Goal: Task Accomplishment & Management: Manage account settings

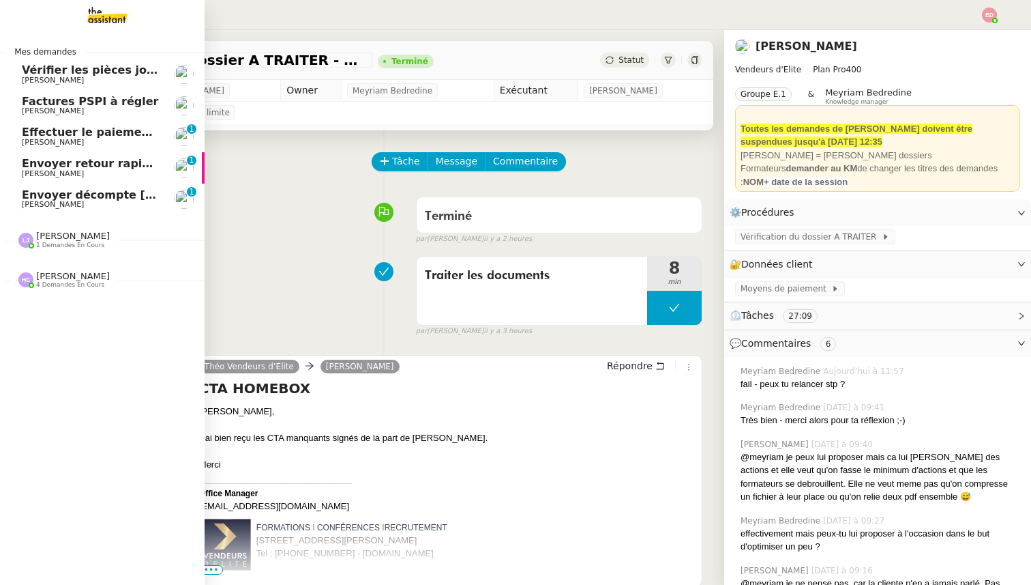
click at [43, 197] on span "Envoyer décompte [PERSON_NAME]" at bounding box center [132, 194] width 220 height 13
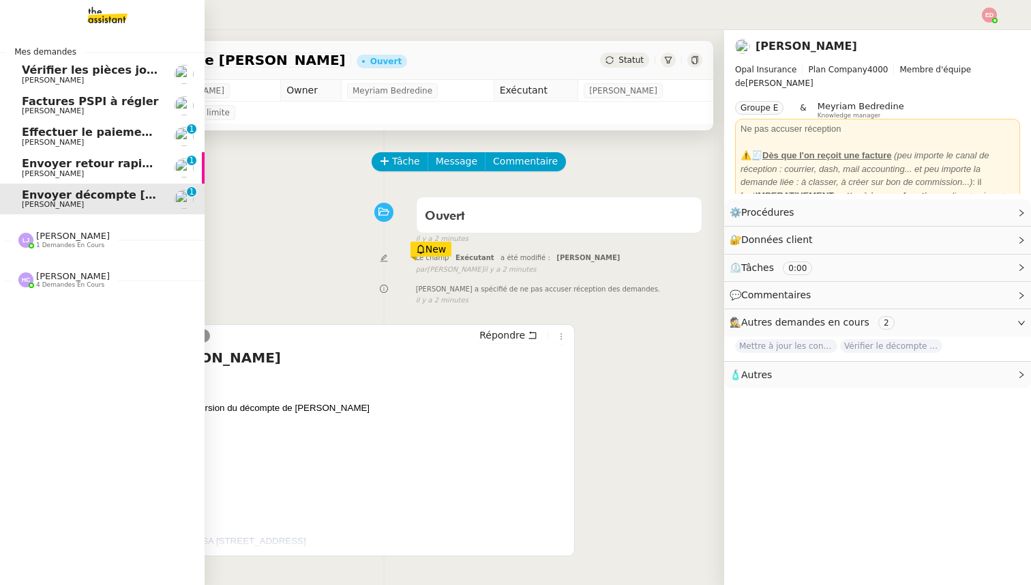
click at [37, 173] on span "[PERSON_NAME]" at bounding box center [53, 173] width 62 height 9
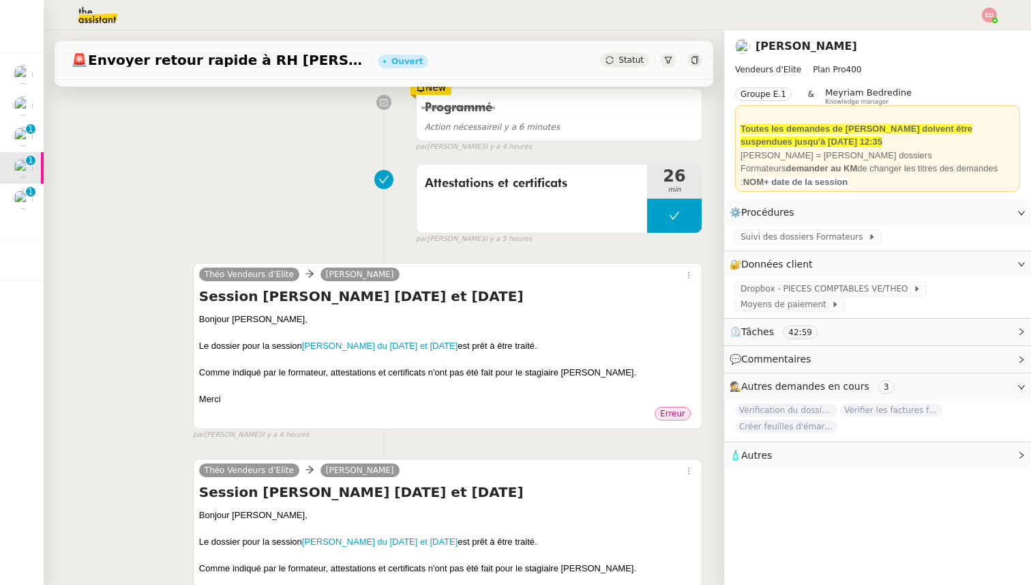
scroll to position [185, 0]
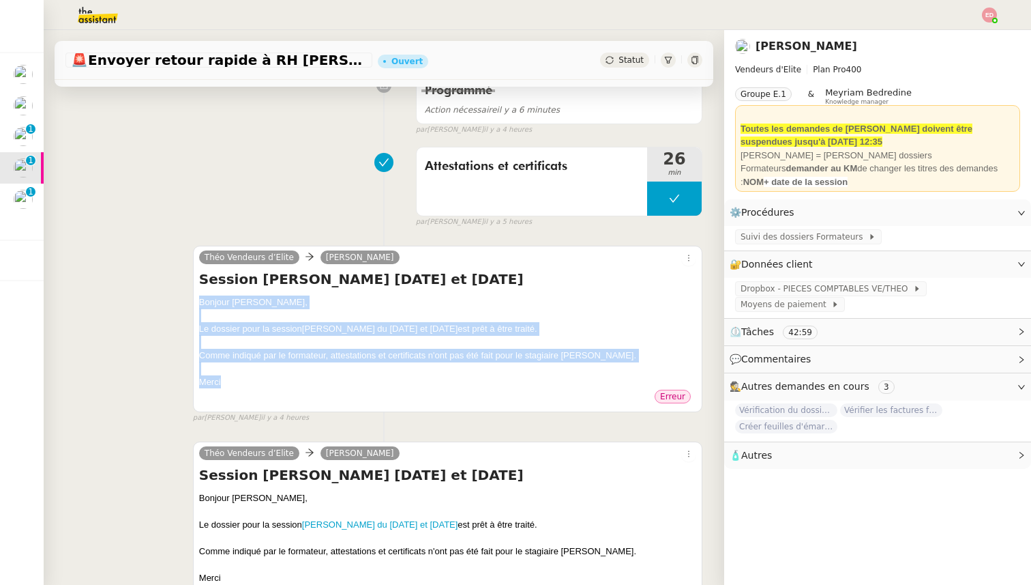
drag, startPoint x: 225, startPoint y: 384, endPoint x: 189, endPoint y: 299, distance: 92.0
click at [189, 299] on div "Théo Vendeurs d’Elite [PERSON_NAME] Session [PERSON_NAME] [DATE] et [DATE] Bonj…" at bounding box center [383, 328] width 637 height 190
copy div "Bonjour [PERSON_NAME], Le dossier pour la session [PERSON_NAME] du [DATE] et [D…"
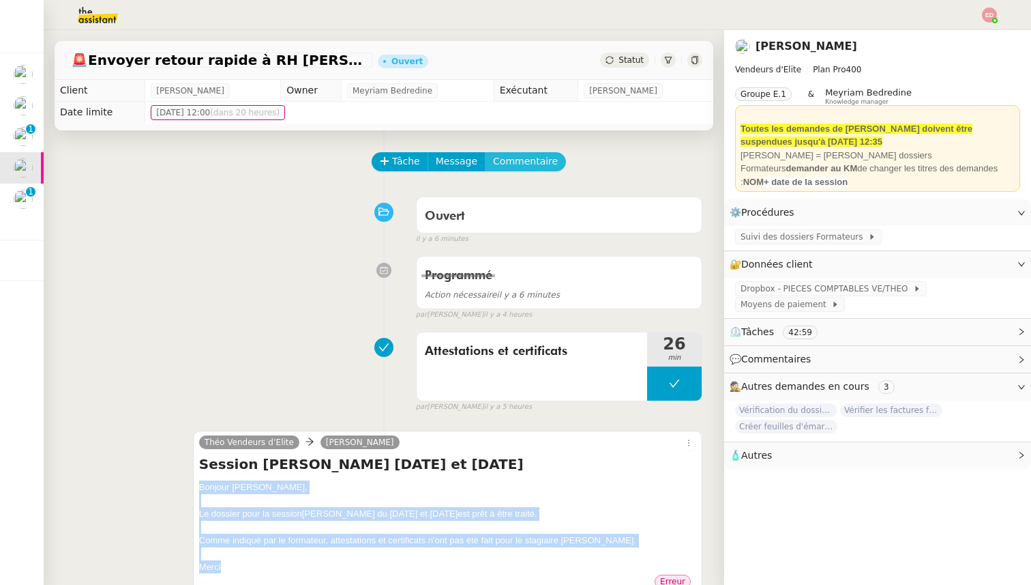
click at [486, 157] on button "Commentaire" at bounding box center [525, 161] width 81 height 19
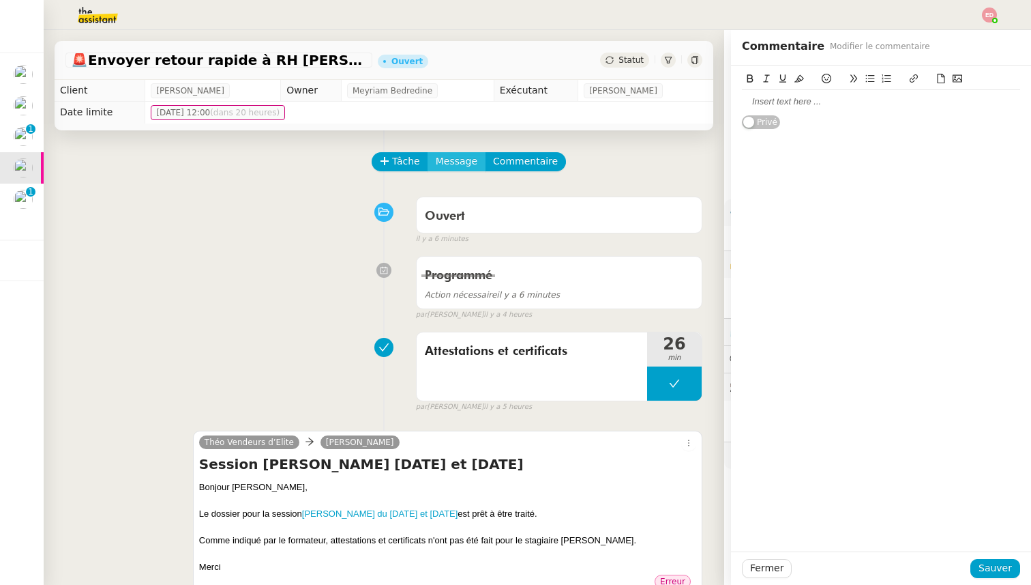
click at [575, 155] on div "Tâche Message Commentaire" at bounding box center [537, 168] width 329 height 33
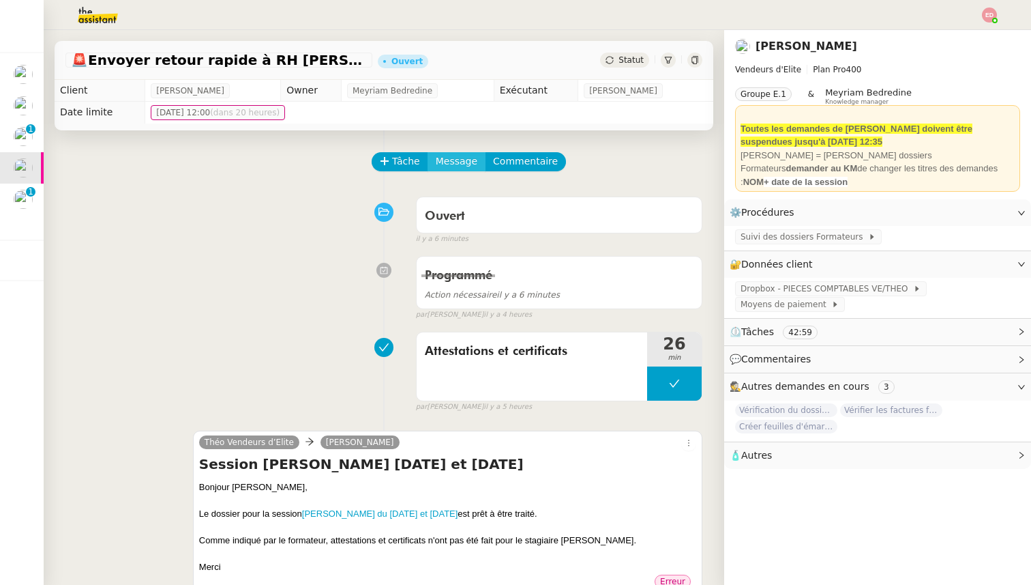
click at [454, 166] on span "Message" at bounding box center [457, 161] width 42 height 16
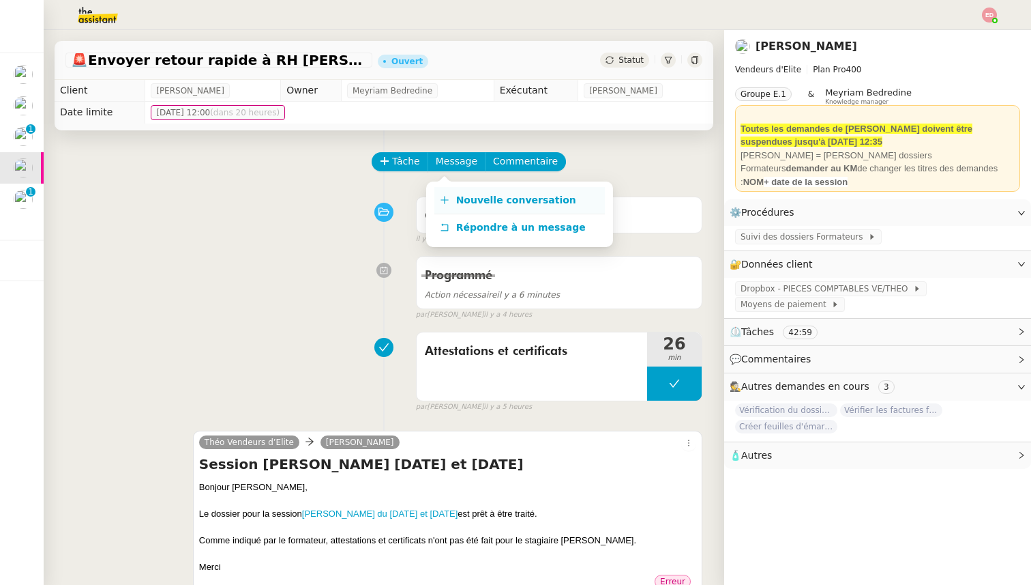
click at [467, 204] on span "Nouvelle conversation" at bounding box center [516, 199] width 120 height 11
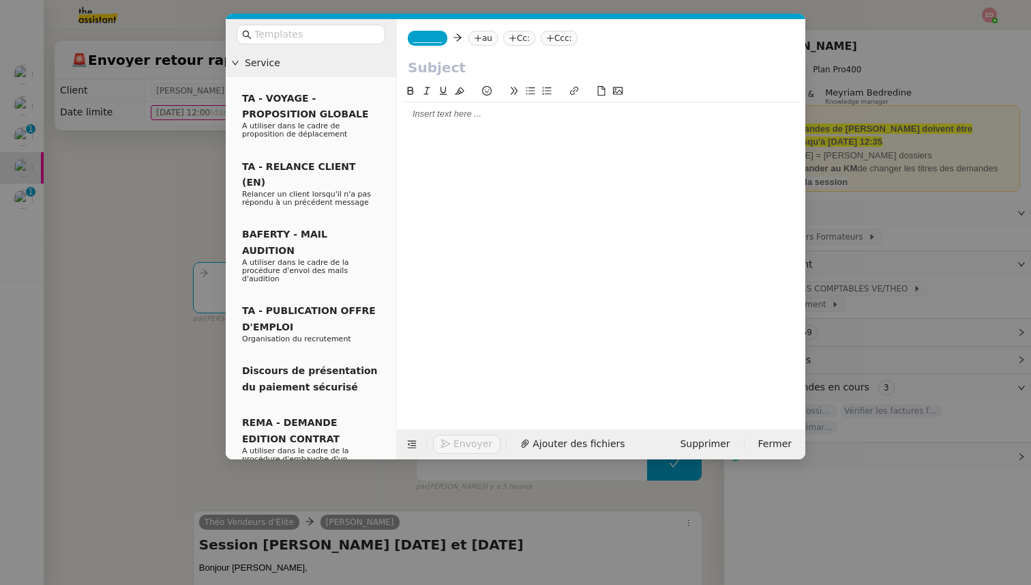
click at [450, 109] on div at bounding box center [601, 114] width 398 height 12
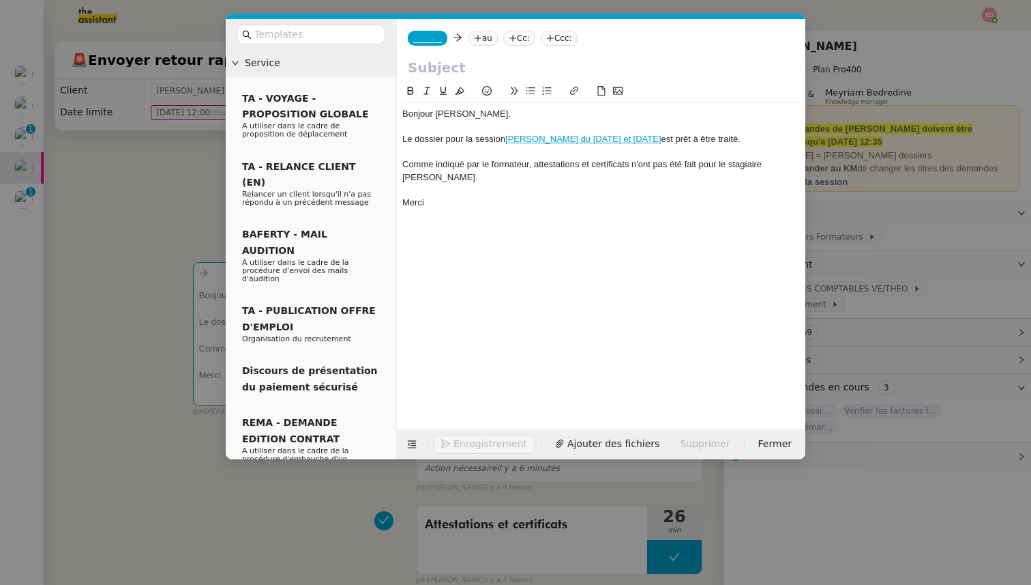
click at [477, 31] on nz-tag "au" at bounding box center [483, 38] width 29 height 15
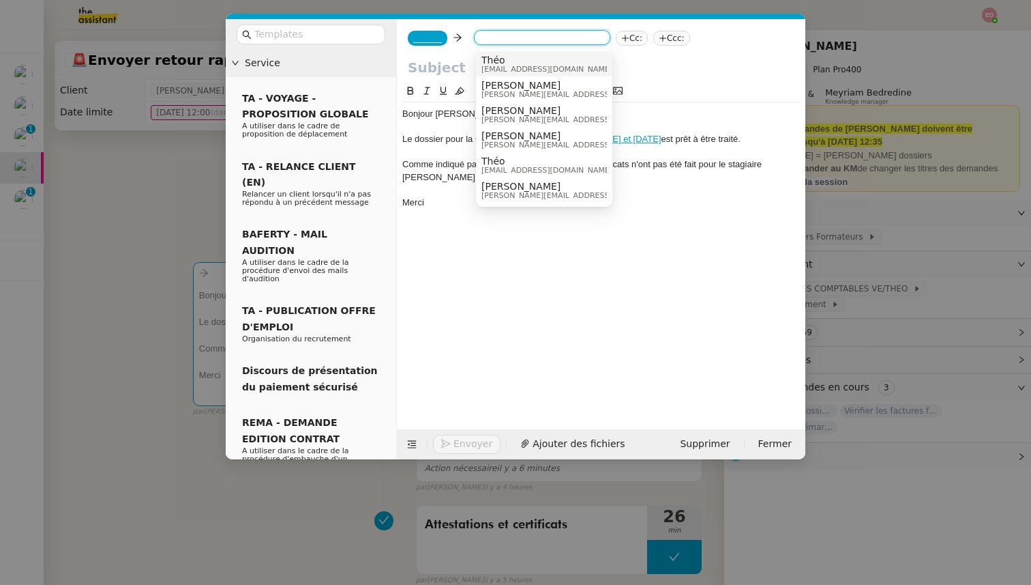
click at [507, 68] on span "[EMAIL_ADDRESS][DOMAIN_NAME]" at bounding box center [547, 69] width 131 height 8
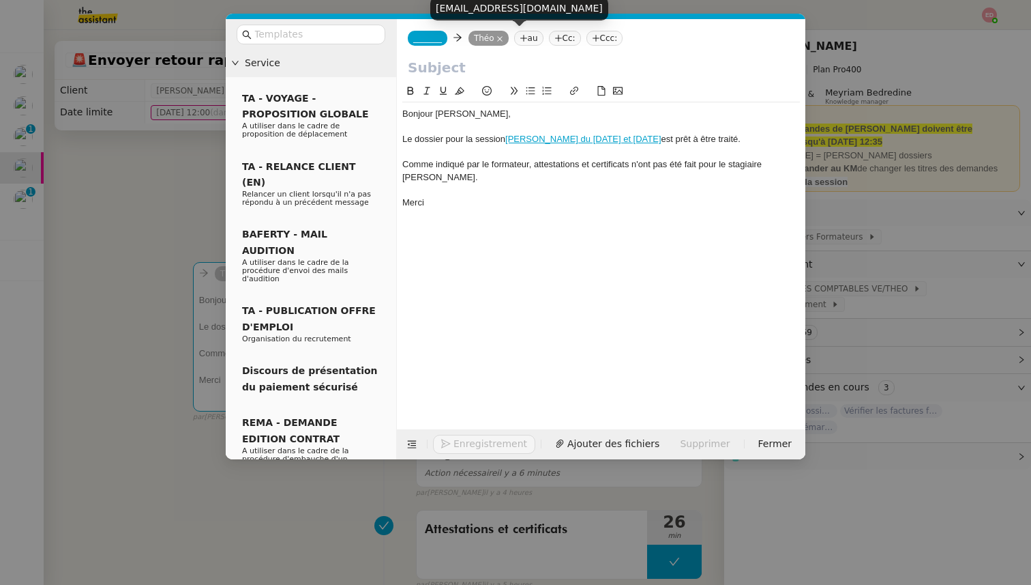
click at [503, 38] on icon at bounding box center [499, 38] width 5 height 5
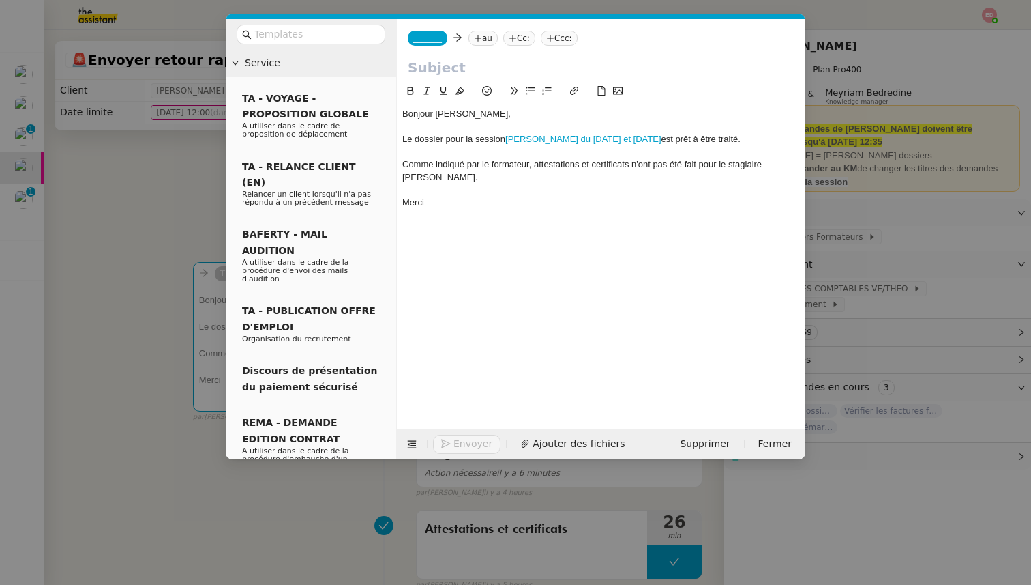
click at [437, 38] on span "_______" at bounding box center [427, 38] width 29 height 10
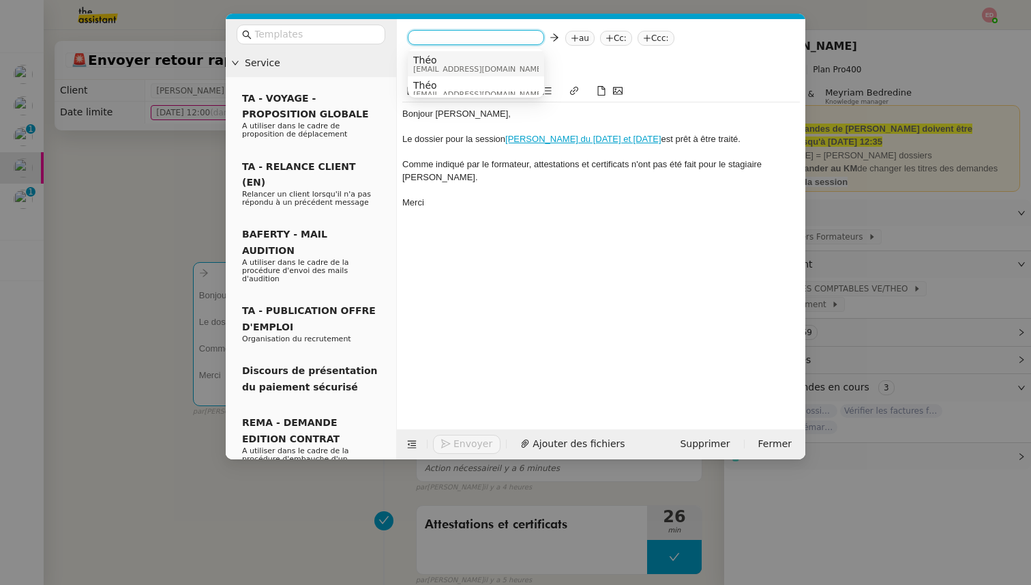
click at [442, 65] on span "[EMAIL_ADDRESS][DOMAIN_NAME]" at bounding box center [478, 69] width 131 height 8
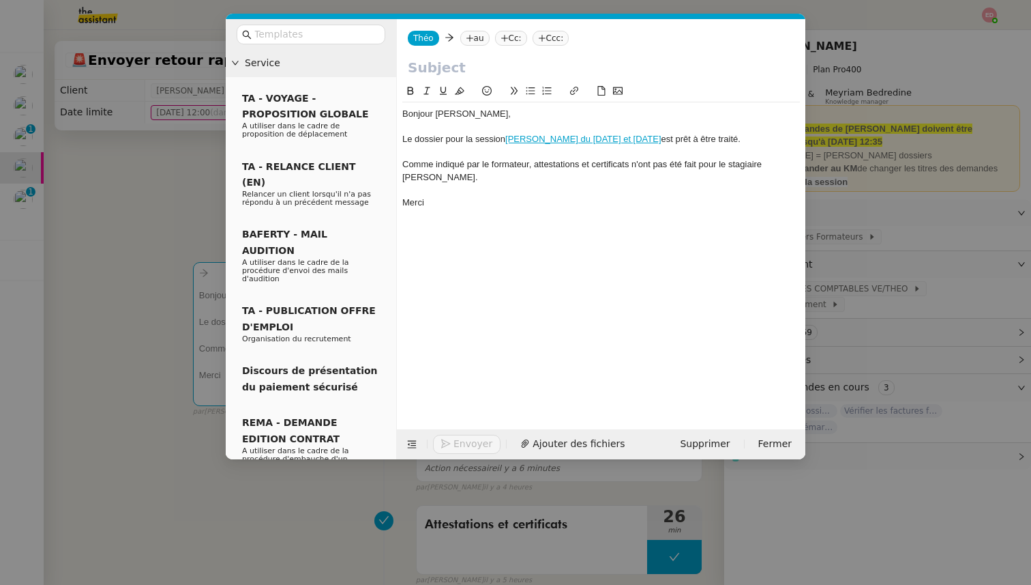
click at [466, 39] on icon at bounding box center [470, 38] width 8 height 8
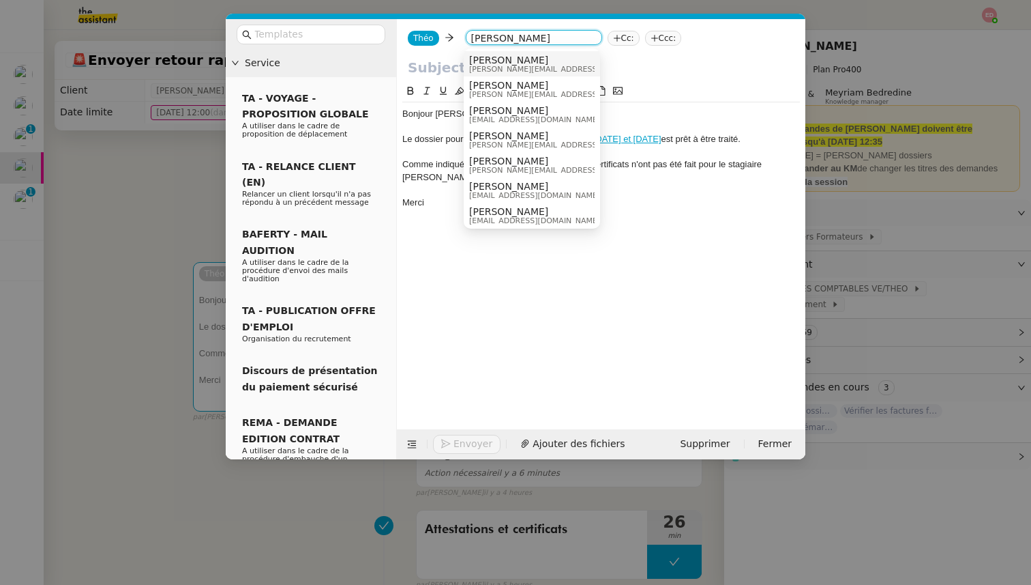
type input "[PERSON_NAME]"
click at [480, 69] on span "[PERSON_NAME][EMAIL_ADDRESS][DOMAIN_NAME]" at bounding box center [566, 69] width 194 height 8
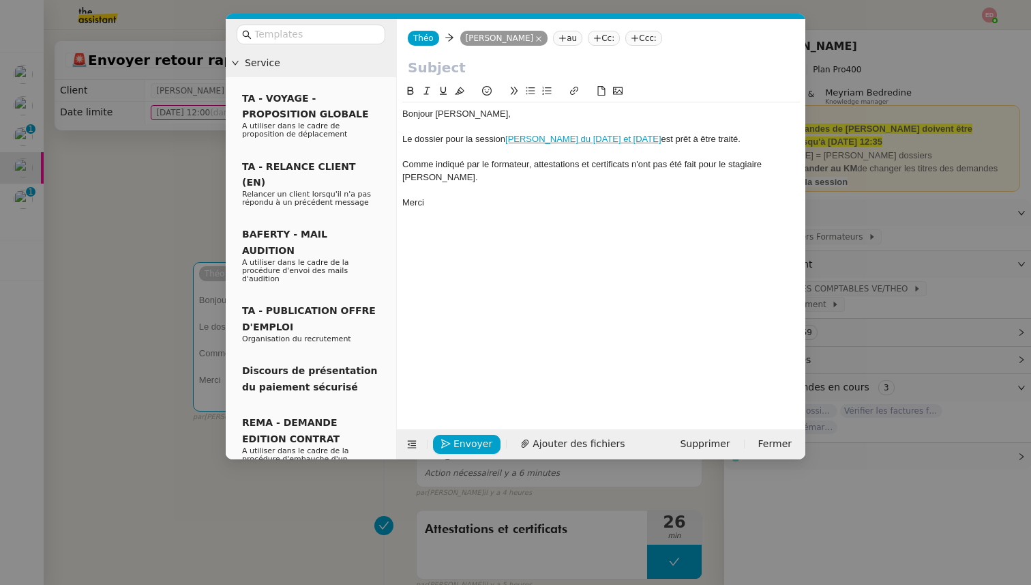
click at [164, 217] on nz-modal-container "Service TA - VOYAGE - PROPOSITION GLOBALE A utiliser dans le cadre de propositi…" at bounding box center [515, 292] width 1031 height 585
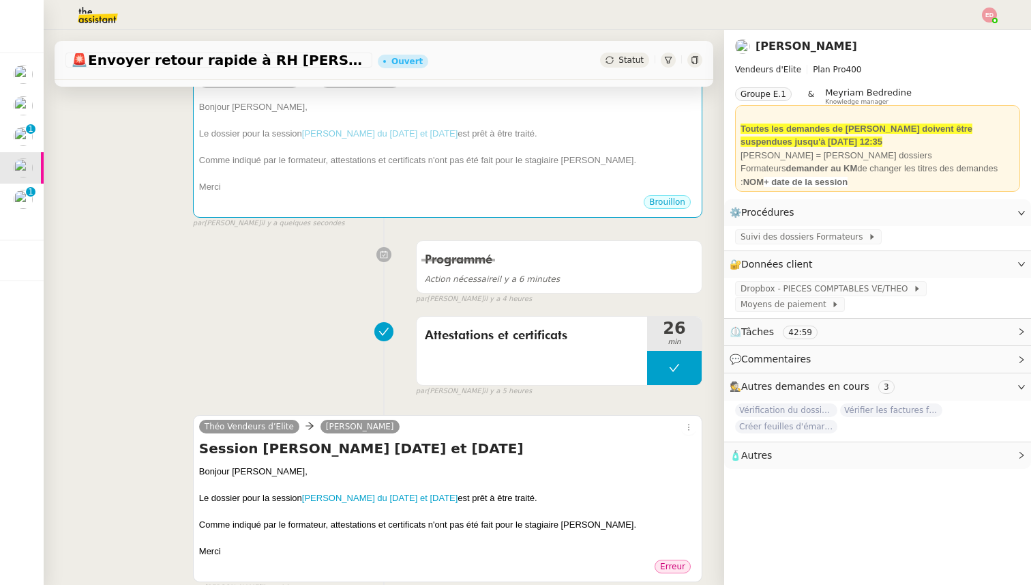
scroll to position [213, 0]
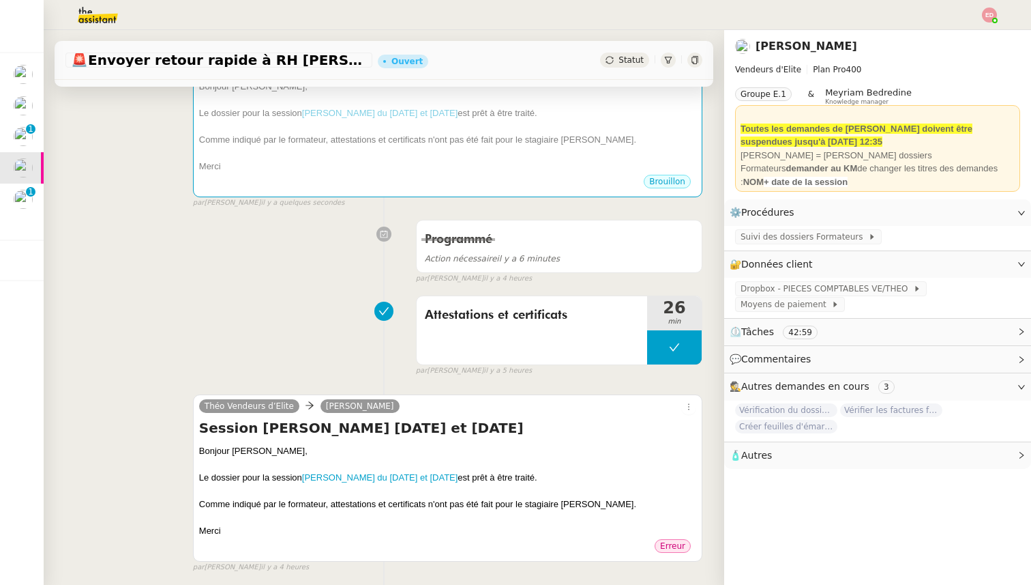
click at [230, 426] on h4 "Session [PERSON_NAME] [DATE] et [DATE]" at bounding box center [447, 427] width 497 height 19
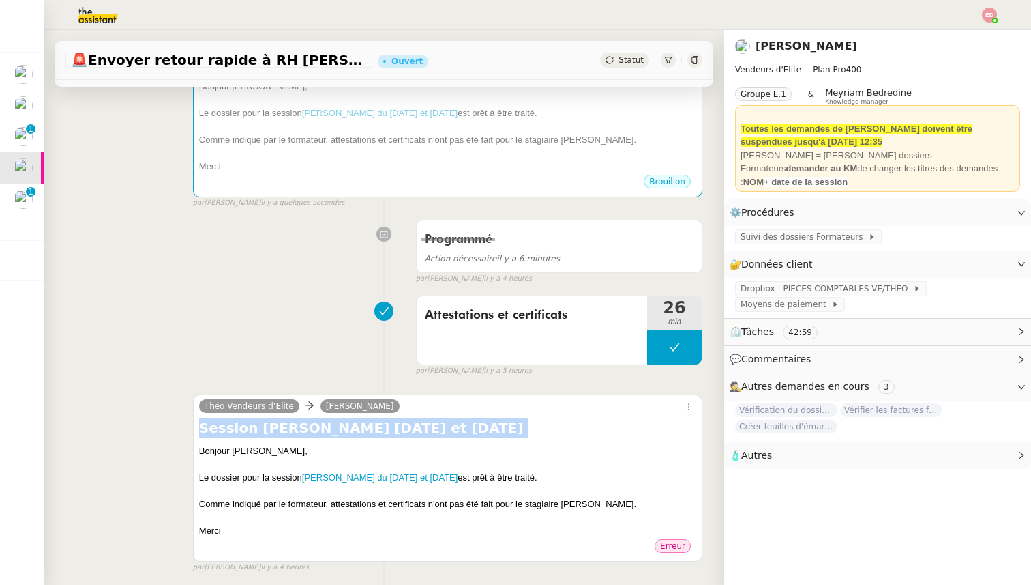
click at [230, 426] on h4 "Session [PERSON_NAME] [DATE] et [DATE]" at bounding box center [447, 427] width 497 height 19
copy div "Session [PERSON_NAME] [DATE] et [DATE]"
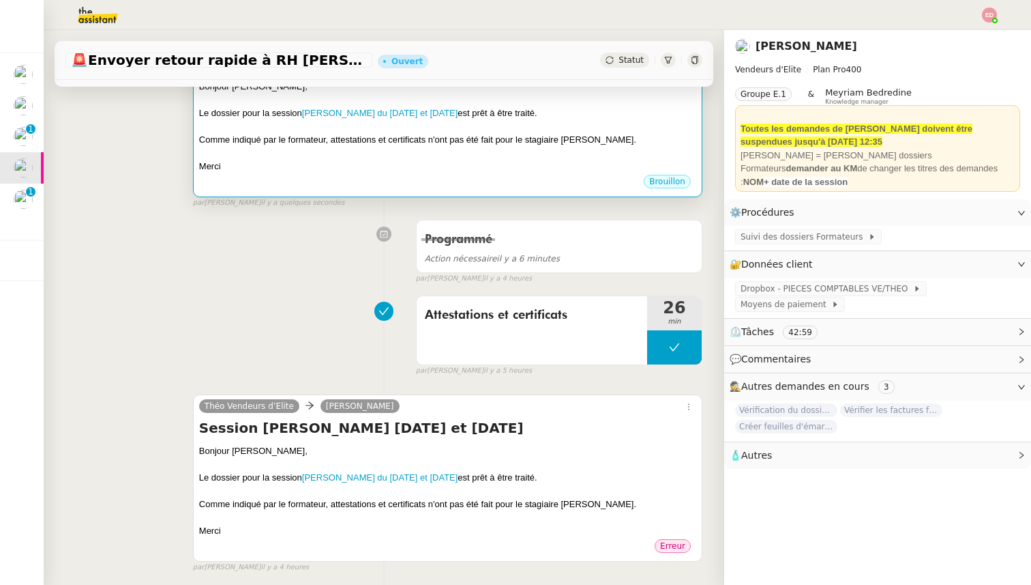
click at [411, 159] on div at bounding box center [447, 154] width 497 height 14
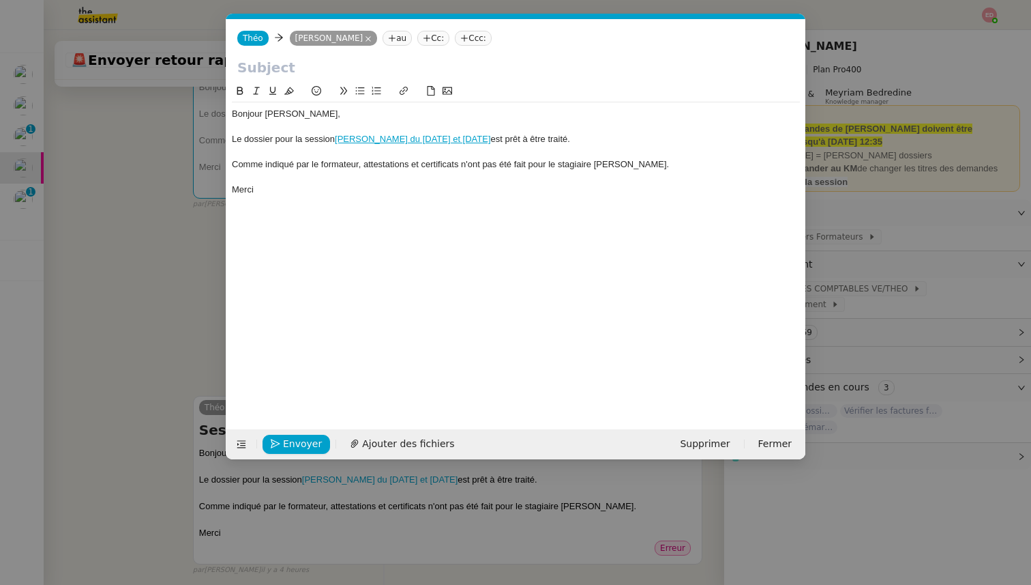
scroll to position [0, 29]
click at [265, 70] on input "text" at bounding box center [515, 67] width 557 height 20
paste input "Session [PERSON_NAME] [DATE] et [DATE]"
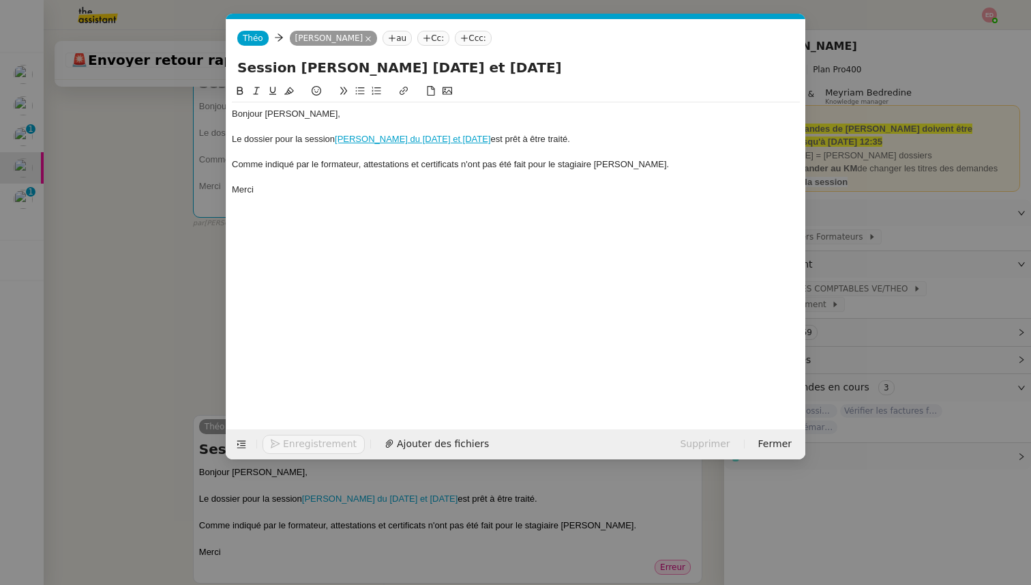
type input "Session [PERSON_NAME] [DATE] et [DATE]"
click at [295, 441] on span "Envoyer" at bounding box center [302, 444] width 39 height 16
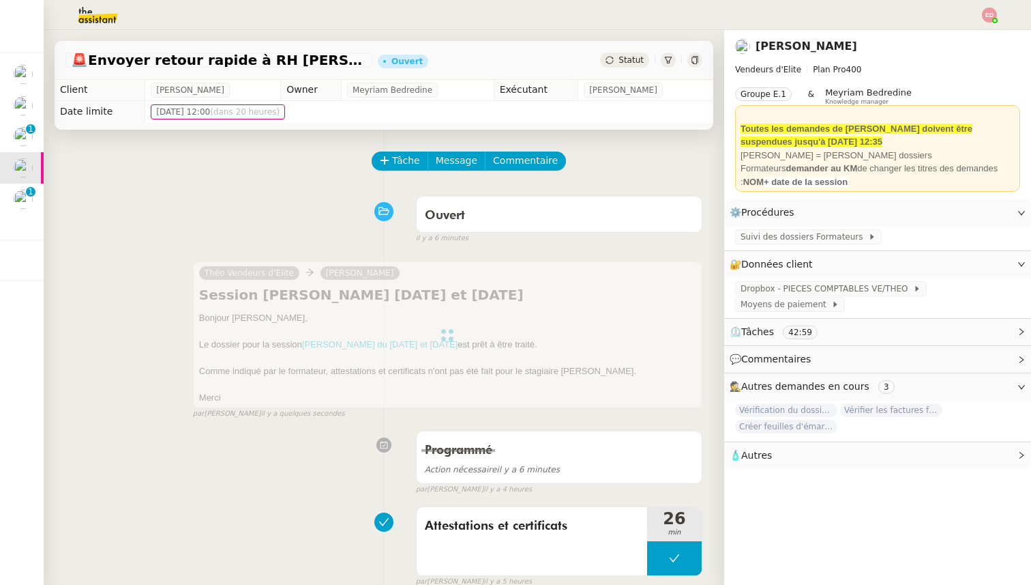
scroll to position [0, 0]
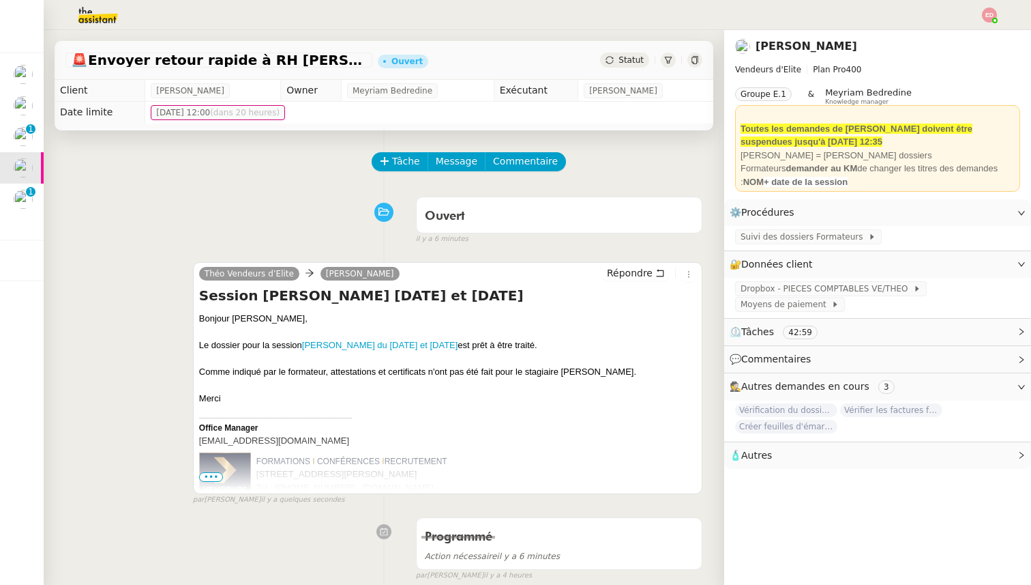
click at [626, 63] on span "Statut" at bounding box center [631, 60] width 25 height 10
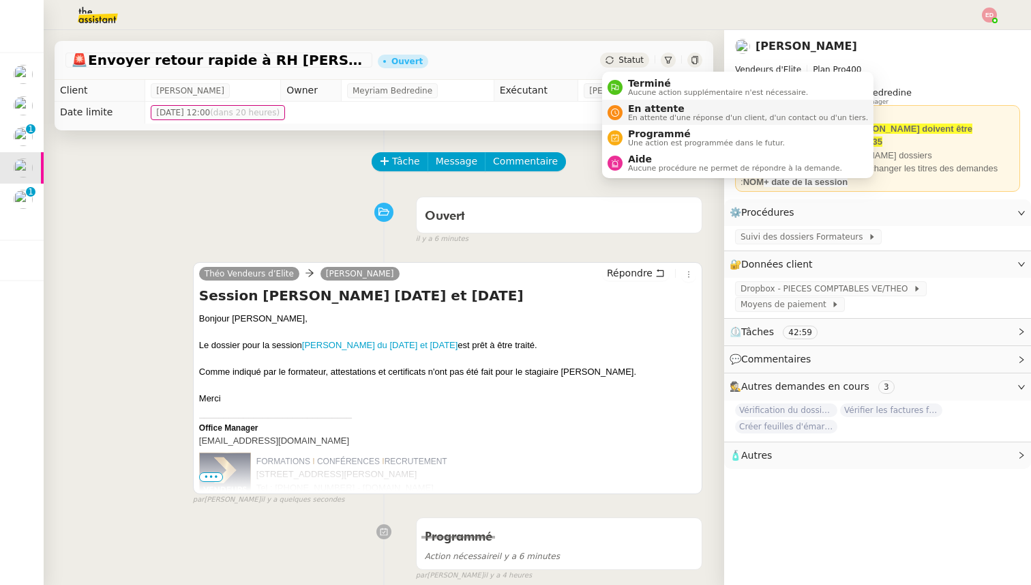
click at [639, 105] on span "En attente" at bounding box center [748, 108] width 240 height 11
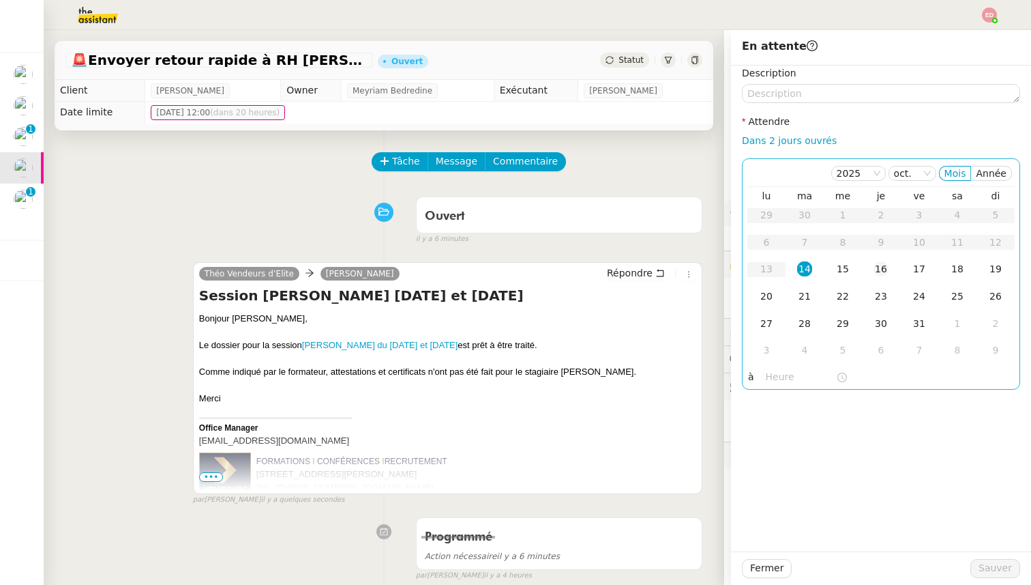
click at [885, 272] on div "16" at bounding box center [881, 268] width 15 height 15
click at [992, 563] on span "Sauver" at bounding box center [995, 568] width 33 height 16
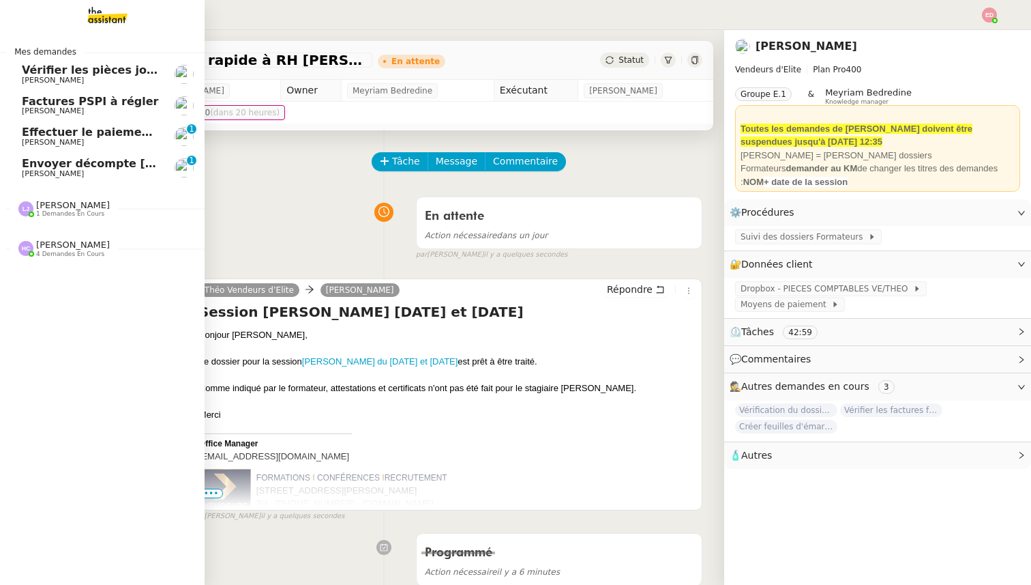
click at [33, 133] on span "Effectuer le paiement des primes [PERSON_NAME]" at bounding box center [177, 131] width 310 height 13
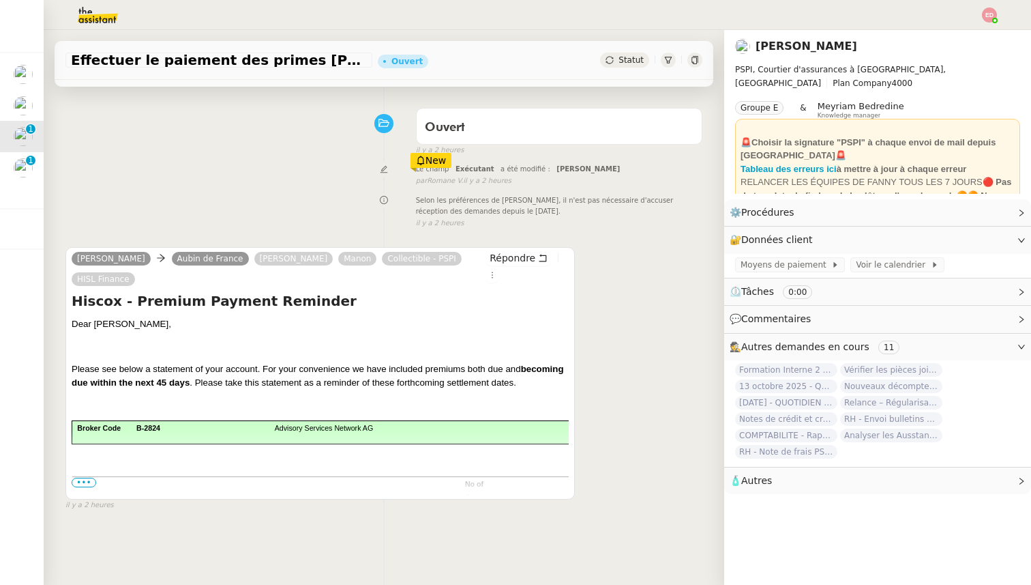
scroll to position [92, 0]
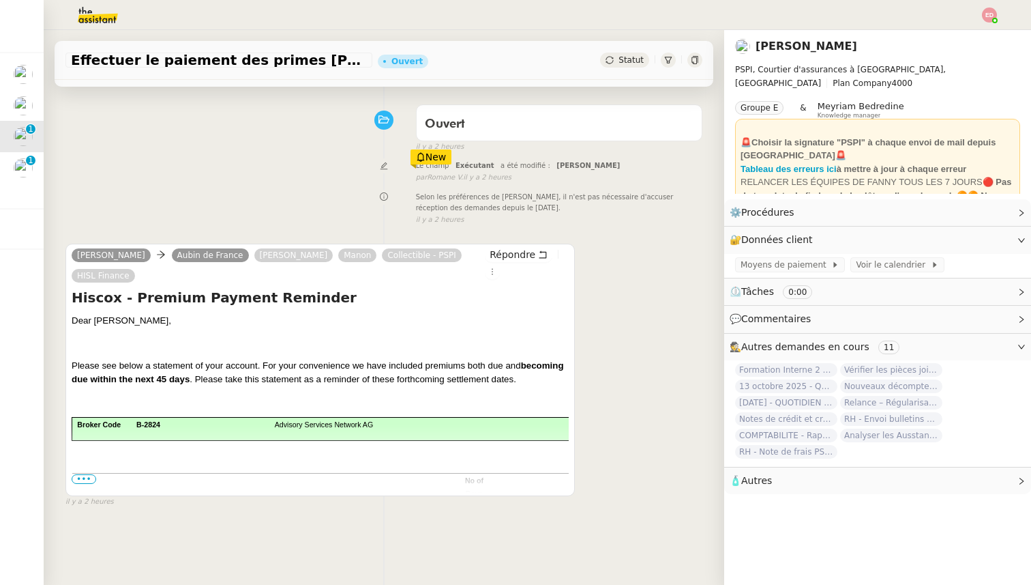
click at [91, 478] on span "•••" at bounding box center [84, 479] width 25 height 10
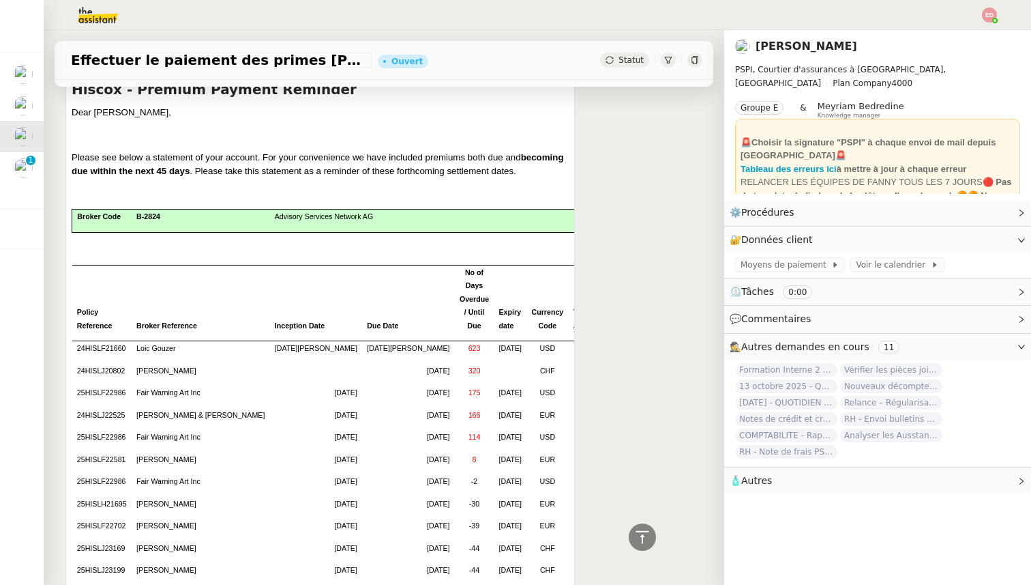
scroll to position [0, 0]
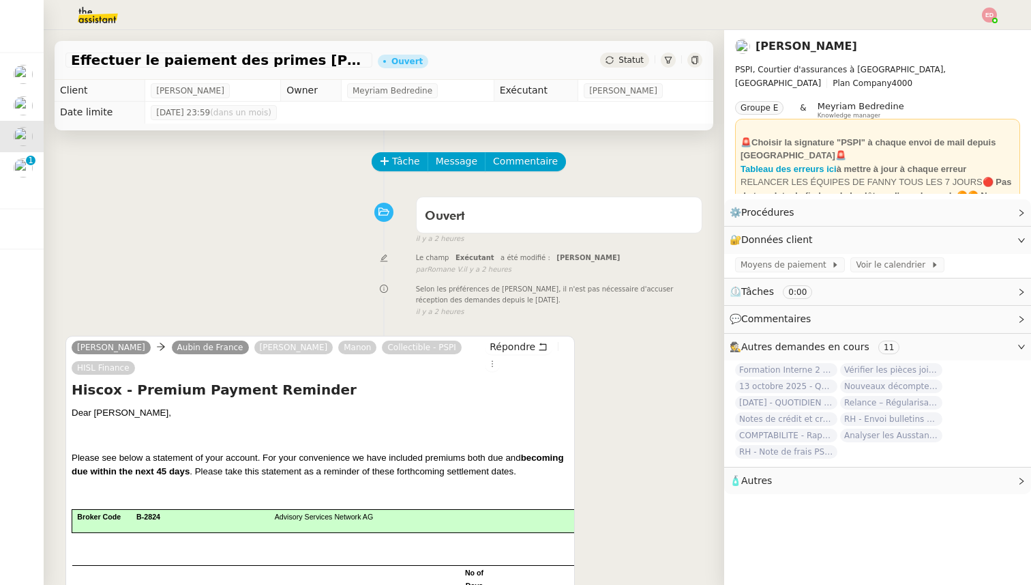
click at [621, 63] on span "Statut" at bounding box center [631, 60] width 25 height 10
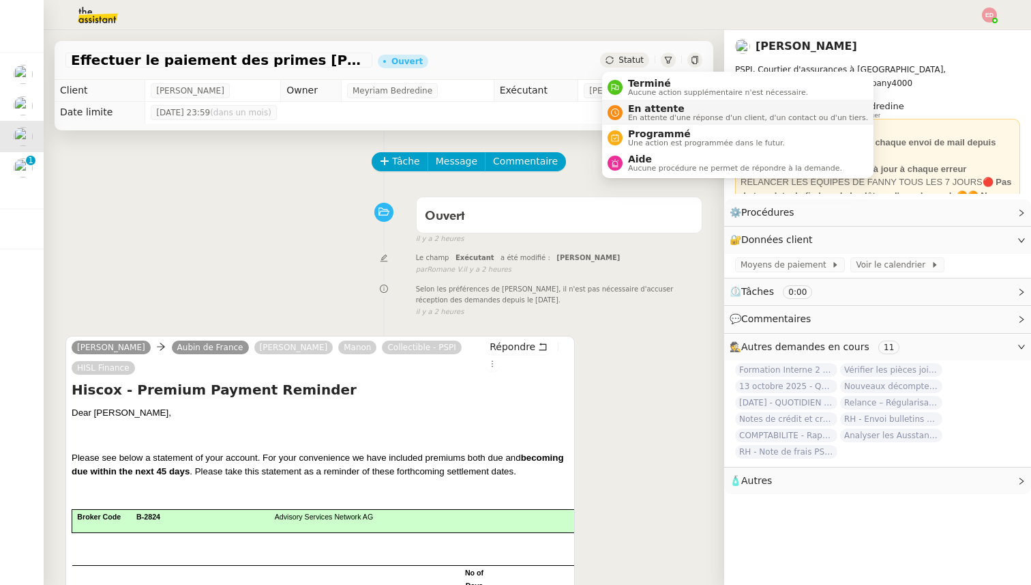
click at [636, 121] on span "En attente d'une réponse d'un client, d'un contact ou d'un tiers." at bounding box center [748, 118] width 240 height 8
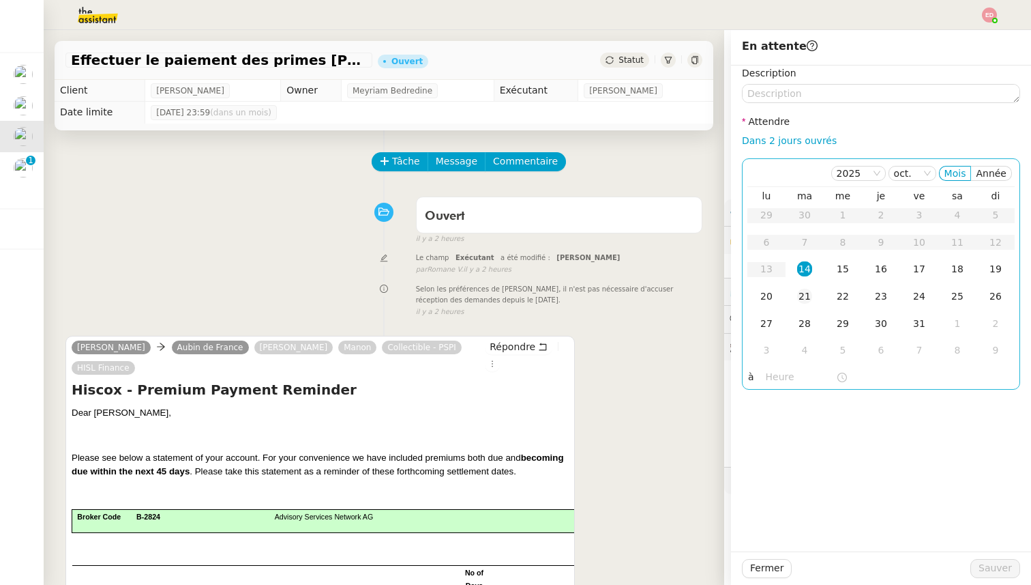
click at [802, 297] on div "21" at bounding box center [804, 296] width 15 height 15
click at [986, 569] on span "Sauver" at bounding box center [995, 568] width 33 height 16
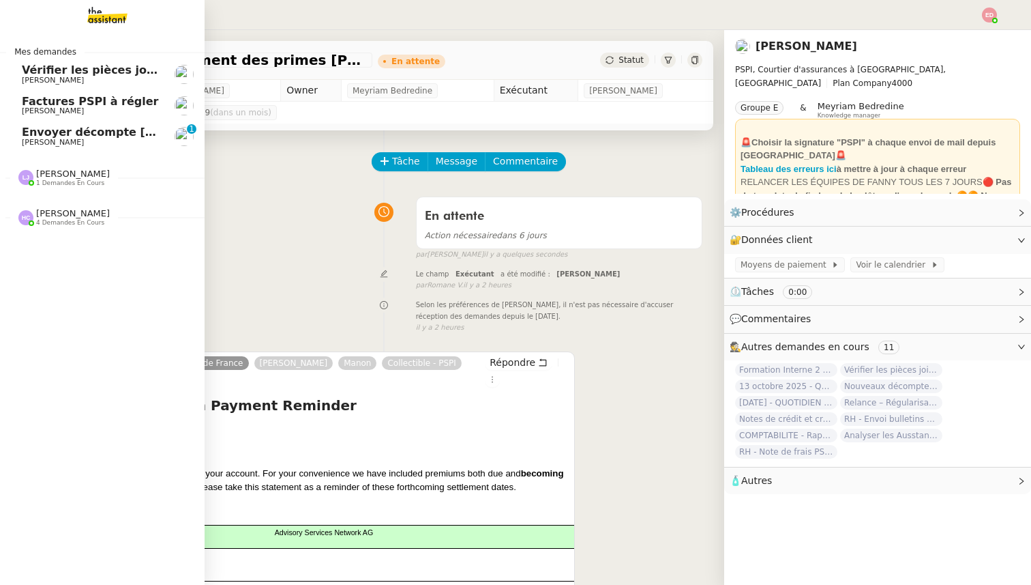
click at [25, 134] on span "Envoyer décompte [PERSON_NAME]" at bounding box center [132, 131] width 220 height 13
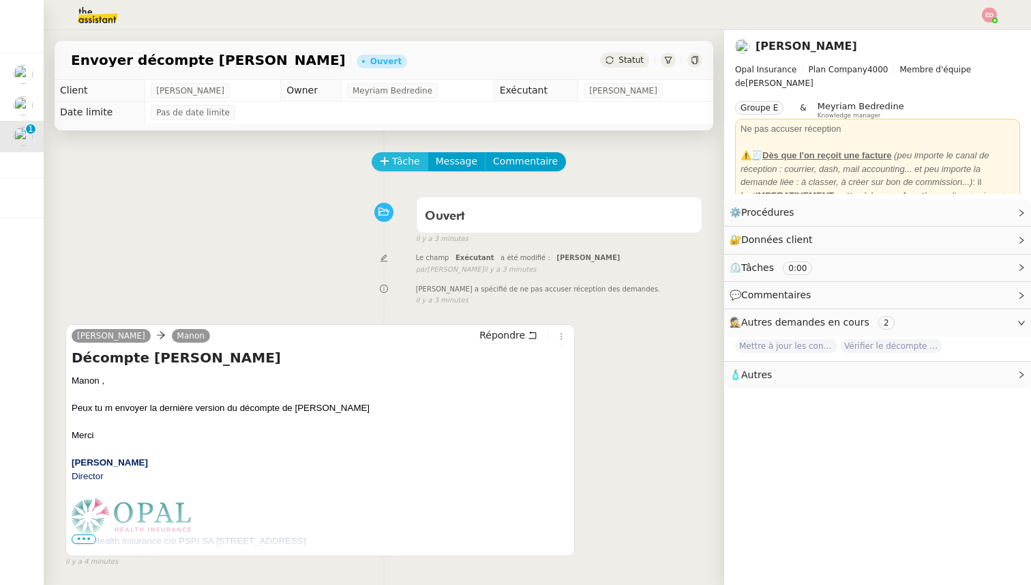
click at [400, 160] on span "Tâche" at bounding box center [406, 161] width 28 height 16
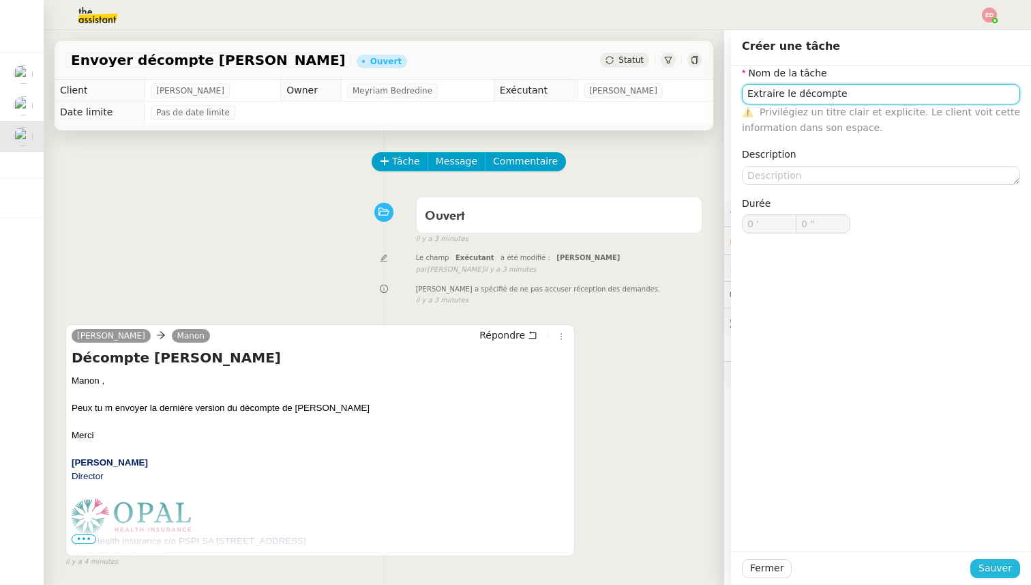
type input "Extraire le décompte"
click at [994, 567] on span "Sauver" at bounding box center [995, 568] width 33 height 16
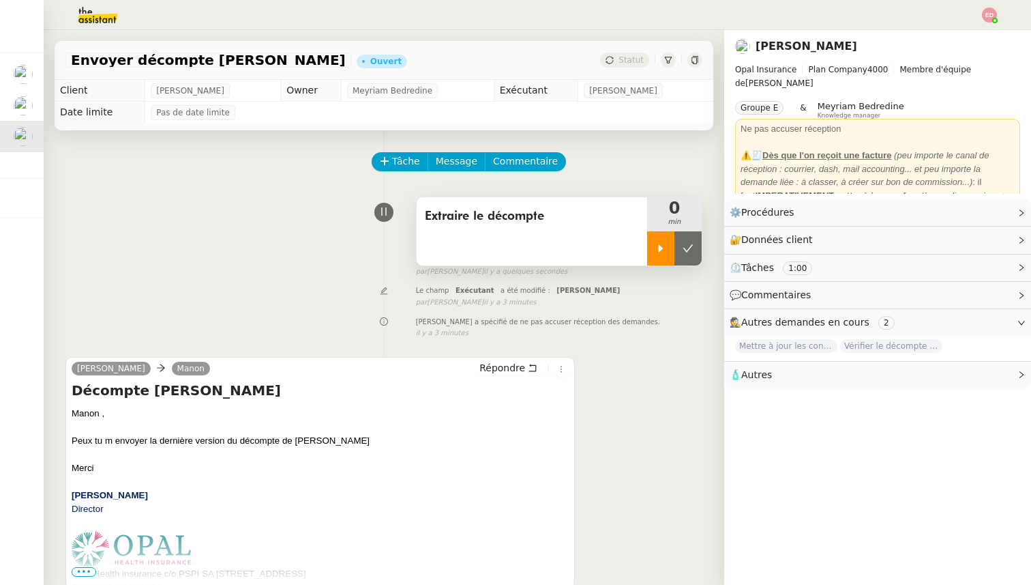
click at [651, 233] on div at bounding box center [660, 248] width 27 height 34
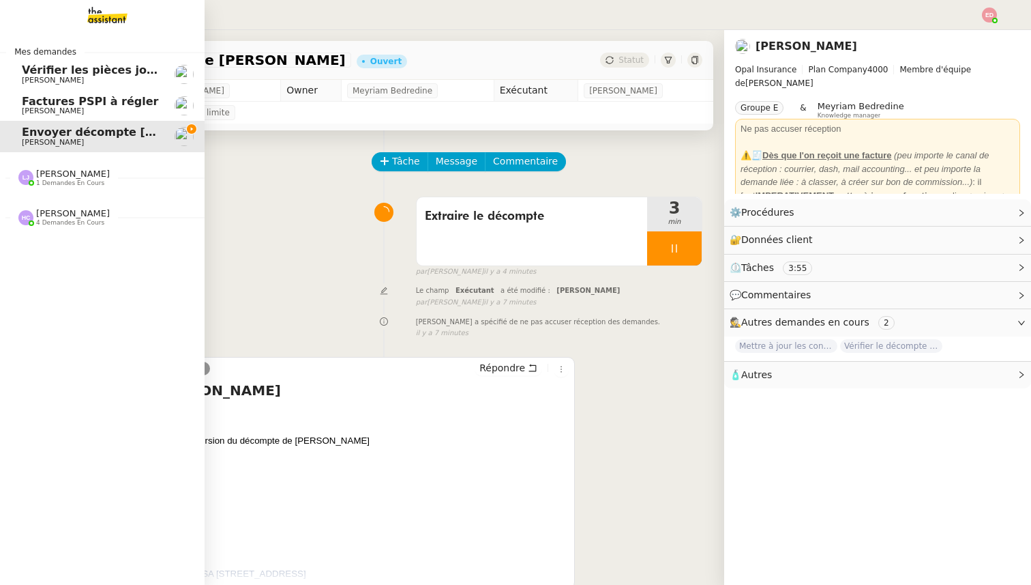
click at [28, 100] on span "Factures PSPI à régler" at bounding box center [90, 101] width 136 height 13
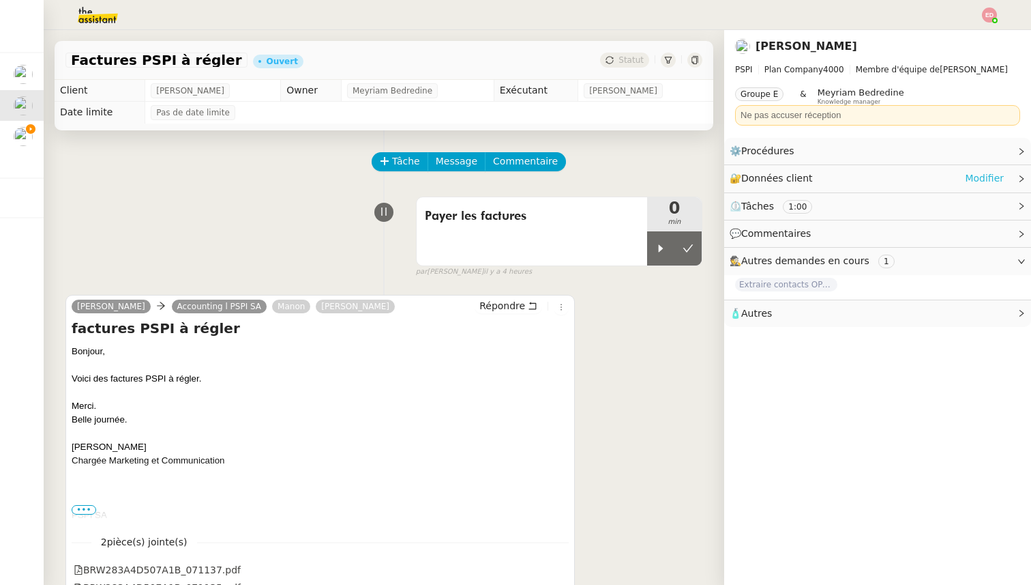
click at [984, 181] on link "Modifier" at bounding box center [984, 179] width 39 height 16
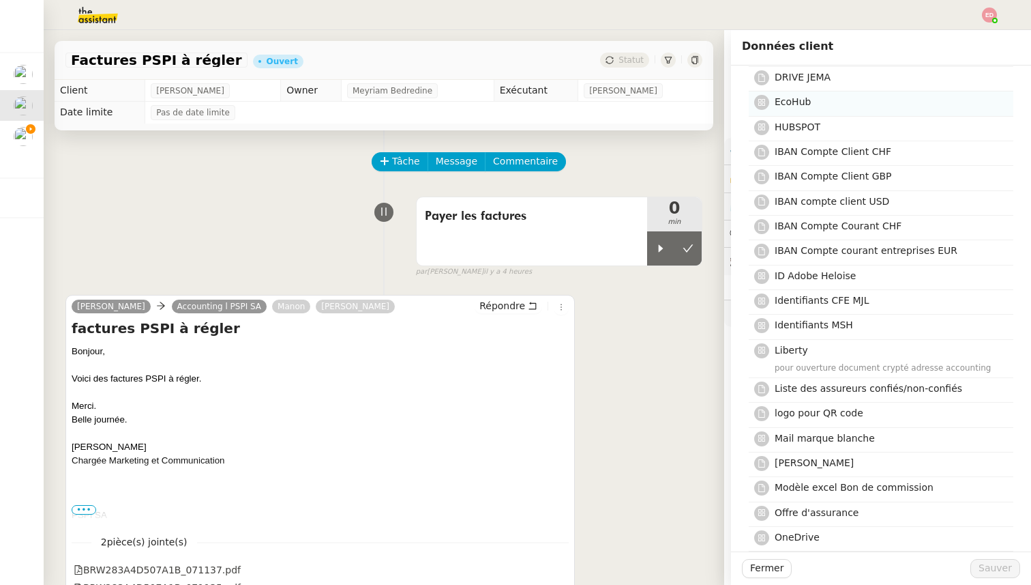
scroll to position [272, 0]
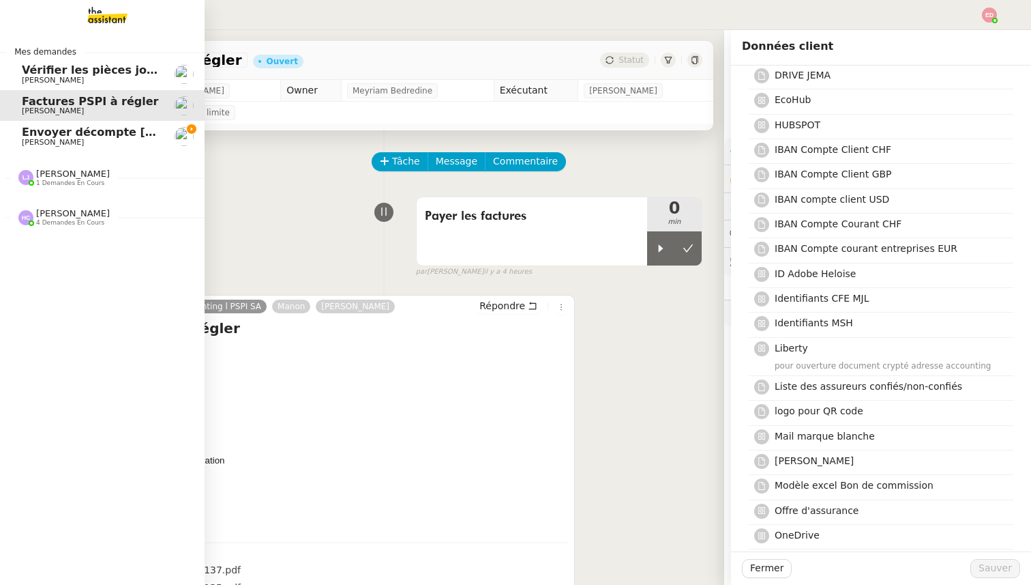
click at [33, 70] on span "Vérifier les pièces jointes de paiement" at bounding box center [140, 69] width 237 height 13
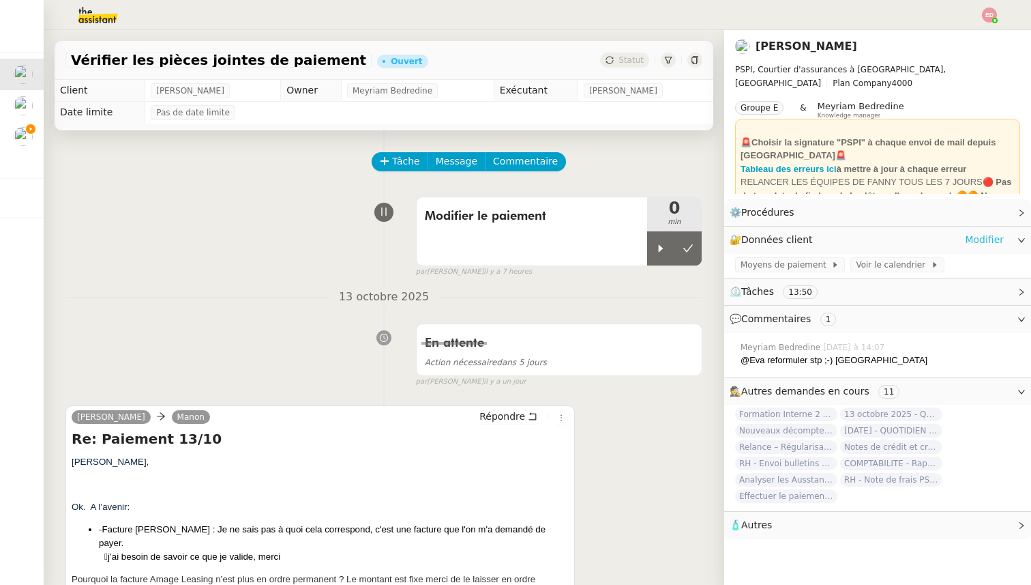
click at [990, 241] on link "Modifier" at bounding box center [984, 240] width 39 height 16
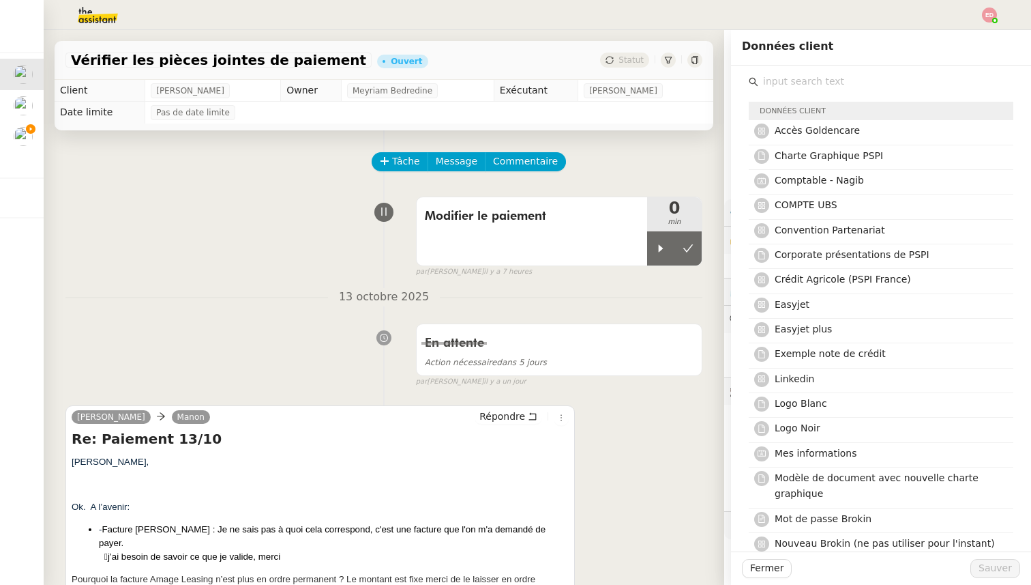
click at [816, 83] on input "text" at bounding box center [885, 81] width 255 height 18
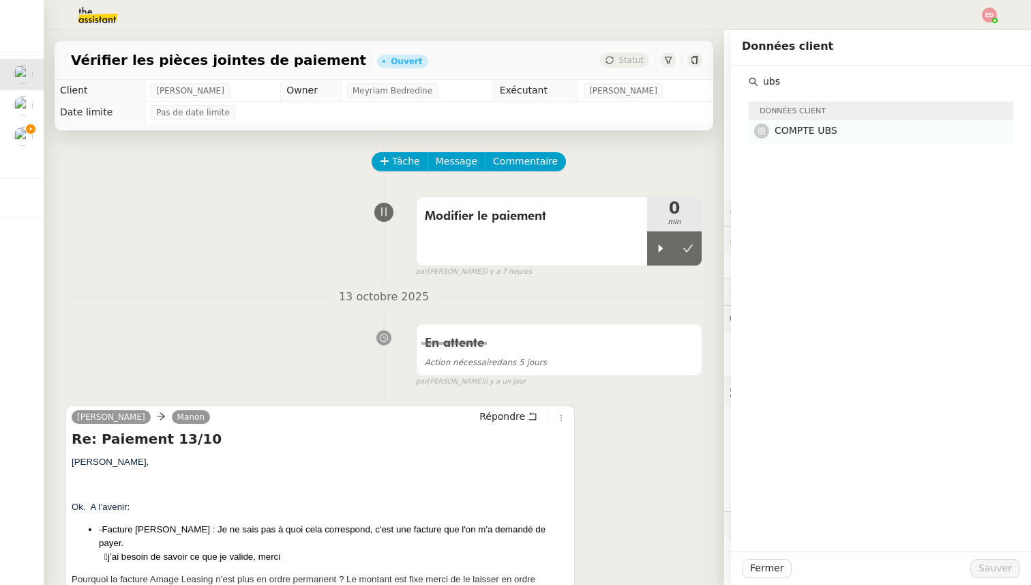
type input "ubs"
click at [787, 130] on span "COMPTE UBS" at bounding box center [806, 130] width 63 height 11
click at [1009, 569] on span "Sauver" at bounding box center [995, 568] width 33 height 16
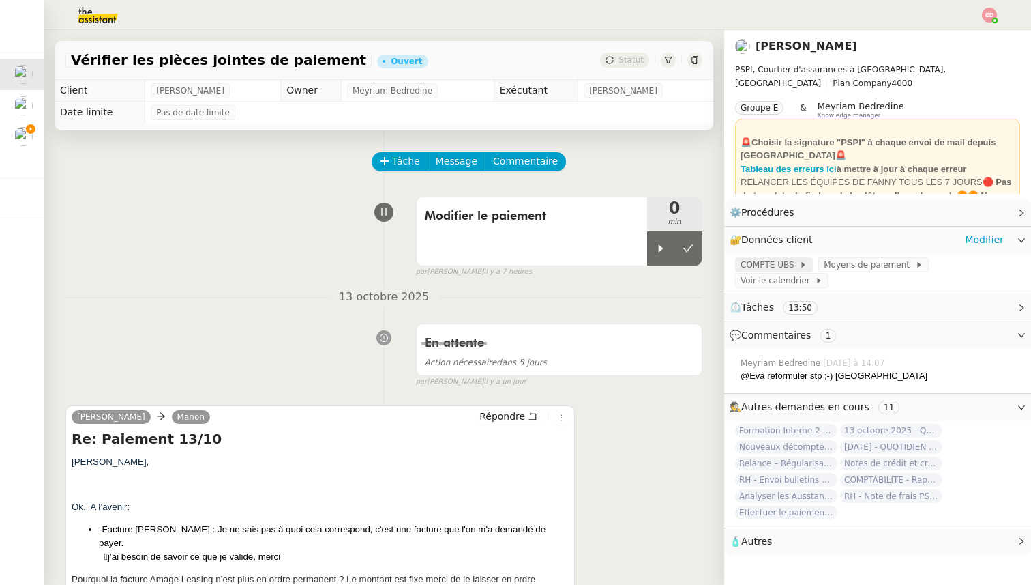
click at [795, 263] on span at bounding box center [797, 265] width 5 height 10
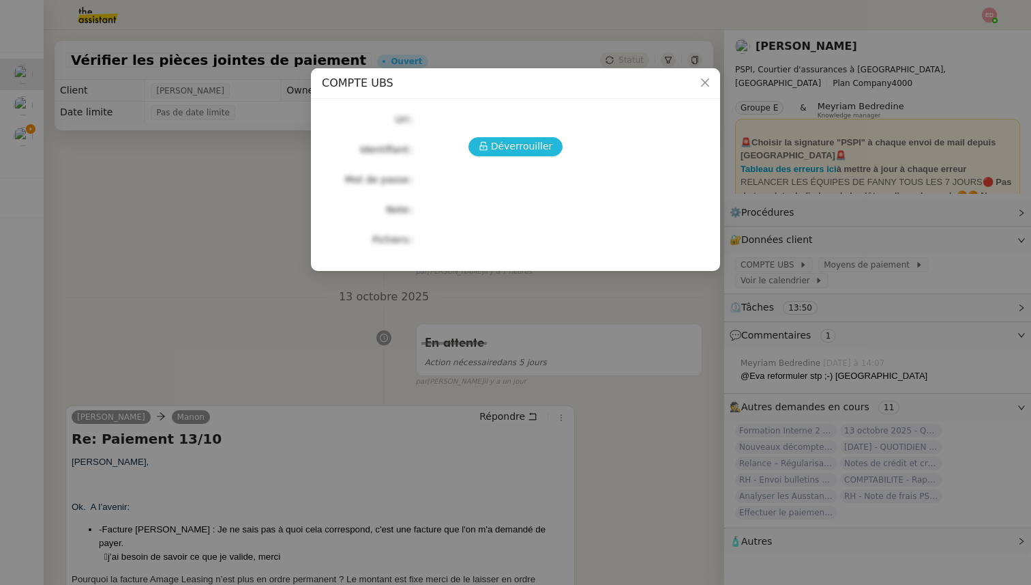
click at [510, 147] on span "Déverrouiller" at bounding box center [522, 146] width 62 height 16
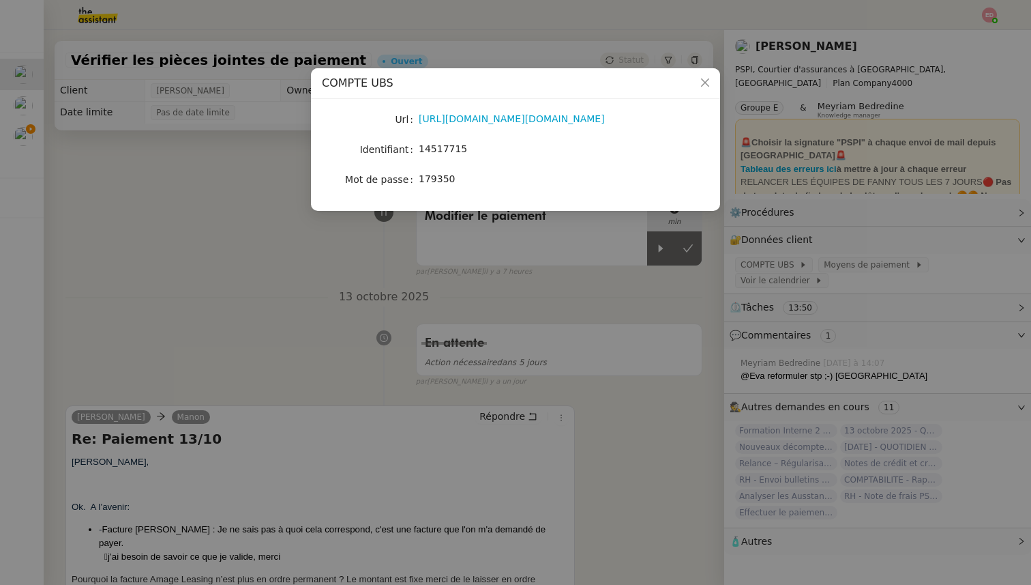
click at [450, 147] on span "14517715" at bounding box center [443, 148] width 48 height 11
copy span "14517715"
click at [447, 325] on nz-modal-container "COMPTE UBS Url [URL][DOMAIN_NAME][DOMAIN_NAME] Identifiant 14517715 Mot de pass…" at bounding box center [515, 292] width 1031 height 585
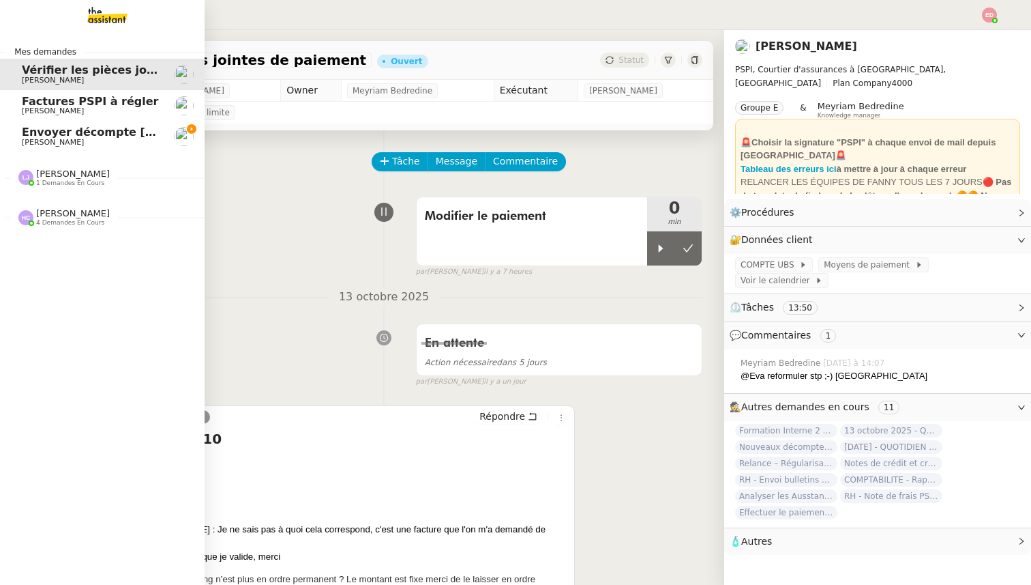
click at [48, 145] on span "[PERSON_NAME]" at bounding box center [53, 142] width 62 height 9
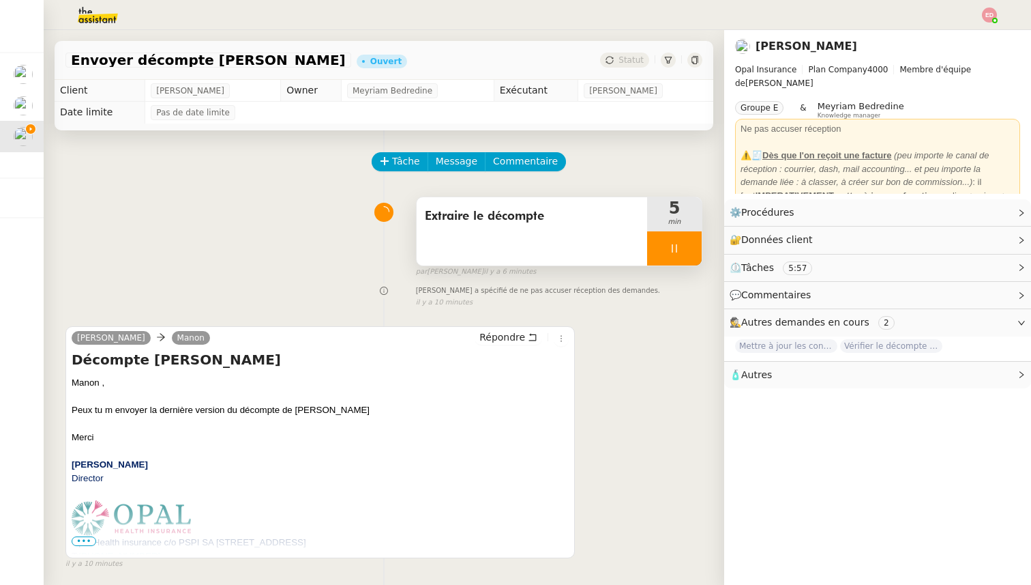
click at [691, 253] on div at bounding box center [674, 248] width 55 height 34
click at [691, 253] on icon at bounding box center [688, 248] width 11 height 11
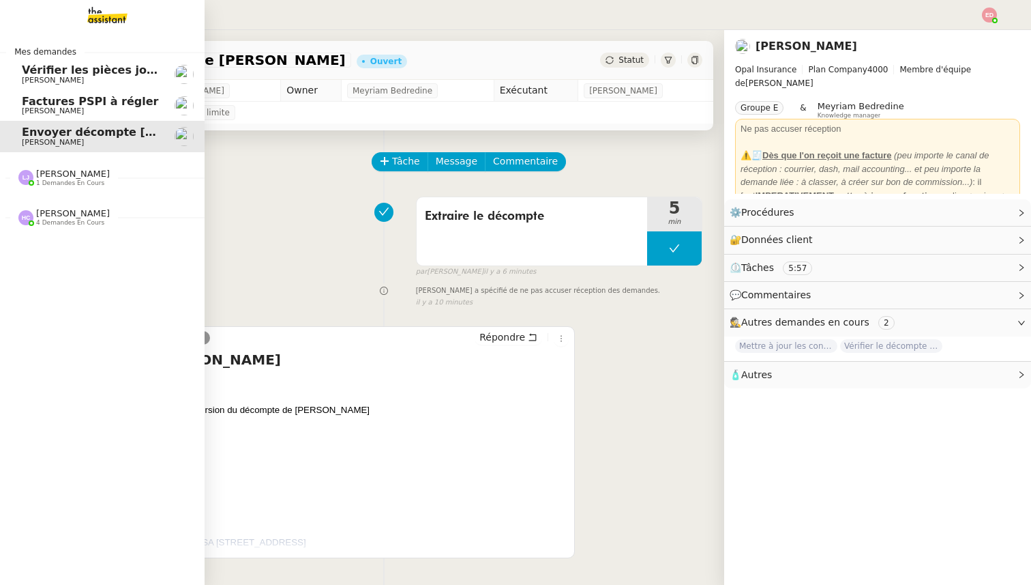
click at [50, 73] on span "Vérifier les pièces jointes de paiement" at bounding box center [140, 69] width 237 height 13
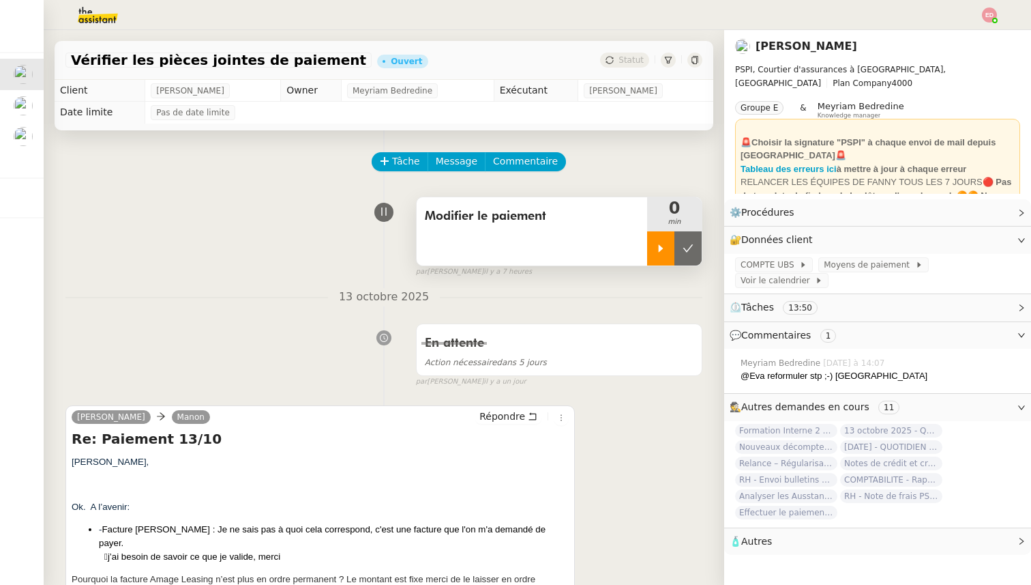
click at [656, 252] on icon at bounding box center [660, 248] width 11 height 11
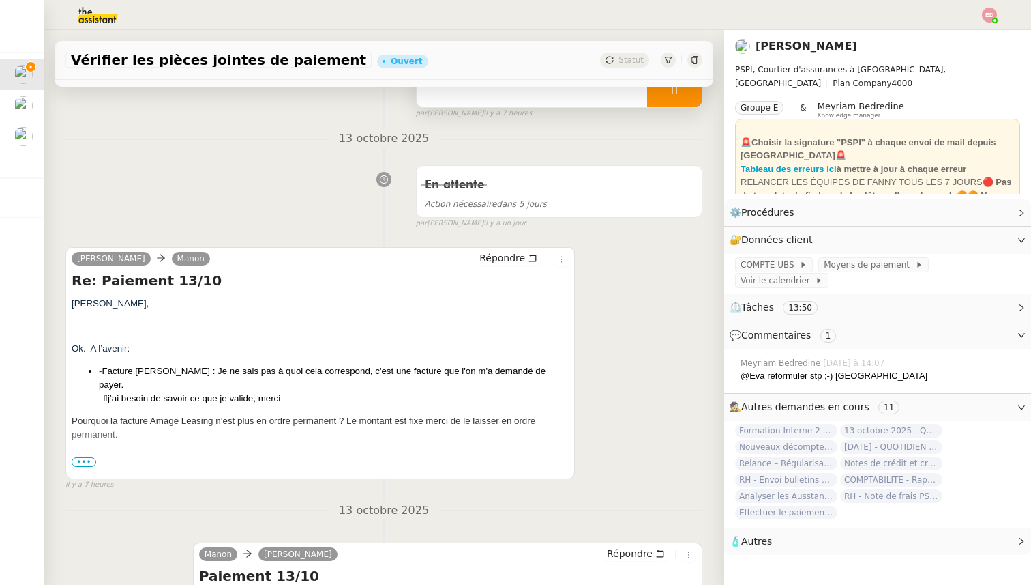
scroll to position [165, 0]
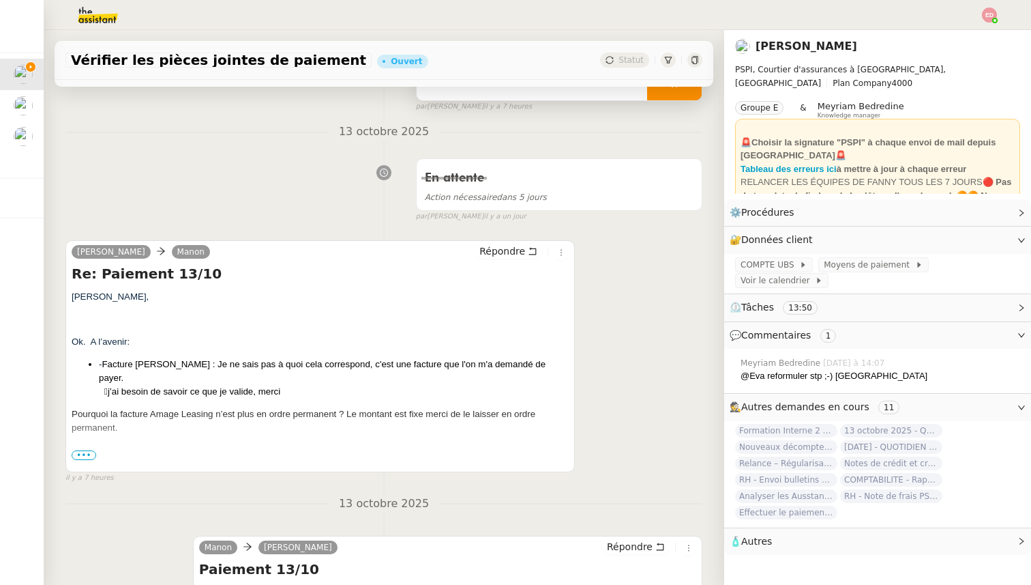
click at [87, 454] on span "•••" at bounding box center [84, 455] width 25 height 10
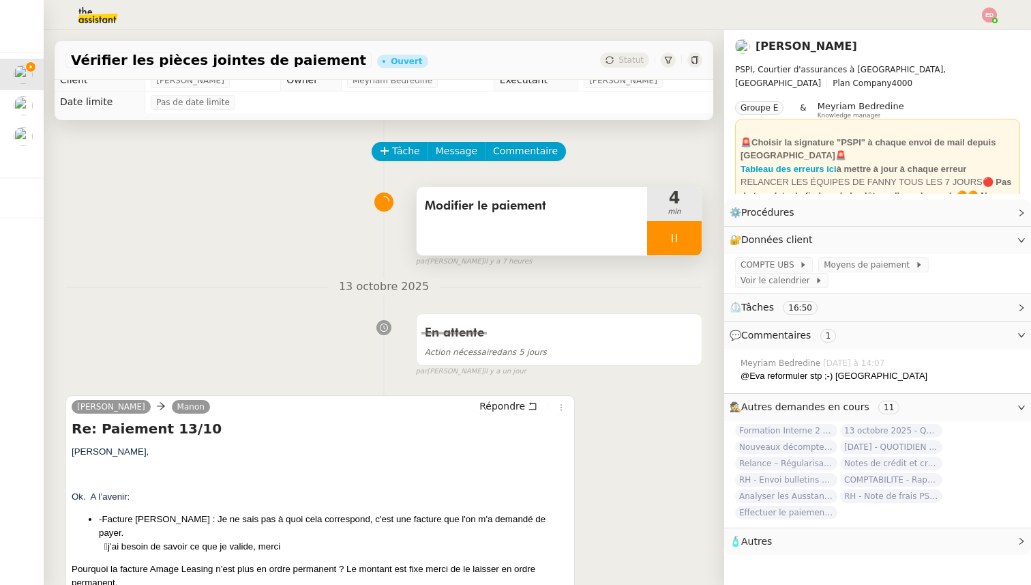
scroll to position [0, 0]
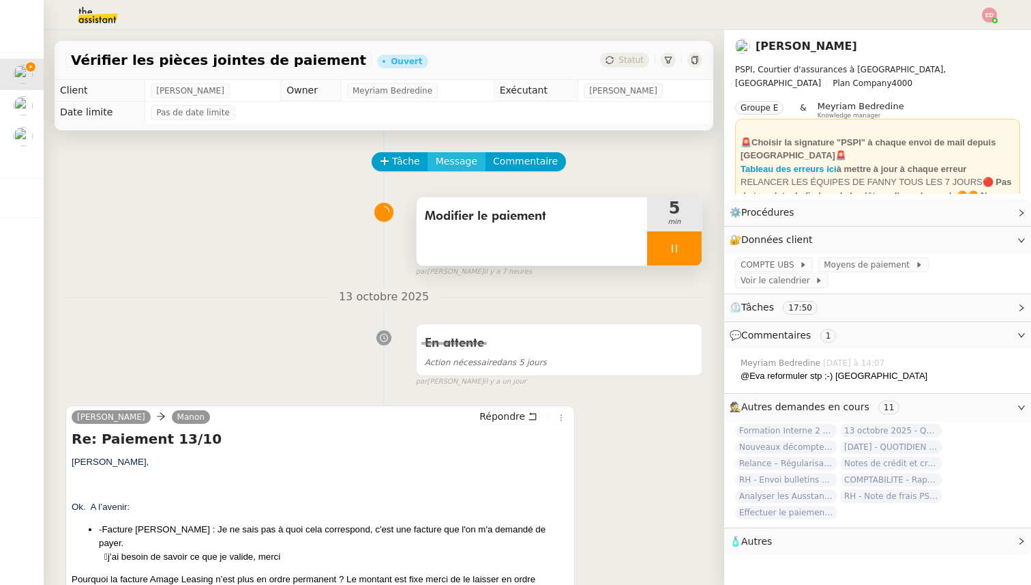
click at [458, 160] on span "Message" at bounding box center [457, 161] width 42 height 16
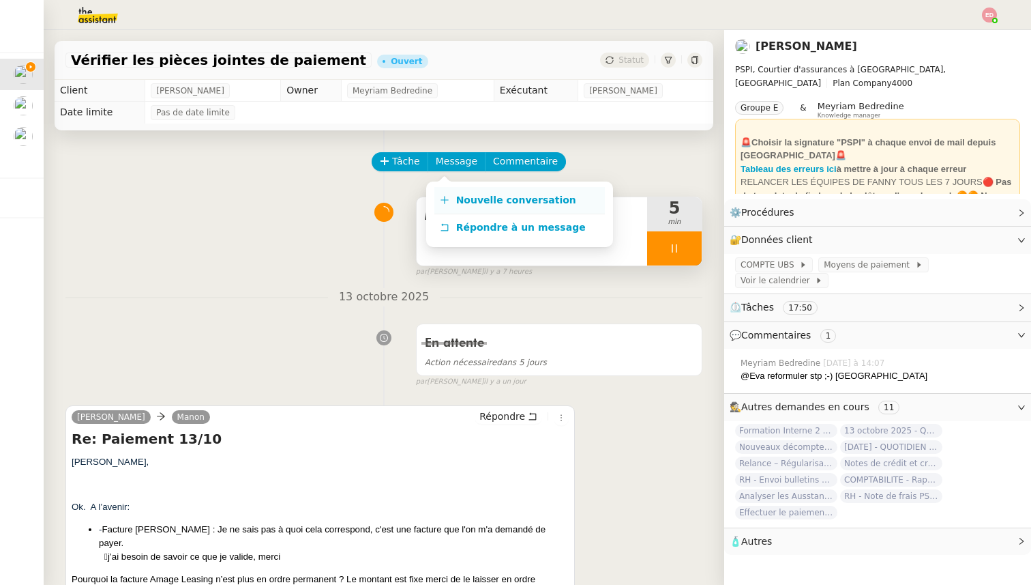
click at [466, 201] on span "Nouvelle conversation" at bounding box center [516, 199] width 120 height 11
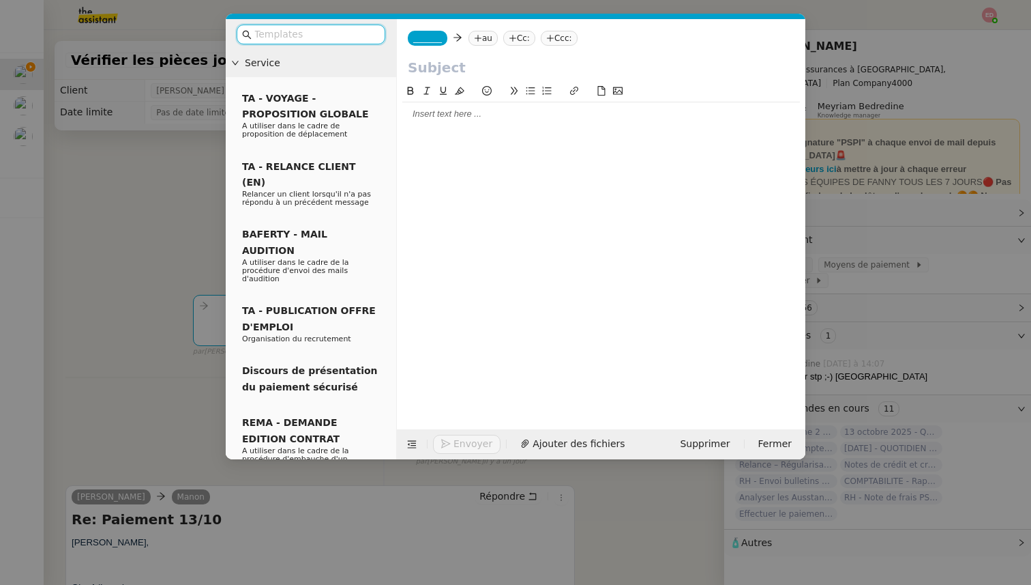
click at [420, 37] on span "_______" at bounding box center [427, 38] width 29 height 10
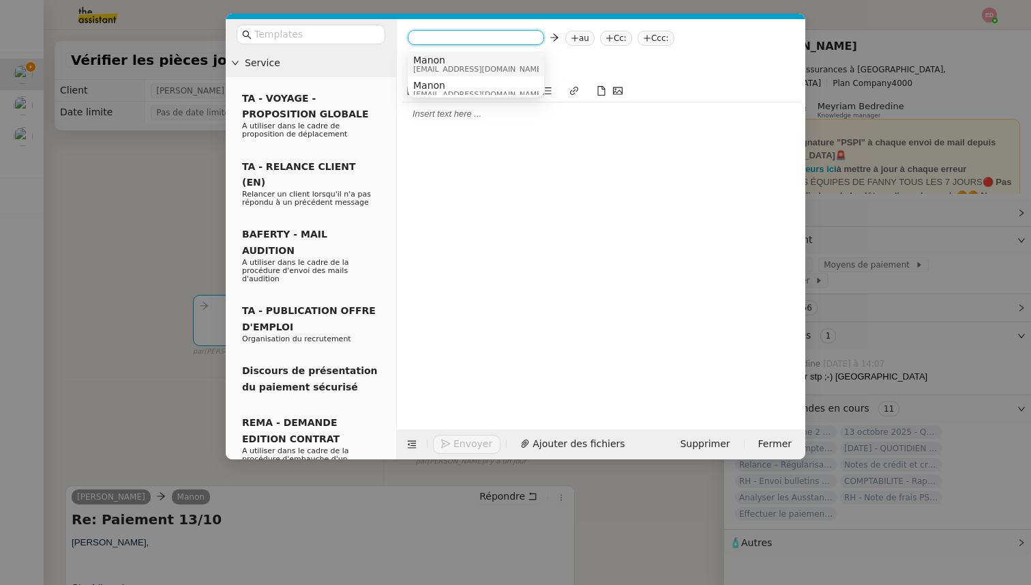
click at [441, 61] on span "Manon" at bounding box center [478, 60] width 131 height 11
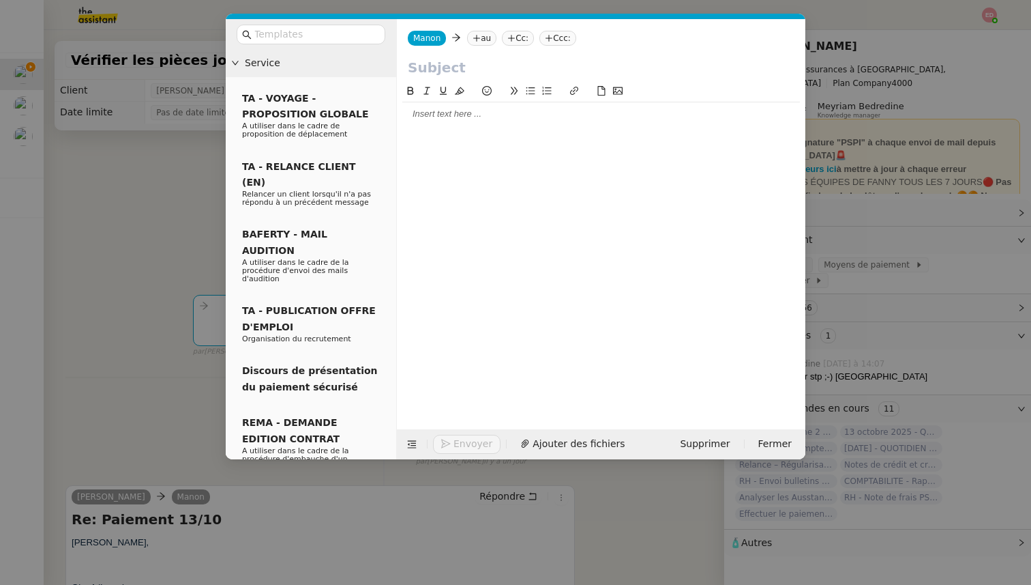
click at [475, 40] on icon at bounding box center [477, 38] width 8 height 8
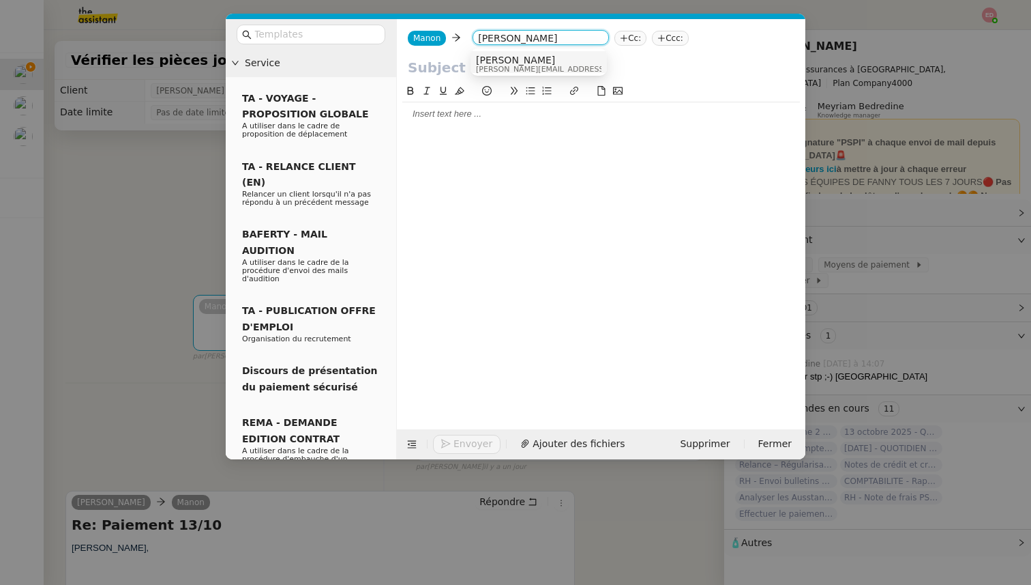
type input "[PERSON_NAME]"
click at [544, 69] on span "[PERSON_NAME][EMAIL_ADDRESS][DOMAIN_NAME]" at bounding box center [573, 69] width 194 height 8
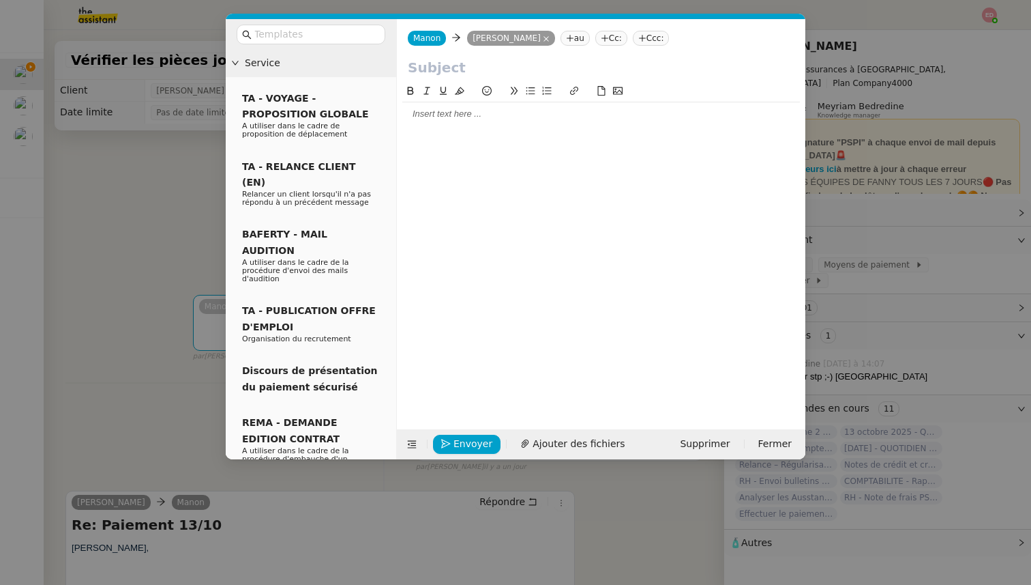
click at [452, 73] on input "text" at bounding box center [601, 67] width 387 height 20
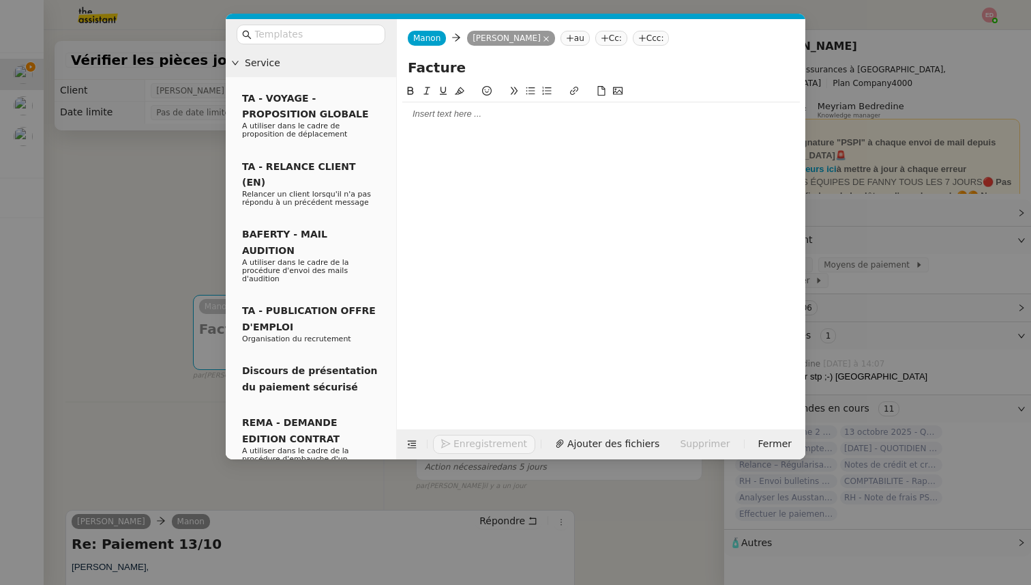
type input "Facture"
click at [609, 39] on icon at bounding box center [605, 38] width 8 height 8
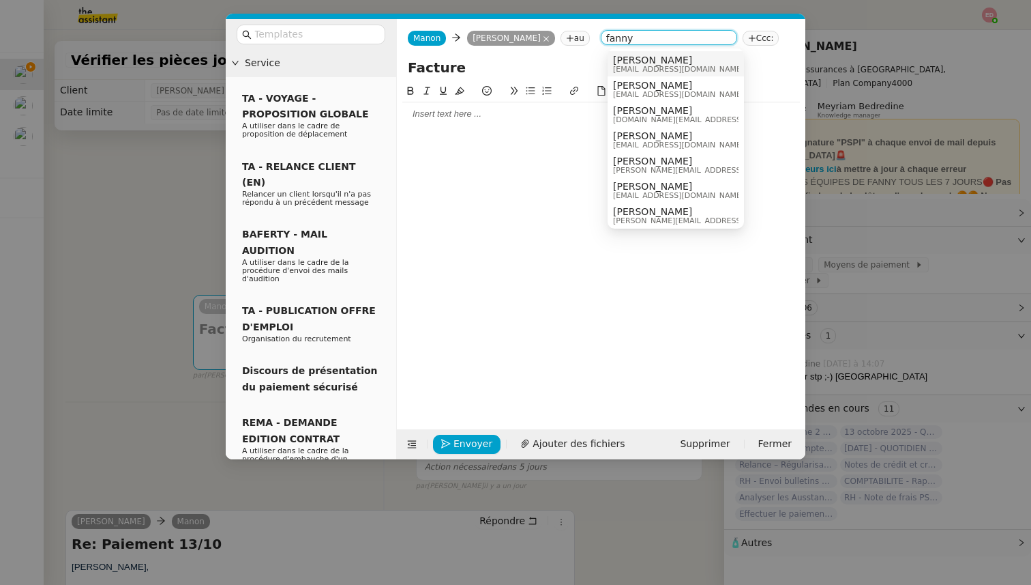
type input "fanny"
click at [674, 59] on div "[PERSON_NAME] [PERSON_NAME][EMAIL_ADDRESS][DOMAIN_NAME]" at bounding box center [683, 64] width 141 height 18
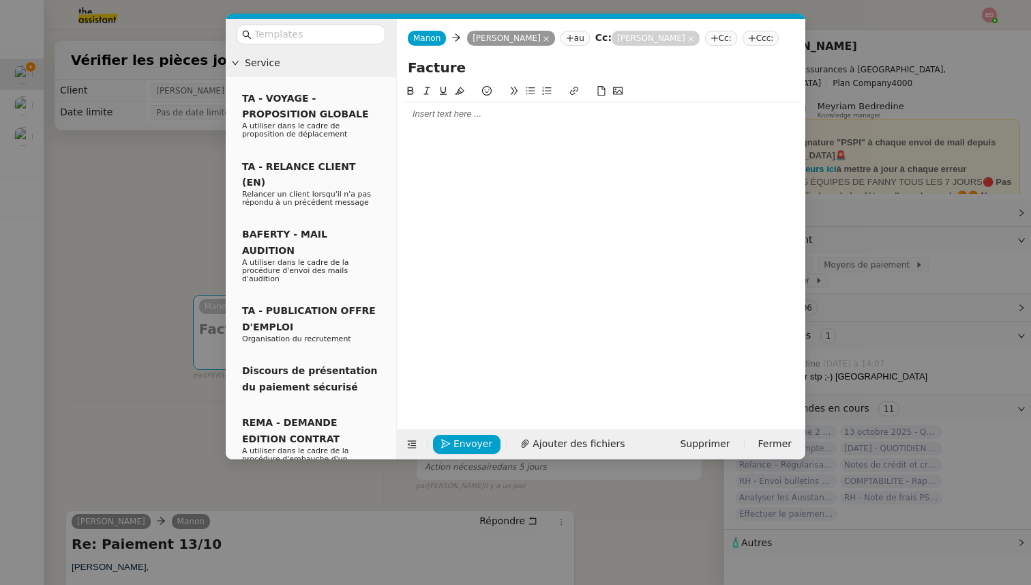
click at [412, 116] on div at bounding box center [601, 114] width 398 height 12
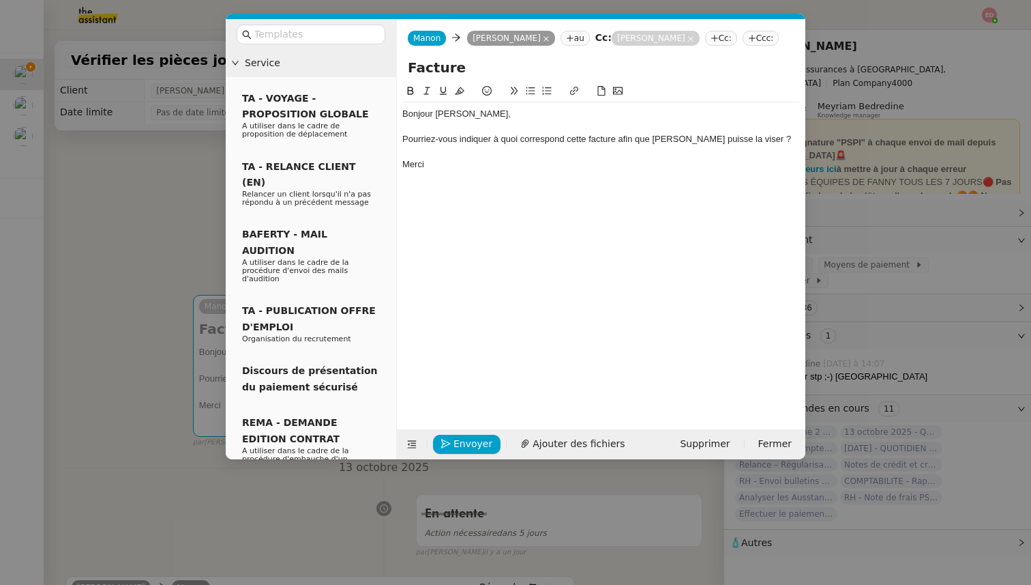
click at [404, 138] on div "Pourriez-vous indiquer à quoi correspond cette facture afin que [PERSON_NAME] p…" at bounding box center [601, 139] width 398 height 12
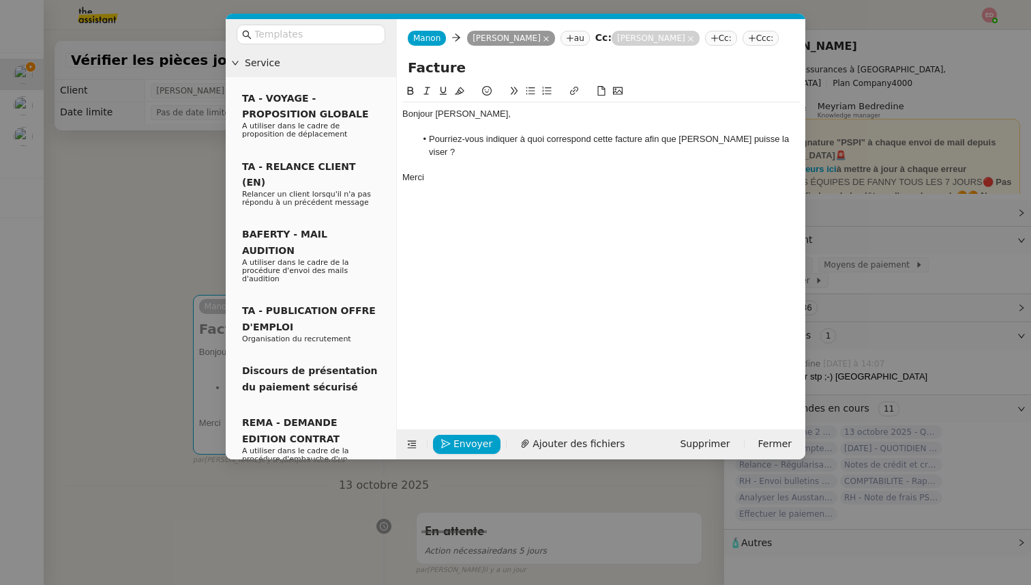
click at [419, 194] on div "Bonjour [PERSON_NAME], Pourriez-vous indiquer à quoi correspond cette facture a…" at bounding box center [601, 245] width 398 height 325
click at [548, 439] on span "Ajouter des fichiers" at bounding box center [579, 444] width 92 height 16
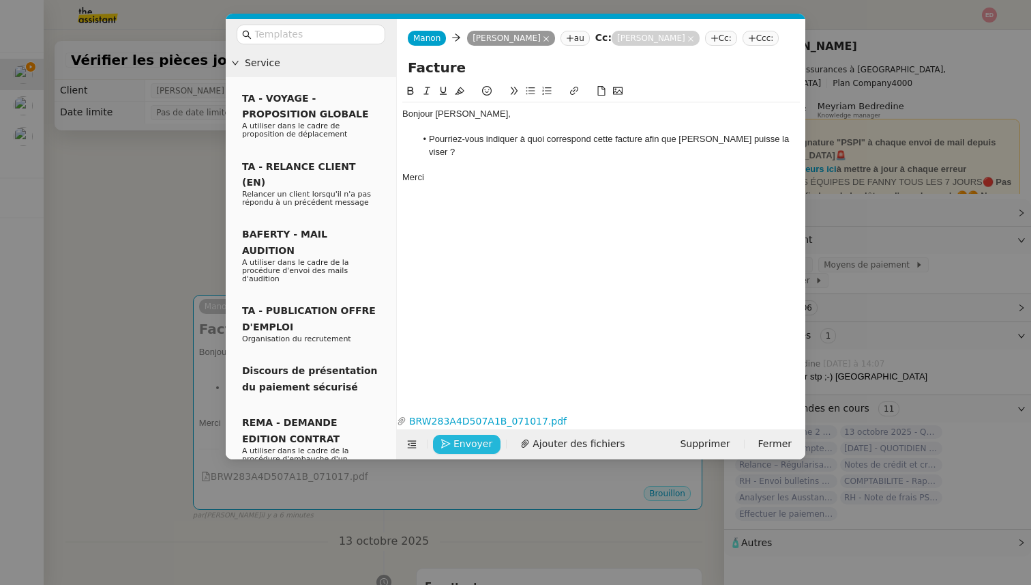
click at [473, 437] on span "Envoyer" at bounding box center [473, 444] width 39 height 16
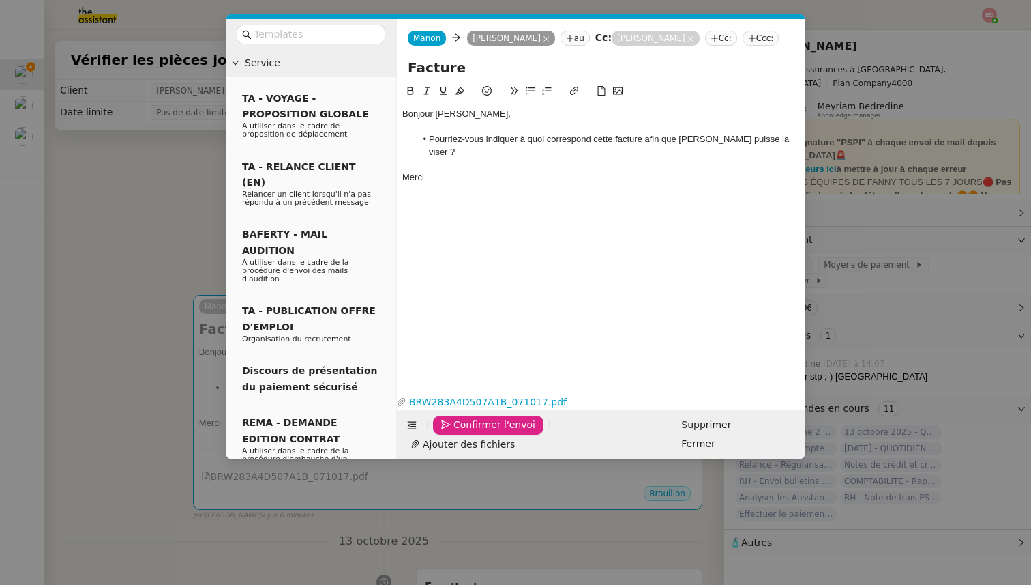
click at [473, 432] on span "Confirmer l'envoi" at bounding box center [495, 425] width 82 height 16
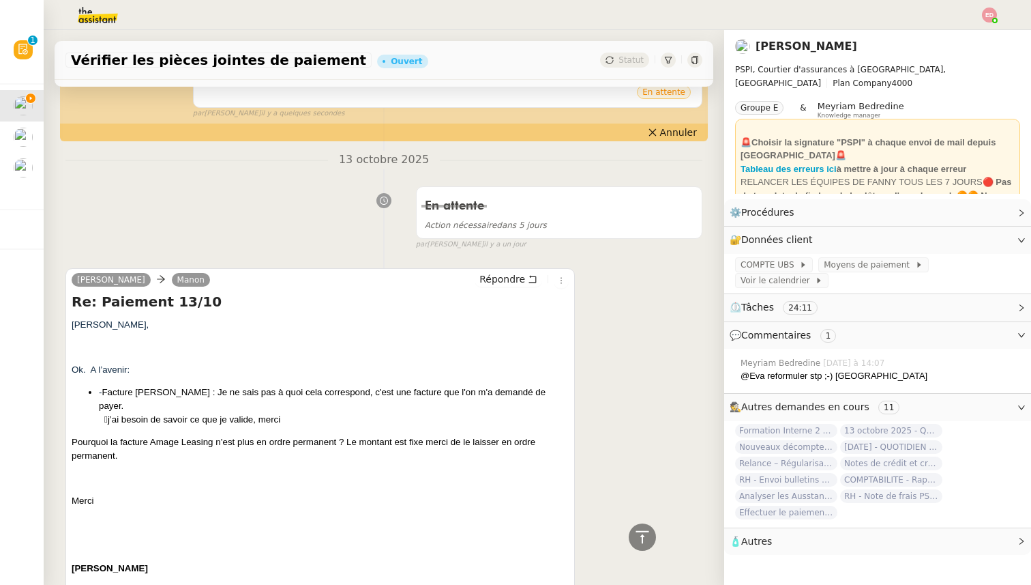
scroll to position [405, 0]
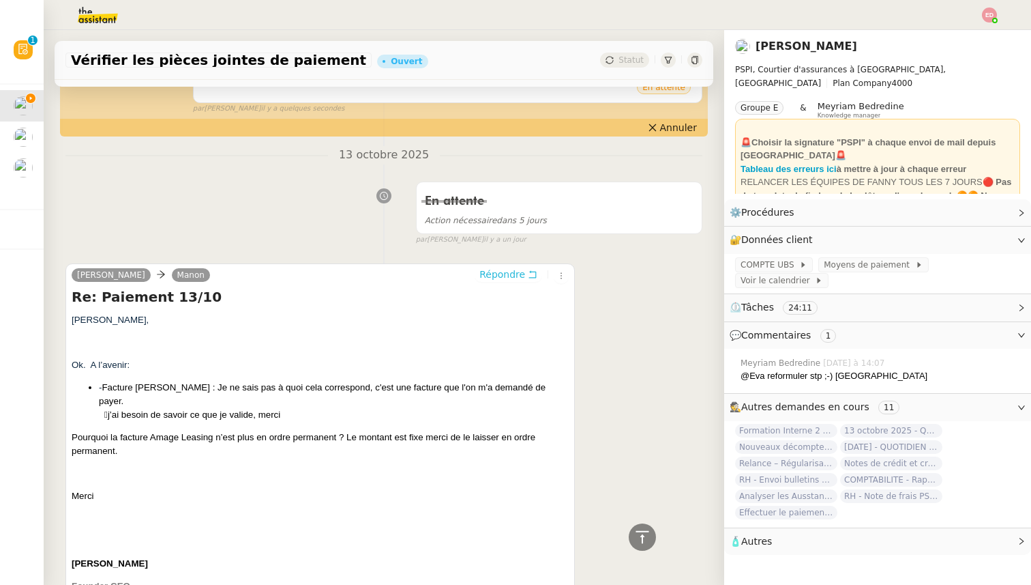
click at [499, 272] on span "Répondre" at bounding box center [502, 274] width 46 height 14
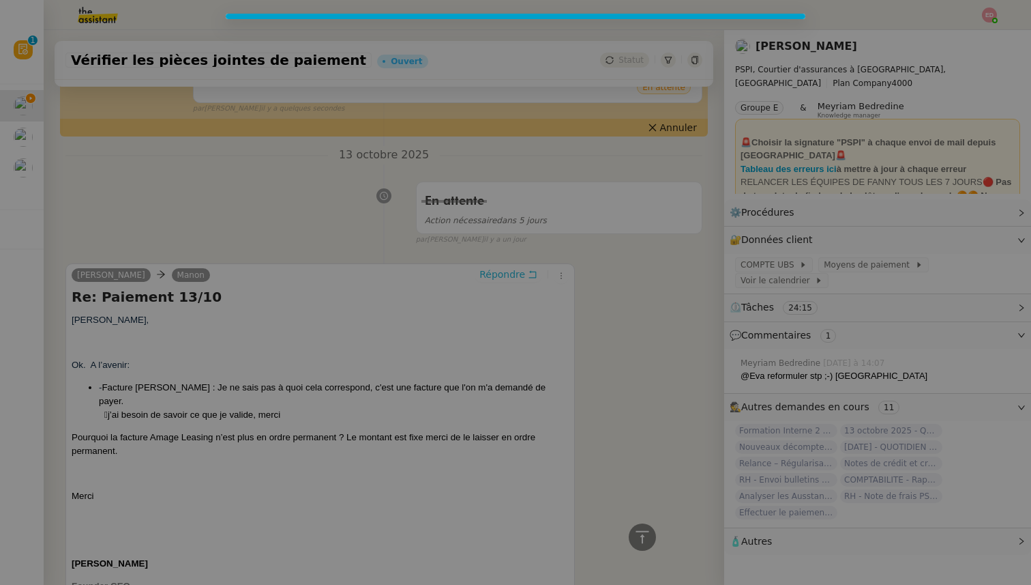
scroll to position [509, 0]
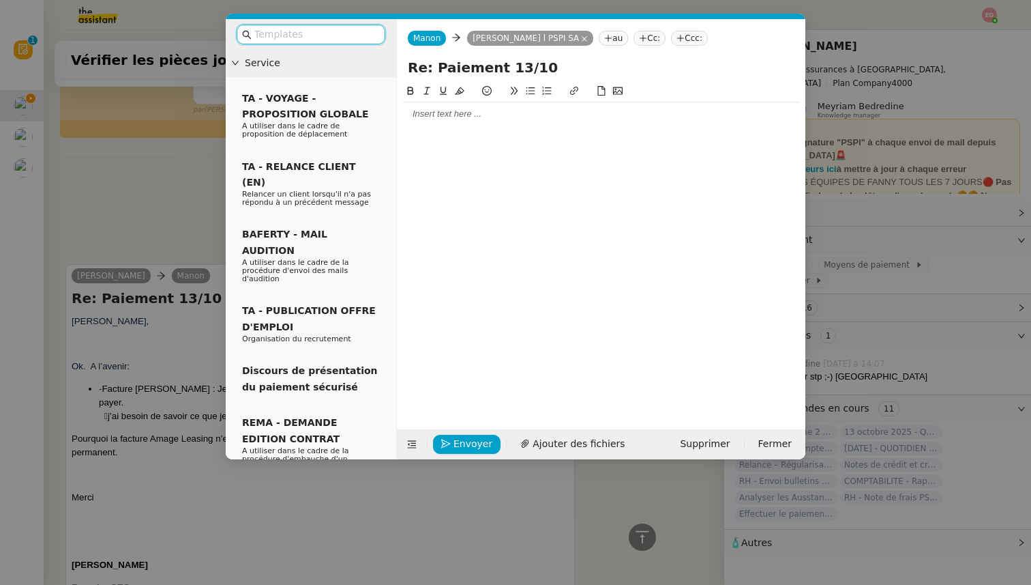
click at [433, 122] on div at bounding box center [601, 113] width 398 height 23
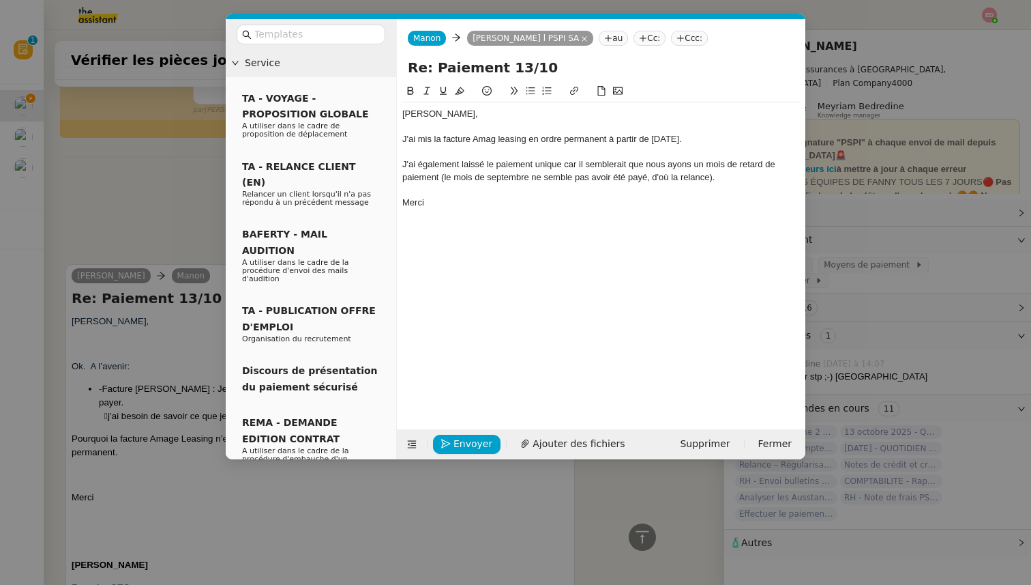
scroll to position [616, 0]
click at [572, 167] on div "J'ai également laissé le paiement unique car il semblerait que nous ayons un mo…" at bounding box center [601, 170] width 398 height 25
click at [0, 0] on lt-span ", car" at bounding box center [0, 0] width 0 height 0
click at [637, 180] on div "J'ai également laissé le paiement unique, car il semblerait que nous ayons un m…" at bounding box center [601, 170] width 398 height 25
click at [552, 249] on div "[PERSON_NAME], J'ai mis la facture Amag leasing en ordre permanent à partir de …" at bounding box center [601, 245] width 398 height 325
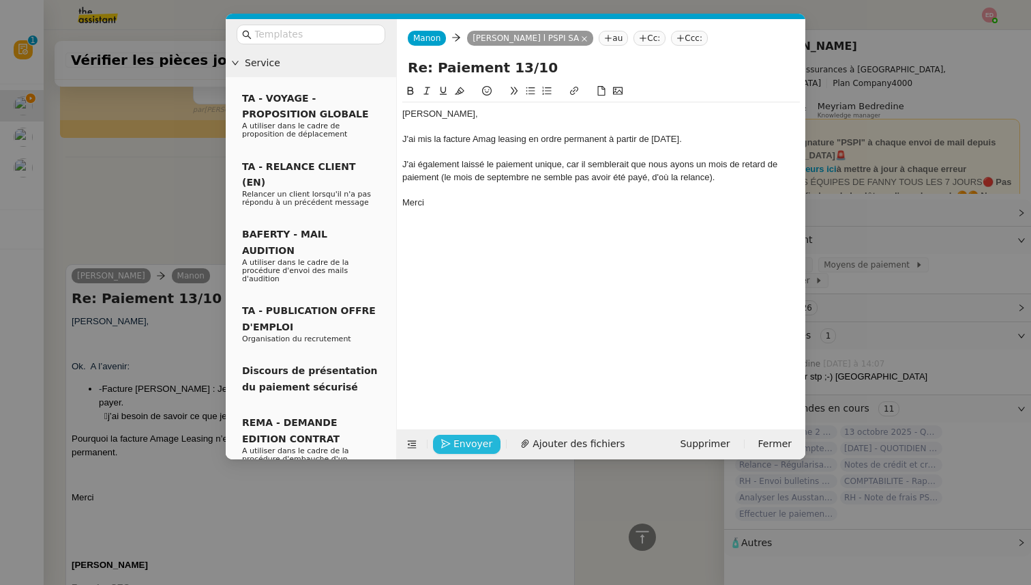
click at [458, 441] on span "Envoyer" at bounding box center [473, 444] width 39 height 16
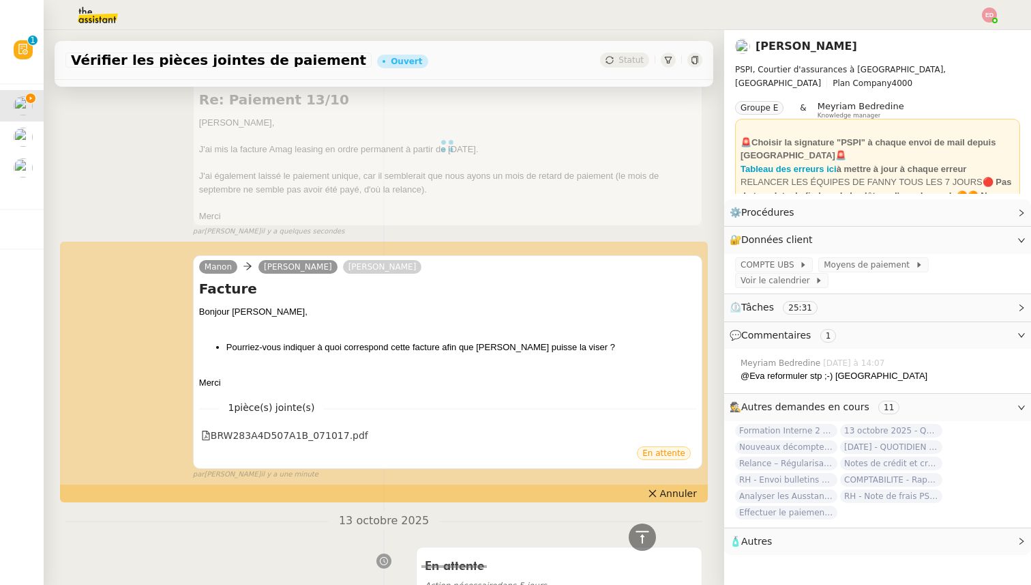
scroll to position [0, 0]
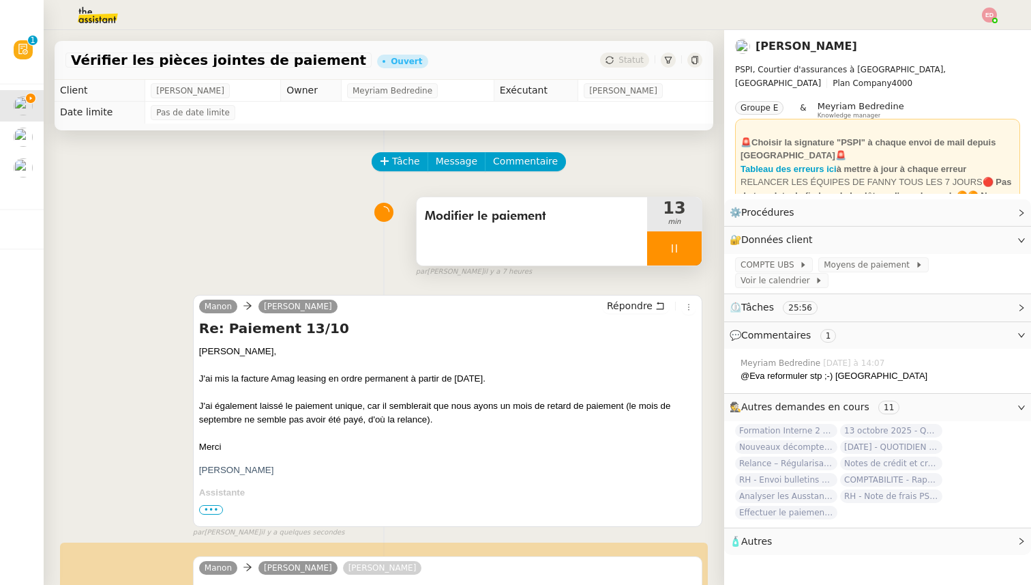
click at [690, 244] on div at bounding box center [674, 248] width 55 height 34
click at [690, 244] on icon at bounding box center [688, 248] width 11 height 11
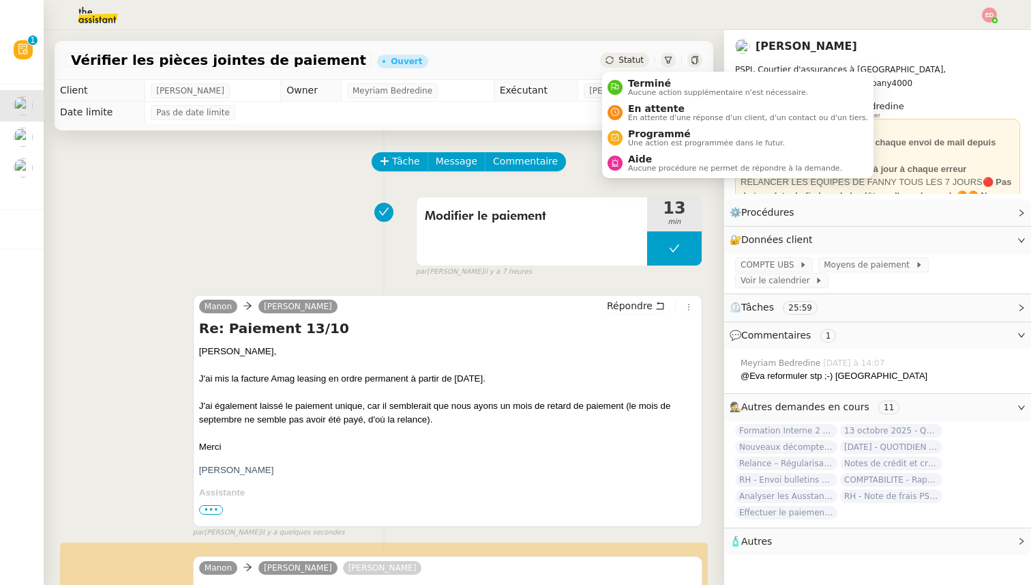
click at [612, 64] on div "Statut" at bounding box center [624, 60] width 49 height 15
click at [647, 111] on span "En attente" at bounding box center [748, 108] width 240 height 11
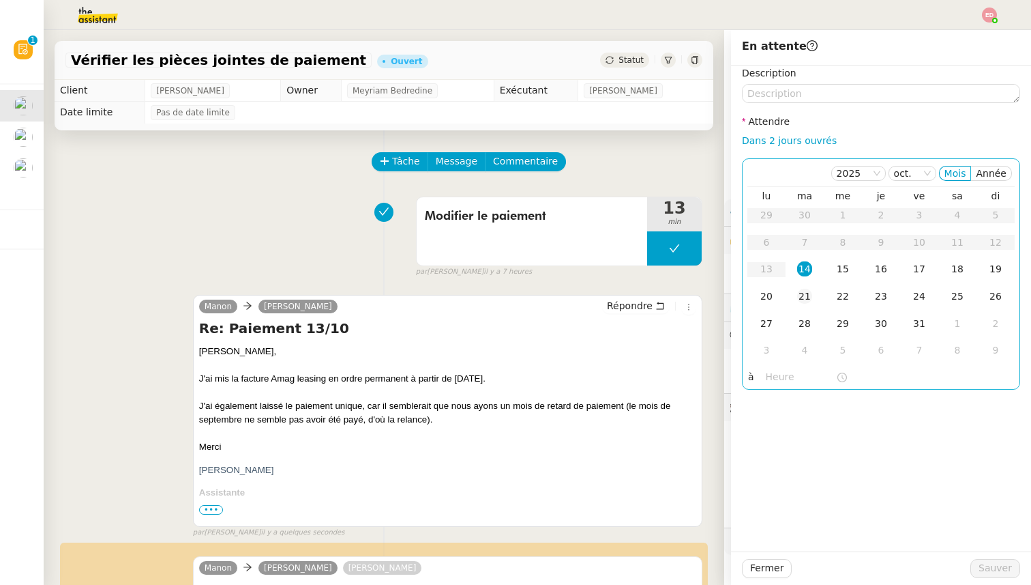
click at [796, 293] on td "21" at bounding box center [805, 296] width 38 height 27
click at [988, 576] on button "Sauver" at bounding box center [996, 568] width 50 height 19
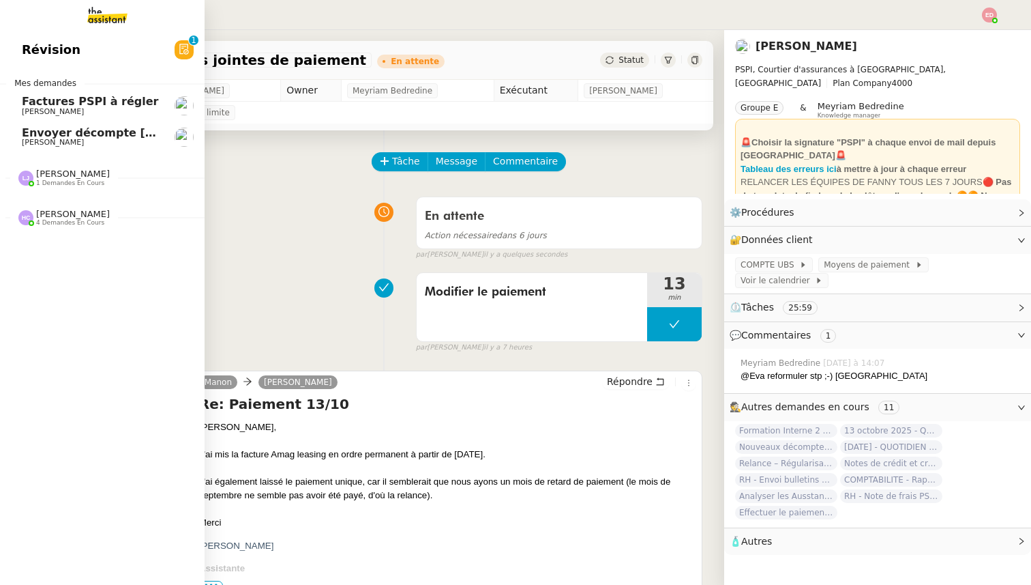
click at [72, 100] on span "Factures PSPI à régler" at bounding box center [90, 101] width 136 height 13
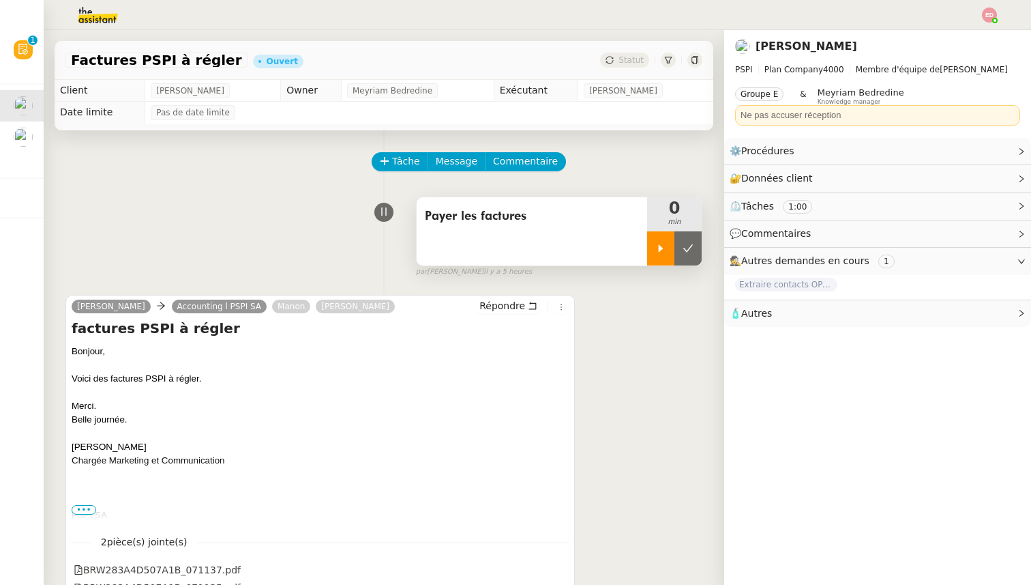
click at [660, 254] on div at bounding box center [660, 248] width 27 height 34
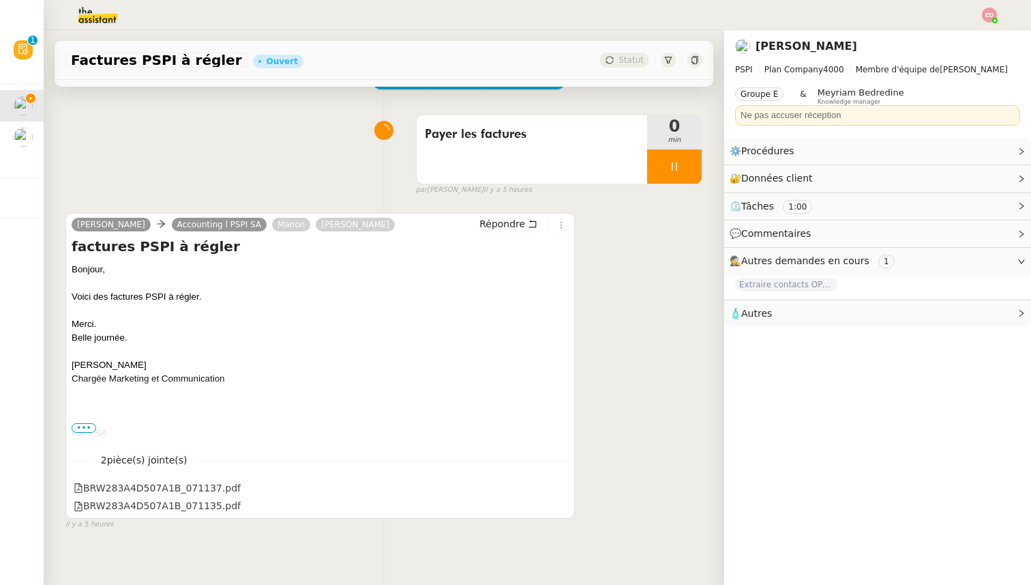
scroll to position [86, 0]
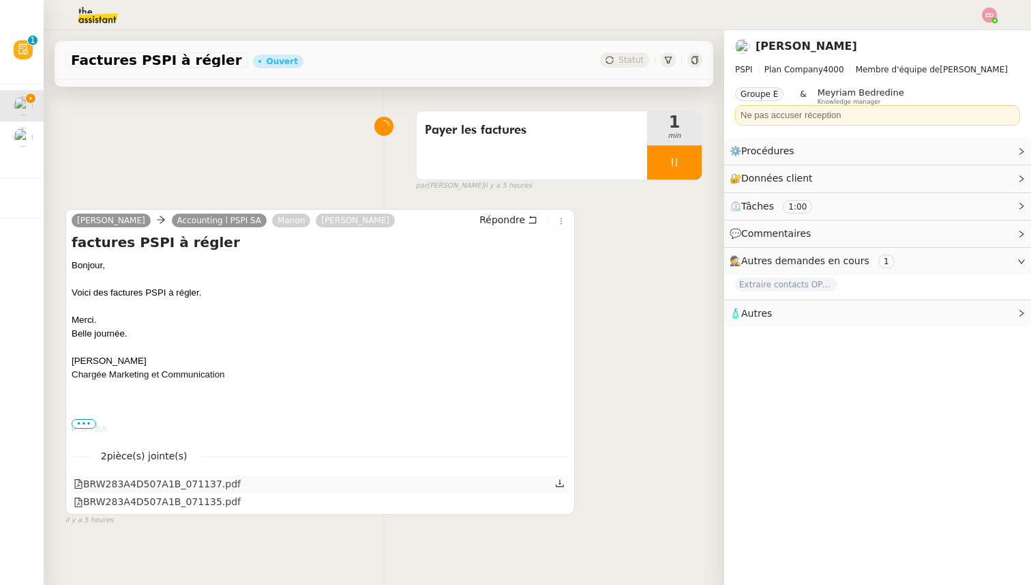
click at [562, 482] on icon at bounding box center [560, 483] width 10 height 10
click at [563, 504] on icon at bounding box center [560, 501] width 8 height 8
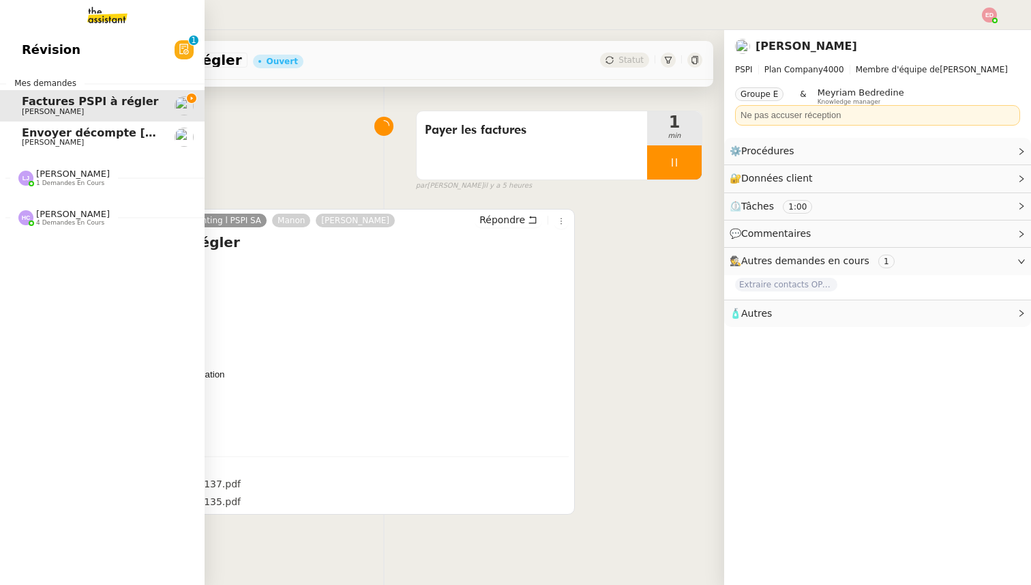
click at [51, 174] on span "[PERSON_NAME]" at bounding box center [73, 173] width 74 height 10
click at [57, 212] on span "Aubin de France" at bounding box center [52, 213] width 61 height 9
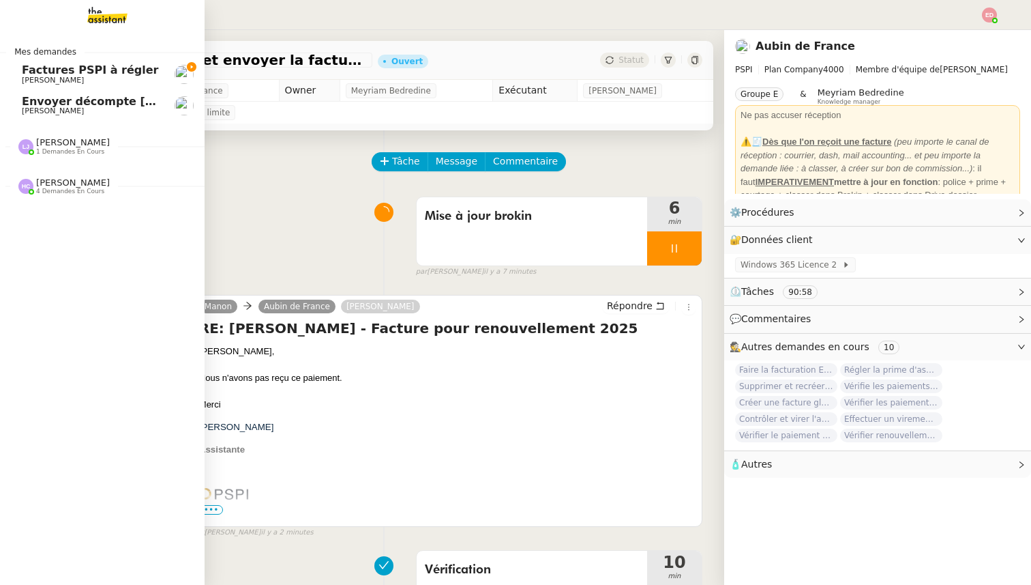
click at [43, 70] on span "Factures PSPI à régler" at bounding box center [90, 69] width 136 height 13
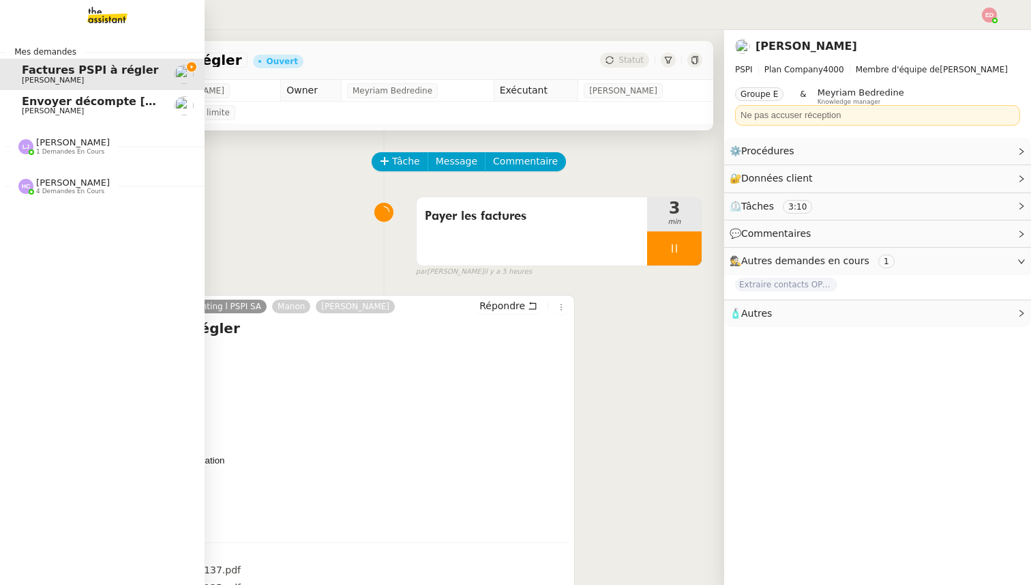
click at [37, 153] on span "1 demandes en cours" at bounding box center [70, 152] width 68 height 8
click at [68, 151] on span "1 demandes en cours" at bounding box center [70, 152] width 68 height 8
click at [63, 147] on span "[PERSON_NAME]" at bounding box center [73, 142] width 74 height 10
click at [63, 177] on span "[PERSON_NAME] et envoyer la facture à [PERSON_NAME]" at bounding box center [200, 172] width 357 height 13
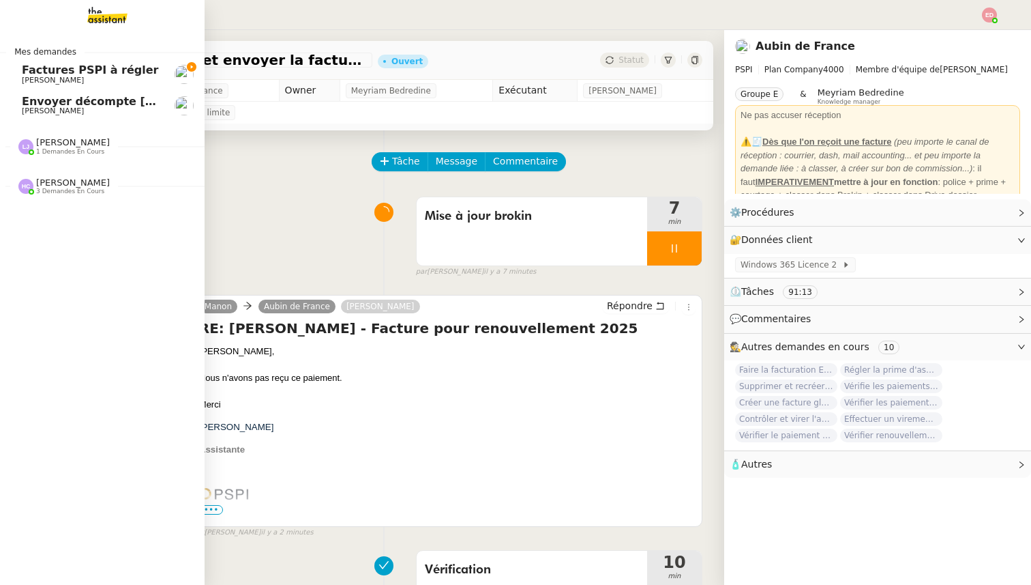
click at [25, 75] on span "Factures PSPI à régler" at bounding box center [90, 69] width 136 height 13
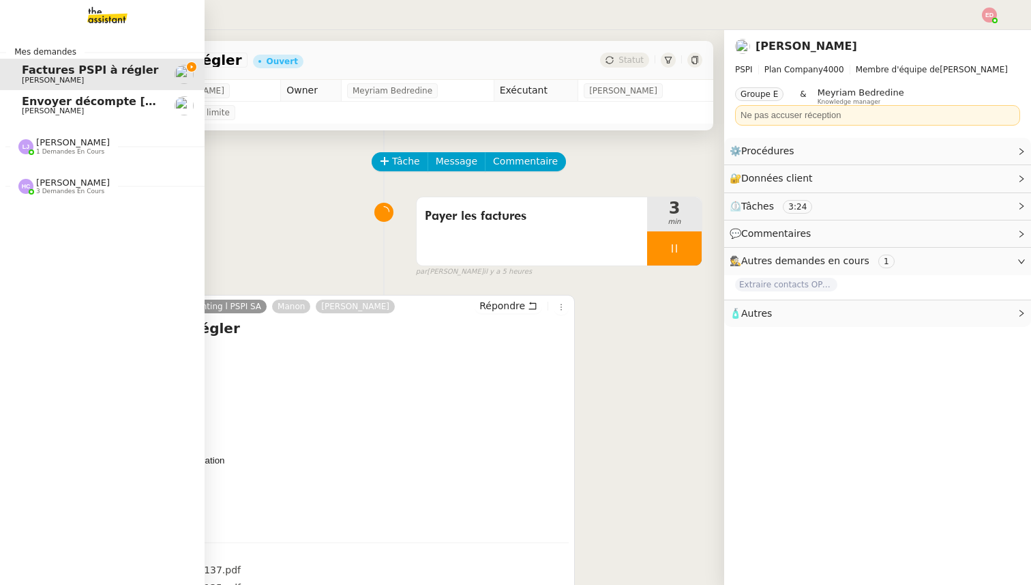
click at [63, 196] on div "[PERSON_NAME] 3 demandes en cours" at bounding box center [102, 181] width 205 height 40
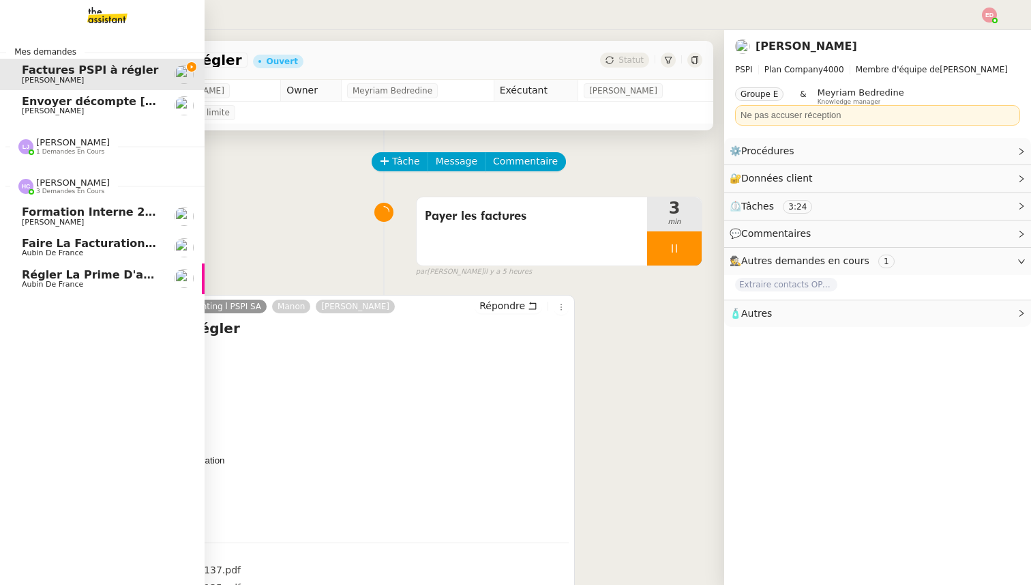
click at [64, 246] on span "Faire la facturation E. Franc" at bounding box center [110, 243] width 176 height 13
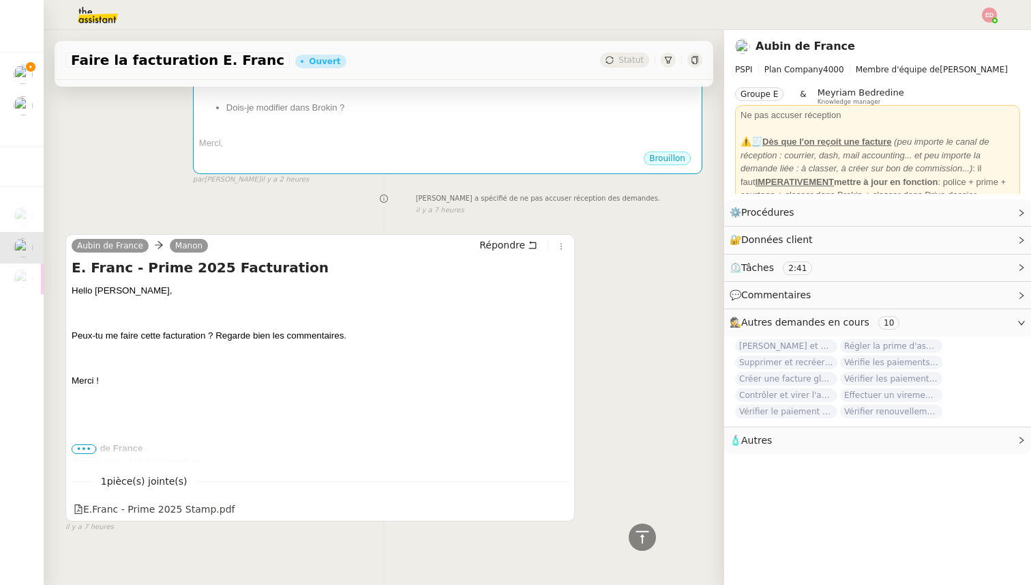
scroll to position [288, 0]
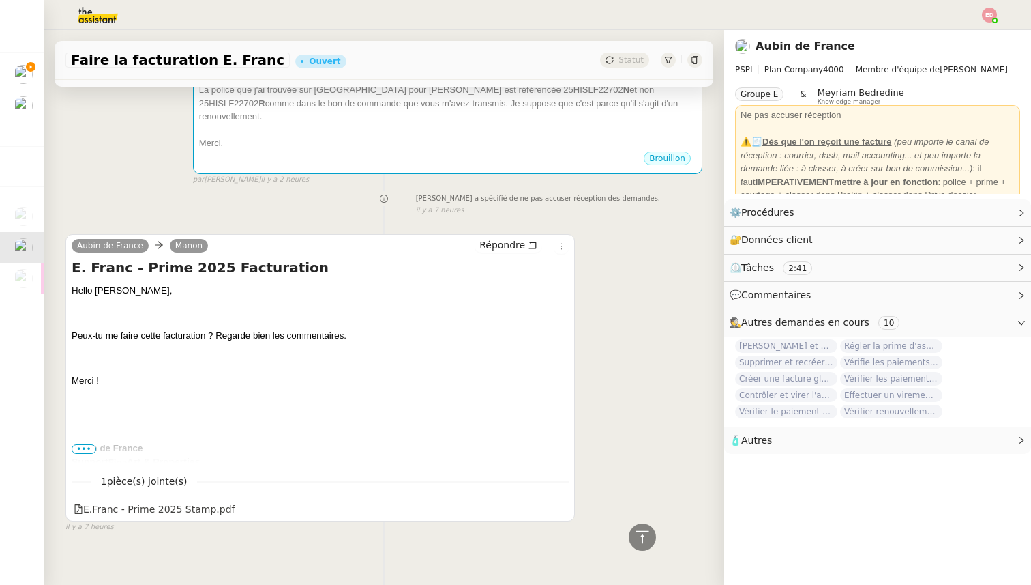
click at [86, 444] on span "•••" at bounding box center [84, 449] width 25 height 10
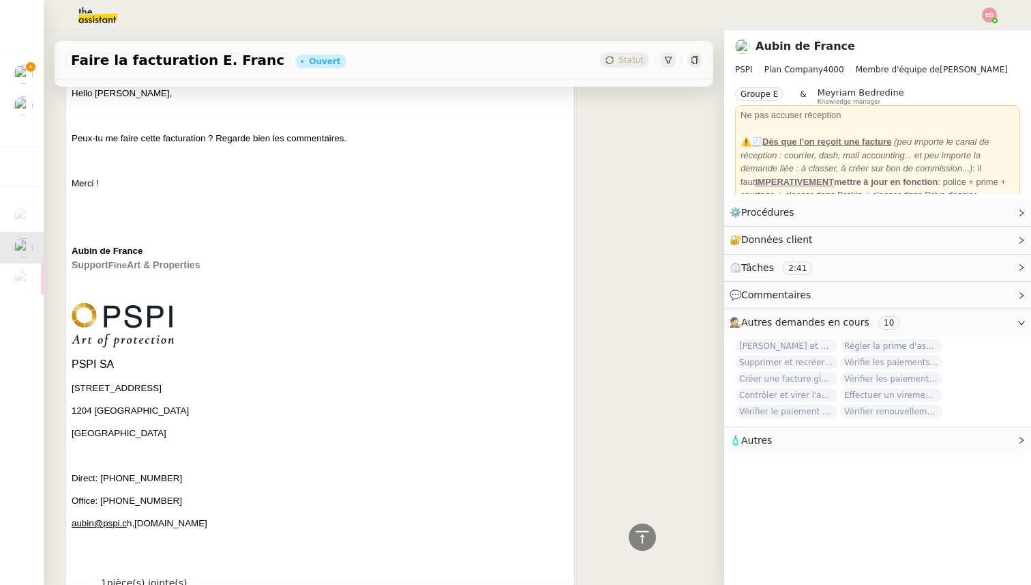
scroll to position [587, 0]
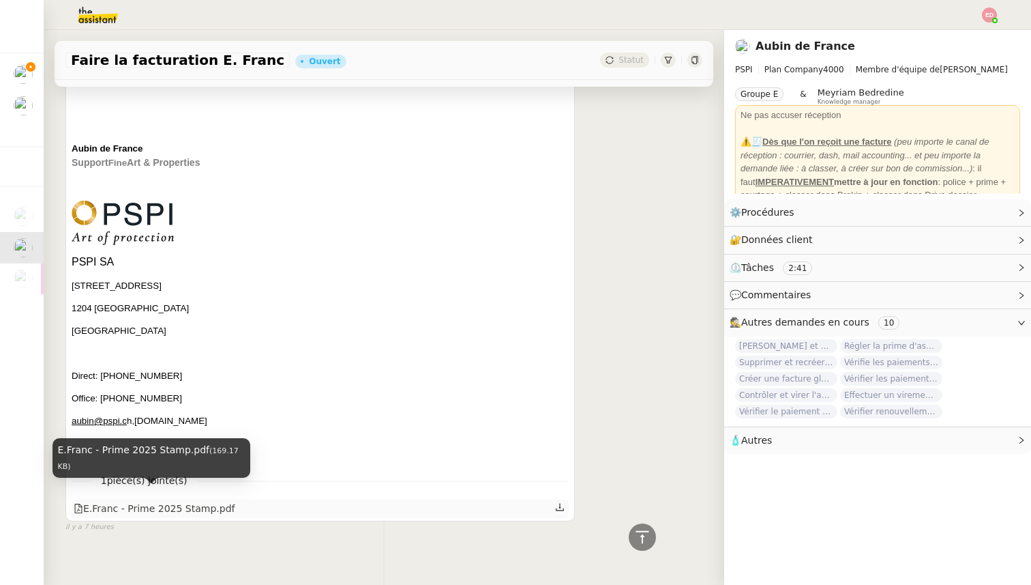
click at [110, 501] on div "E.Franc - Prime 2025 Stamp.pdf" at bounding box center [154, 509] width 161 height 16
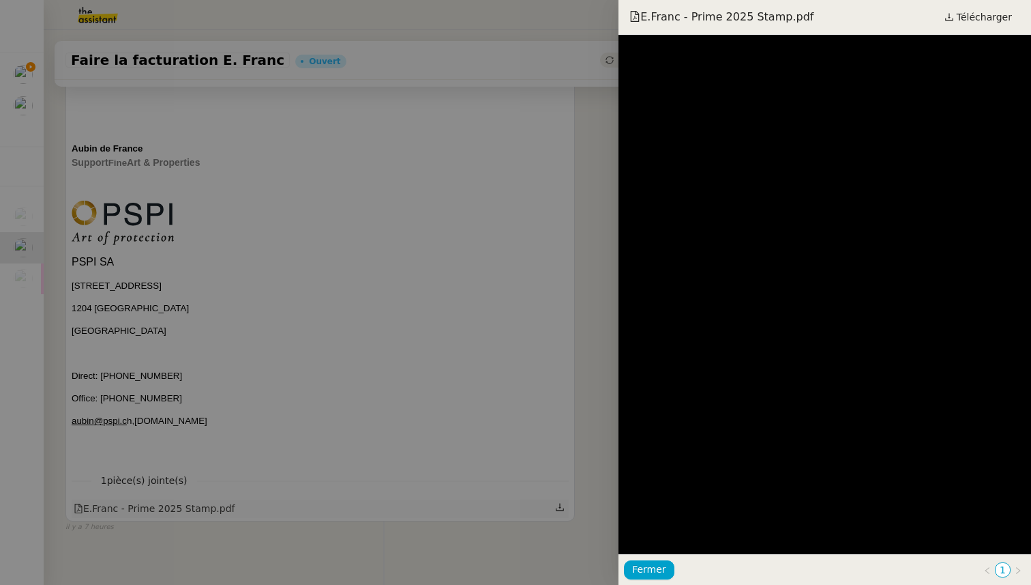
scroll to position [600, 0]
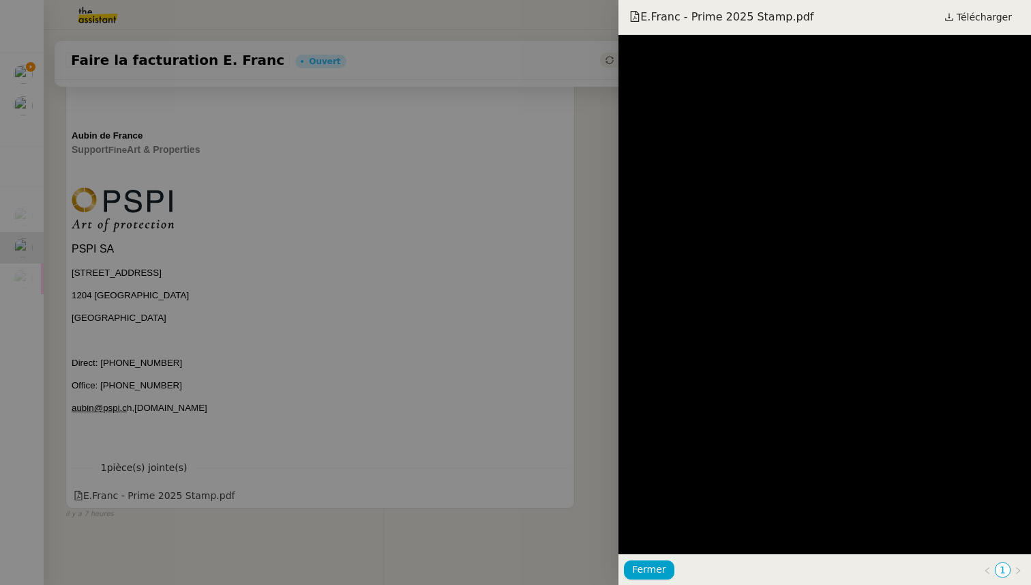
click at [271, 295] on div at bounding box center [515, 292] width 1031 height 585
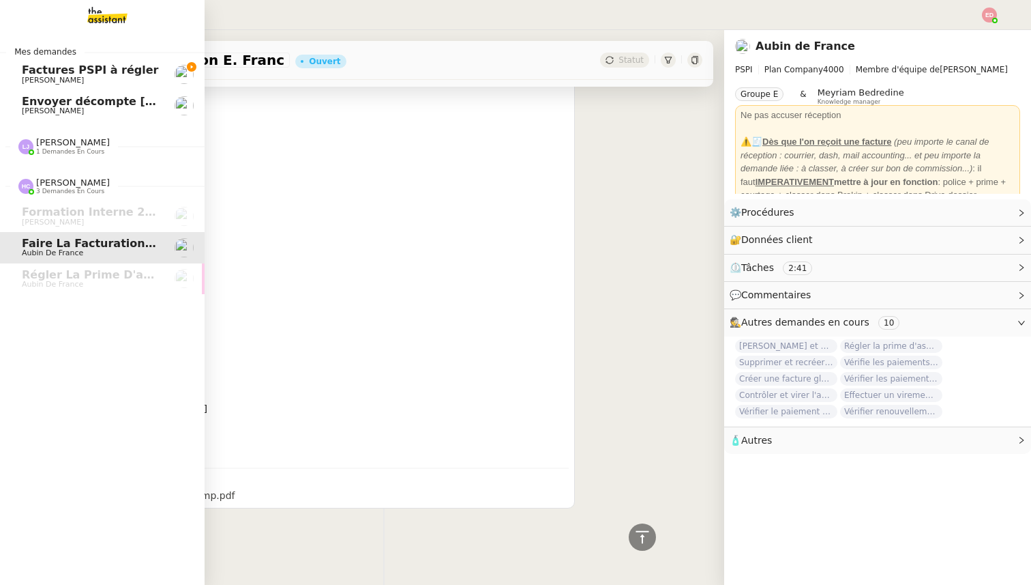
click at [112, 72] on span "Factures PSPI à régler" at bounding box center [90, 69] width 136 height 13
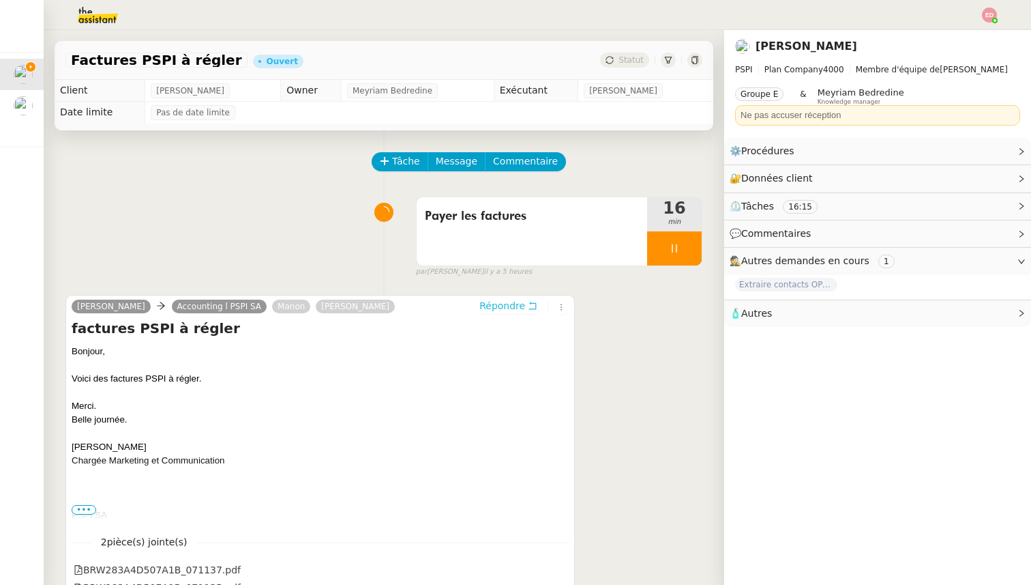
click at [488, 305] on span "Répondre" at bounding box center [502, 306] width 46 height 14
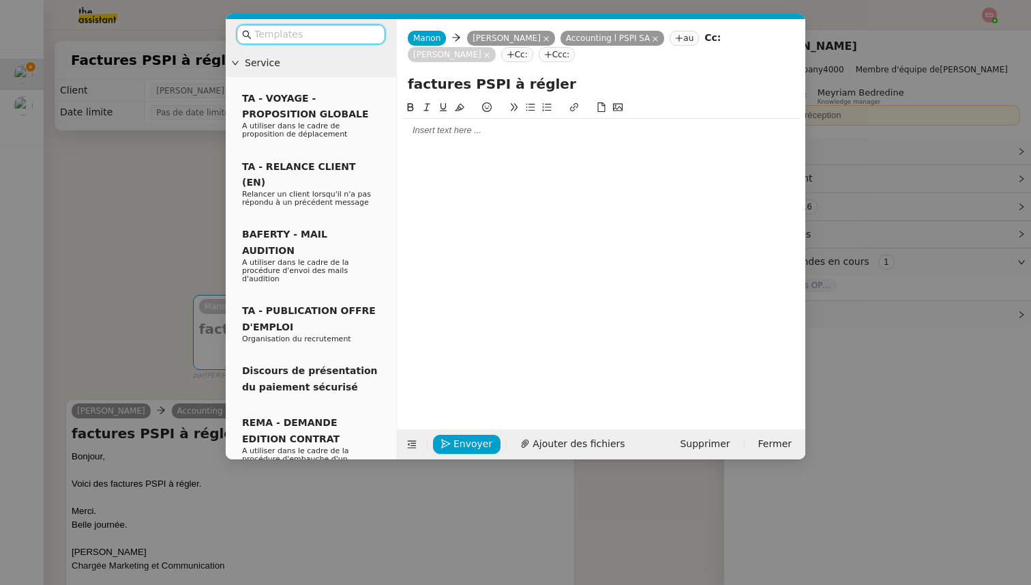
click at [450, 134] on div at bounding box center [601, 130] width 398 height 12
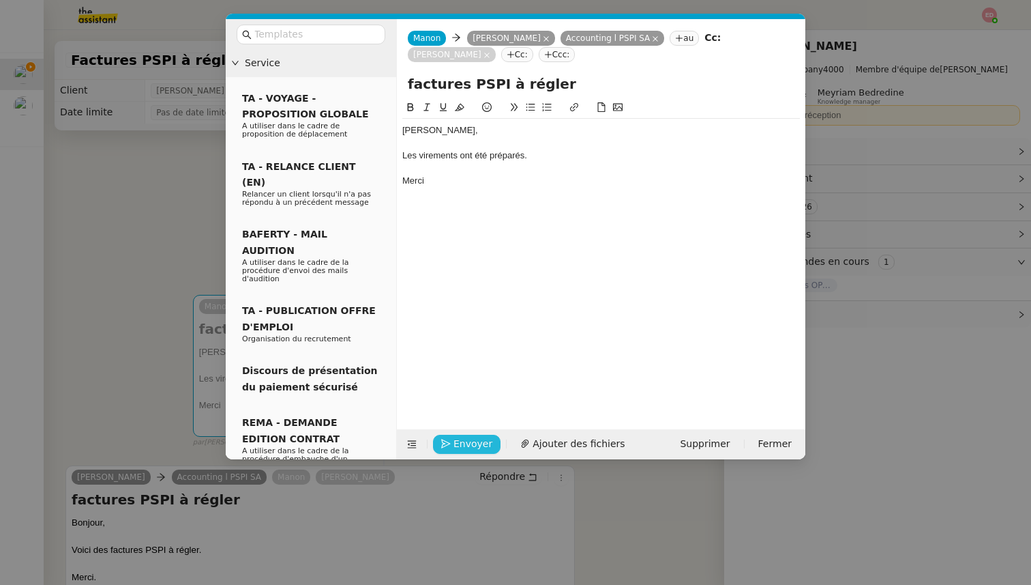
click at [445, 446] on icon "button" at bounding box center [446, 444] width 10 height 10
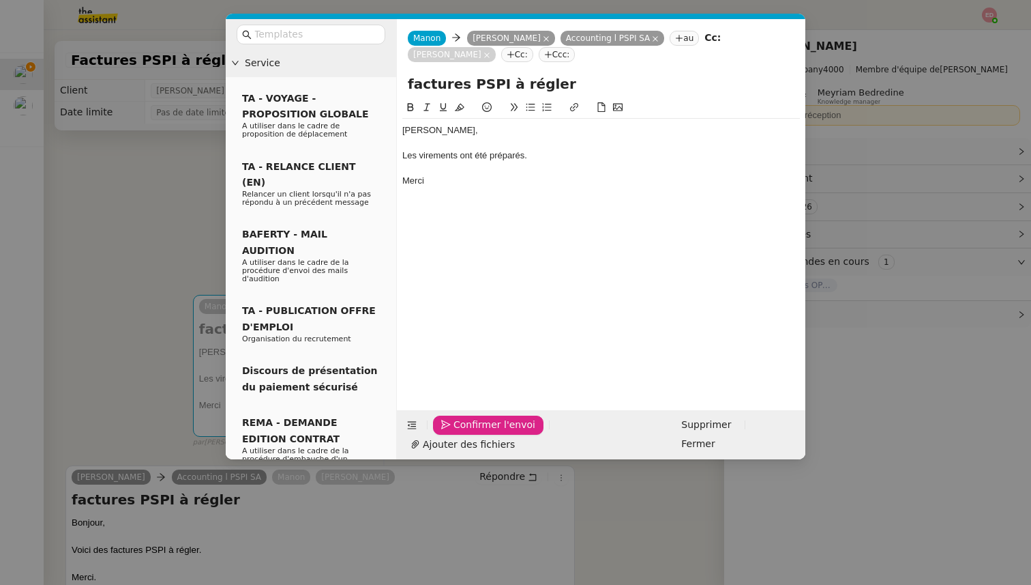
click at [445, 429] on icon "button" at bounding box center [446, 424] width 10 height 10
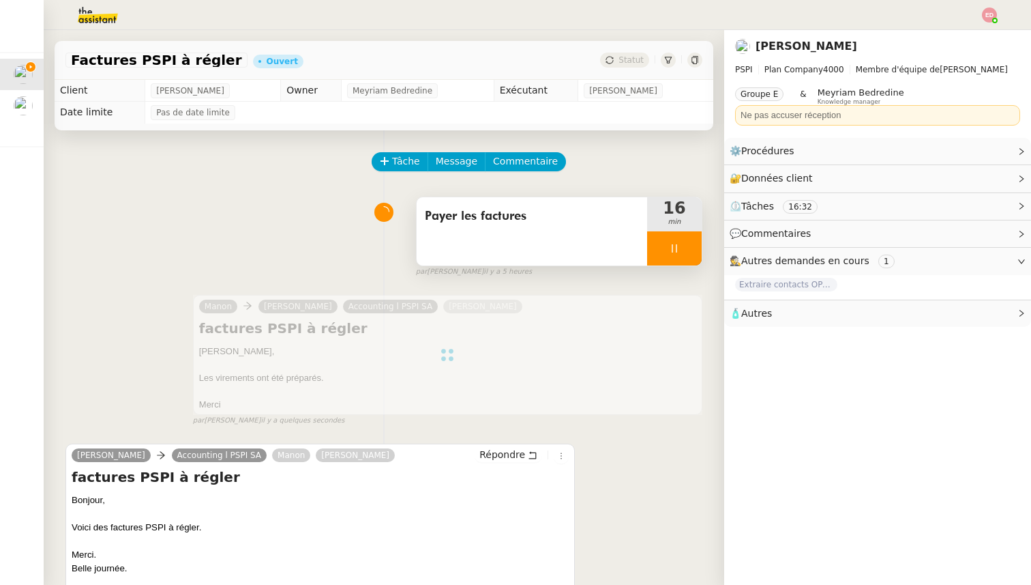
click at [692, 243] on div at bounding box center [674, 248] width 55 height 34
click at [692, 243] on icon at bounding box center [688, 248] width 11 height 11
click at [616, 58] on div "Statut" at bounding box center [624, 60] width 49 height 15
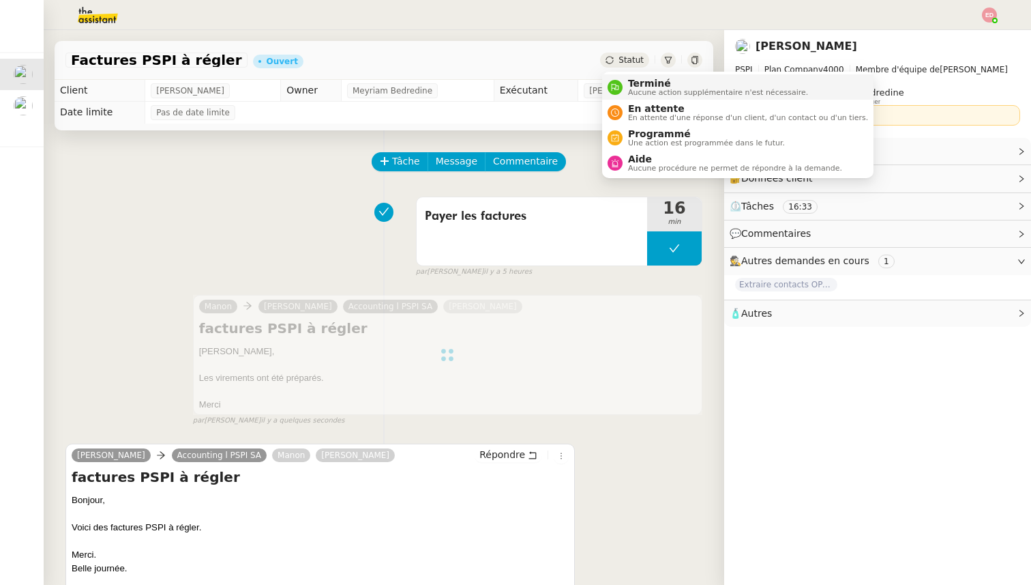
click at [644, 82] on span "Terminé" at bounding box center [718, 83] width 180 height 11
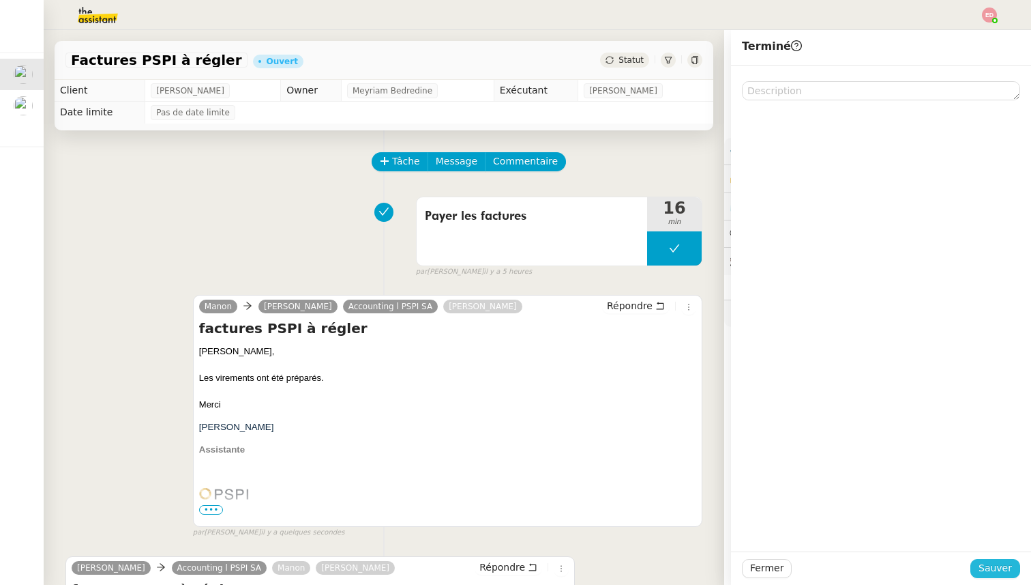
click at [995, 561] on span "Sauver" at bounding box center [995, 568] width 33 height 16
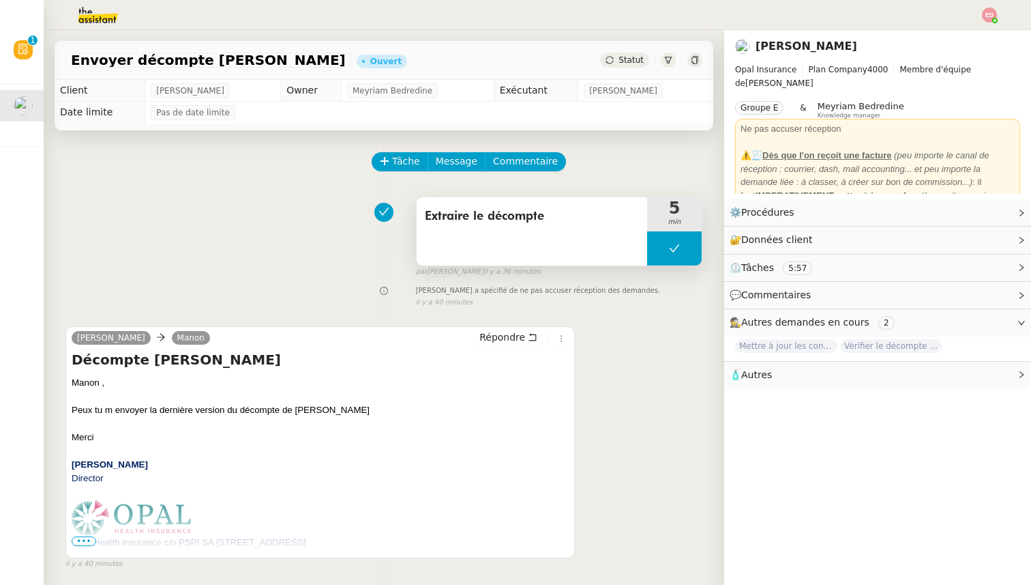
click at [660, 250] on button at bounding box center [674, 248] width 55 height 34
click at [660, 250] on icon at bounding box center [661, 248] width 5 height 8
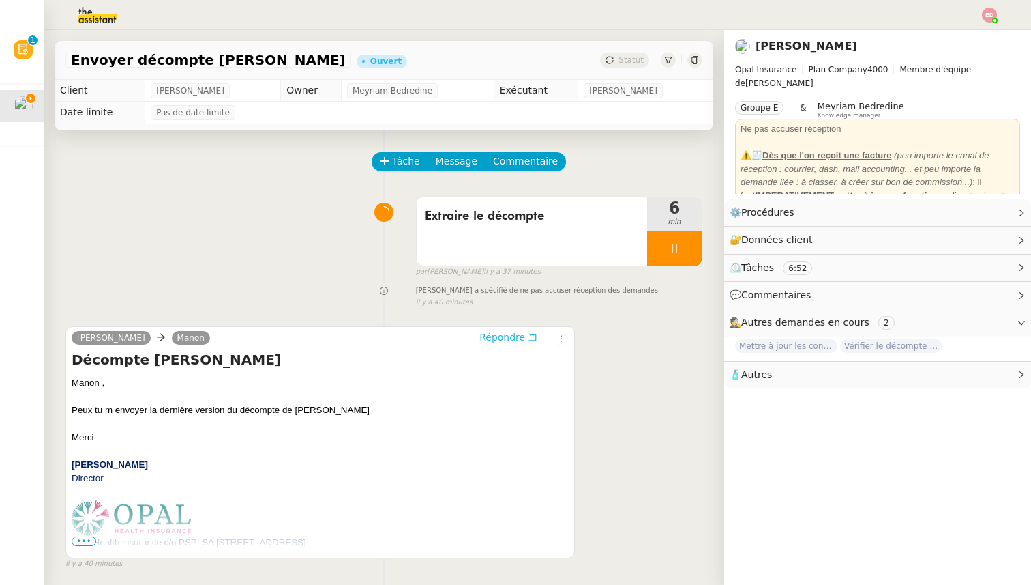
click at [522, 340] on span "Répondre" at bounding box center [502, 337] width 46 height 14
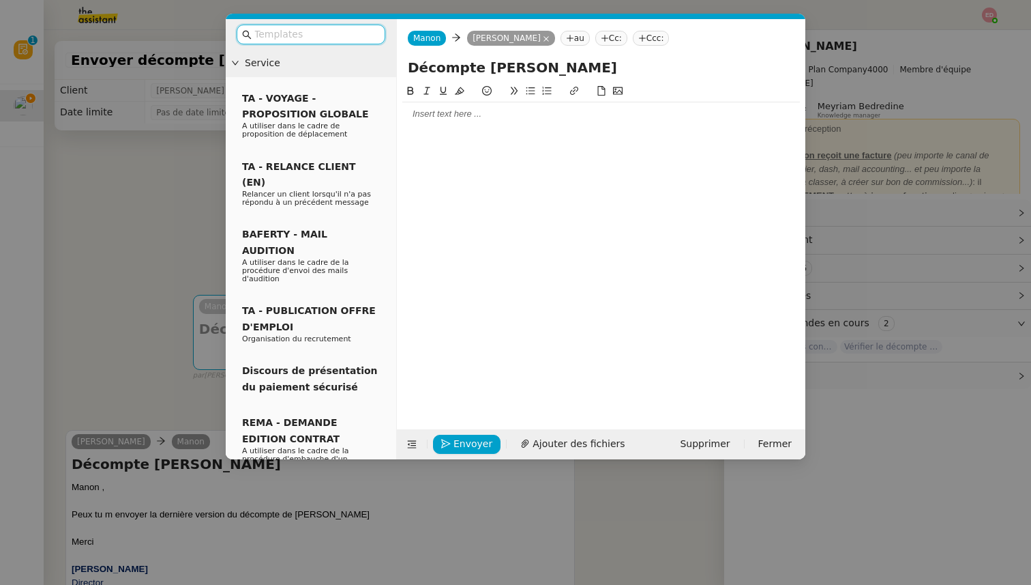
click at [436, 111] on div at bounding box center [601, 114] width 398 height 12
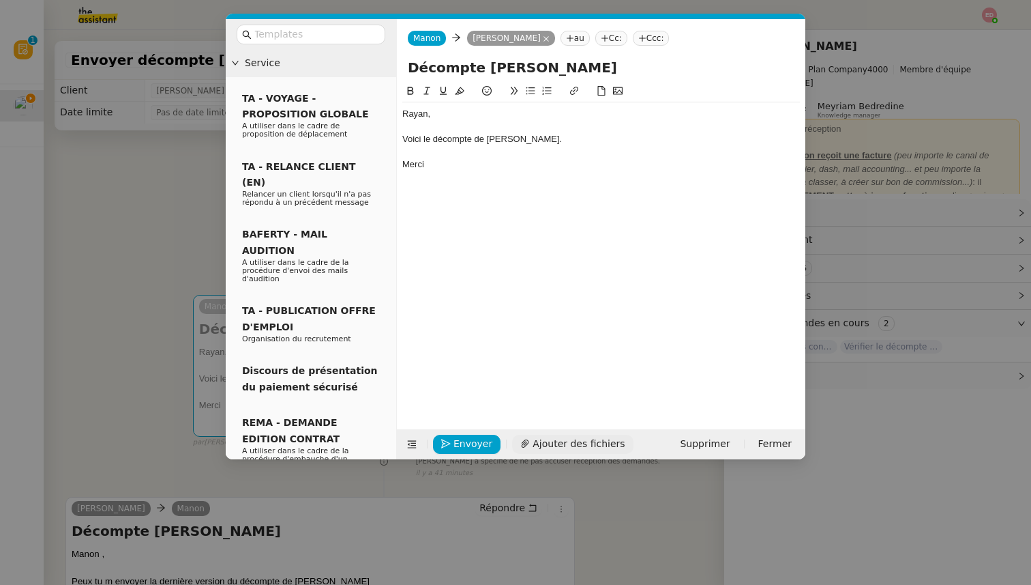
click at [550, 446] on span "Ajouter des fichiers" at bounding box center [579, 444] width 92 height 16
click at [549, 446] on span "Ajouter des fichiers" at bounding box center [579, 444] width 92 height 16
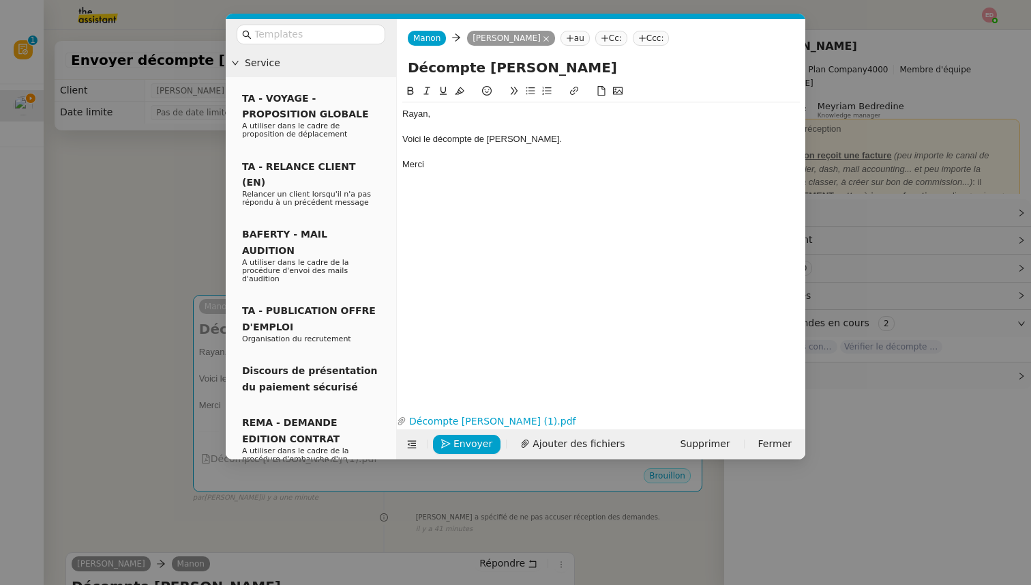
click at [143, 231] on nz-modal-container "Service TA - VOYAGE - PROPOSITION GLOBALE A utiliser dans le cadre de propositi…" at bounding box center [515, 292] width 1031 height 585
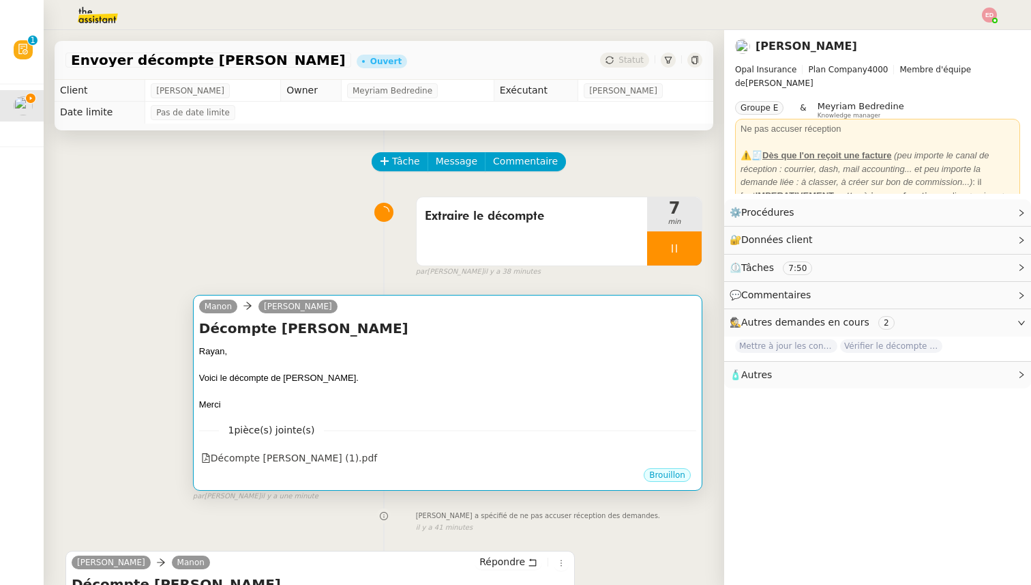
click at [599, 376] on div "Voici le décompte de [PERSON_NAME]." at bounding box center [447, 378] width 497 height 14
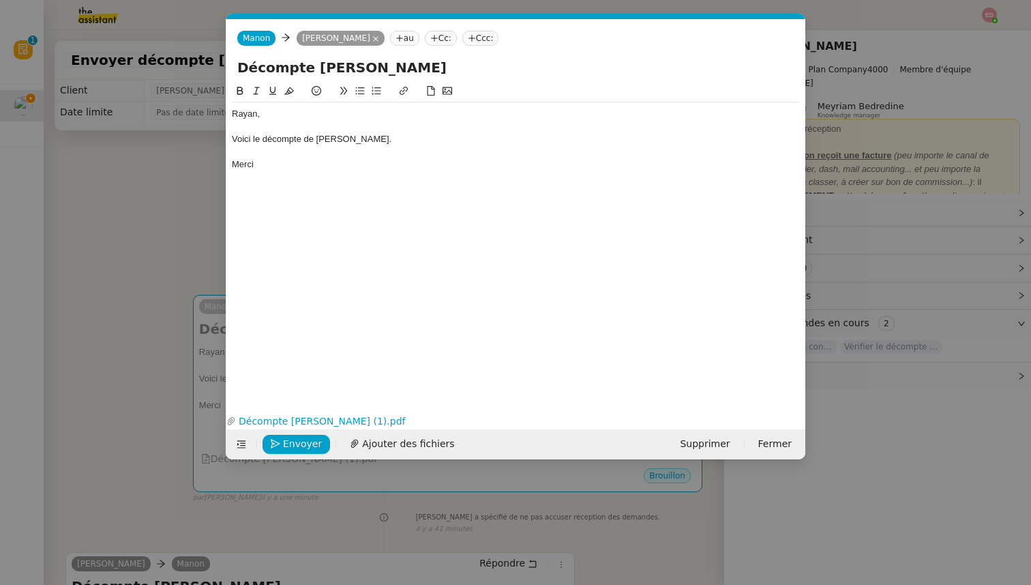
scroll to position [0, 29]
click at [298, 439] on span "Envoyer" at bounding box center [302, 444] width 39 height 16
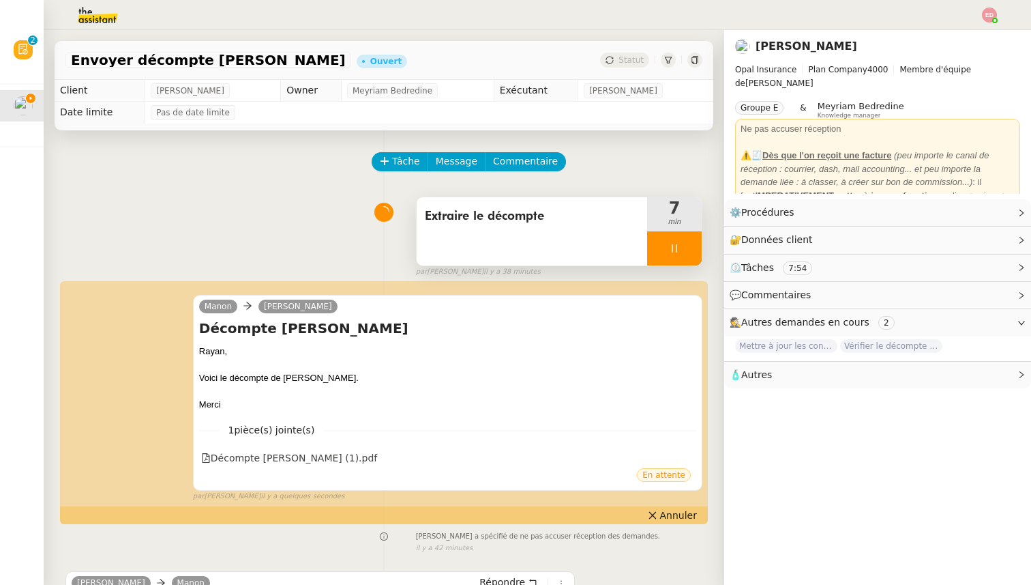
click at [689, 249] on div at bounding box center [674, 248] width 55 height 34
click at [689, 249] on icon at bounding box center [688, 248] width 11 height 11
click at [623, 62] on span "Statut" at bounding box center [631, 60] width 25 height 10
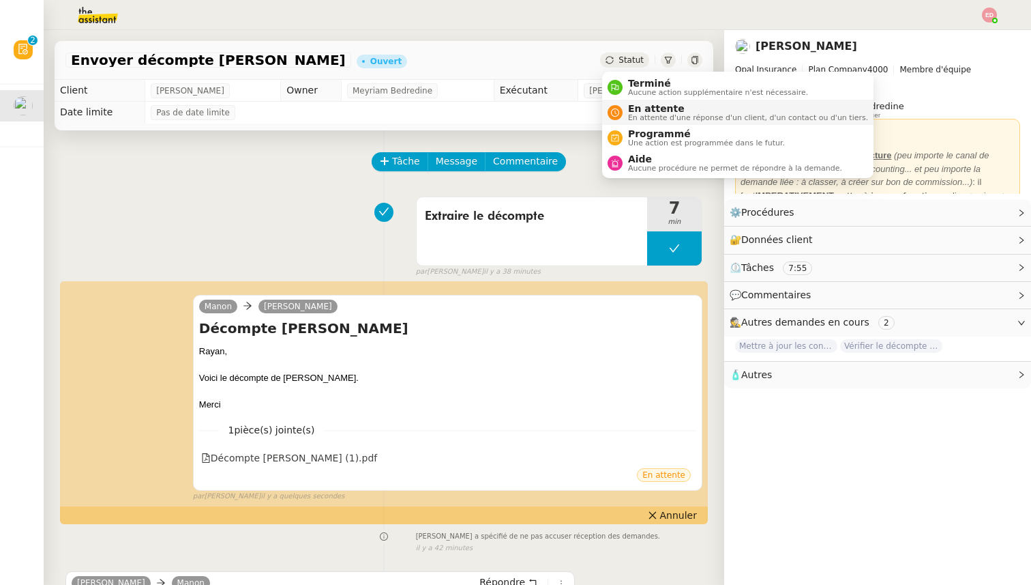
click at [644, 109] on span "En attente" at bounding box center [748, 108] width 240 height 11
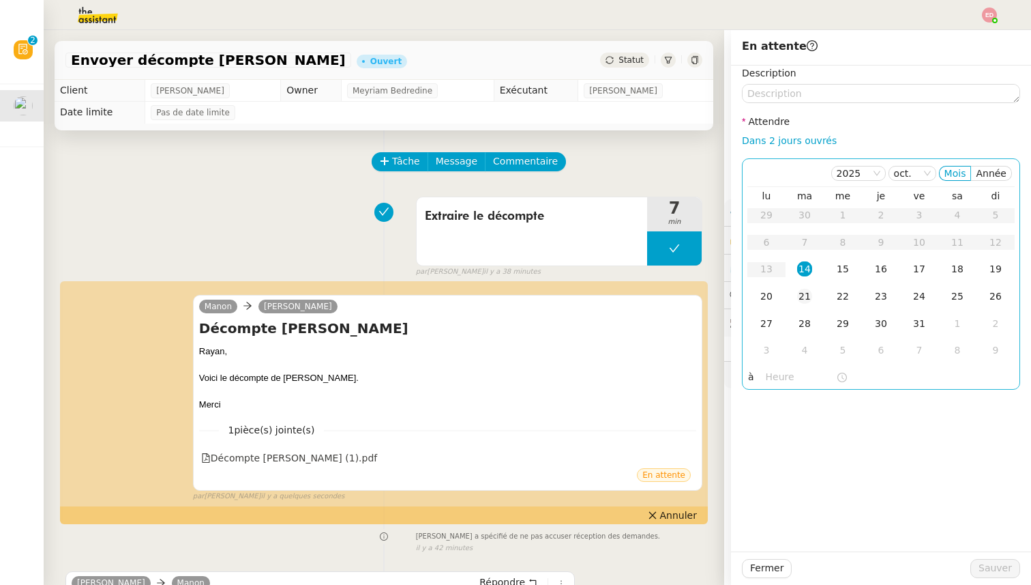
click at [806, 295] on div "21" at bounding box center [804, 296] width 15 height 15
click at [999, 580] on div "Fermer Sauver" at bounding box center [881, 567] width 300 height 33
click at [996, 576] on button "Sauver" at bounding box center [996, 568] width 50 height 19
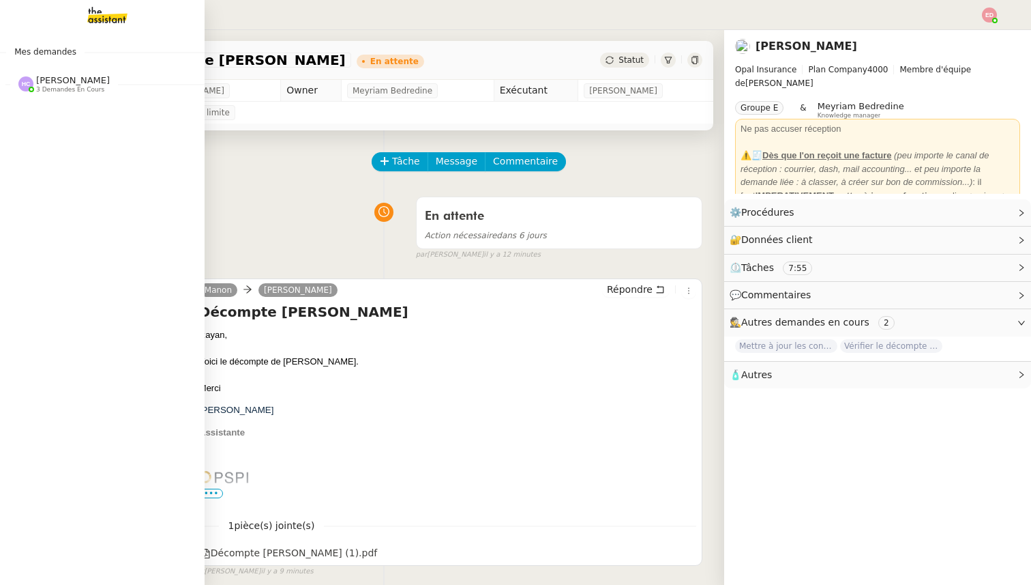
click at [78, 82] on span "[PERSON_NAME]" at bounding box center [73, 80] width 74 height 10
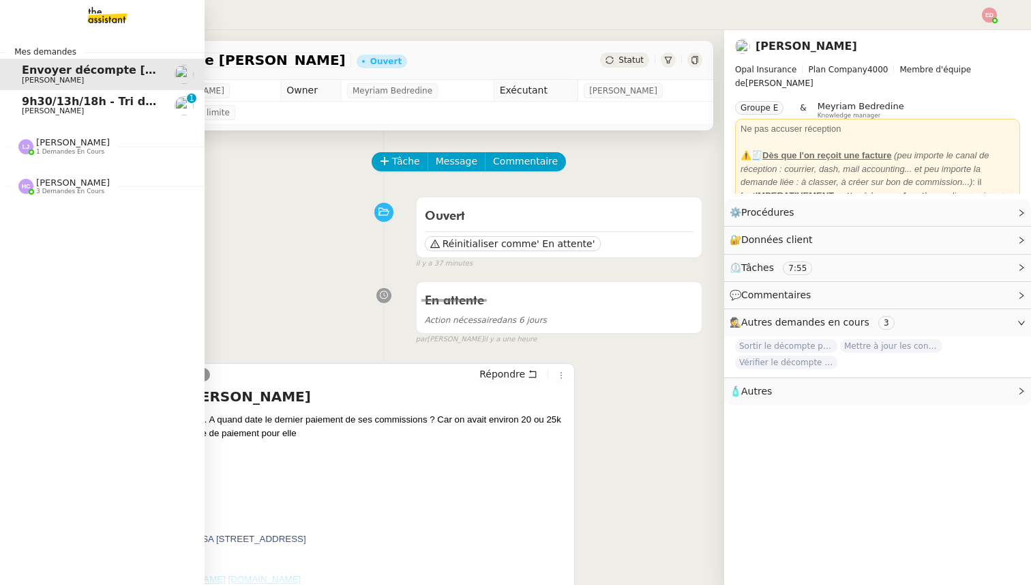
click at [36, 104] on span "9h30/13h/18h - Tri de la boite mail PRO - [DATE]" at bounding box center [169, 101] width 295 height 13
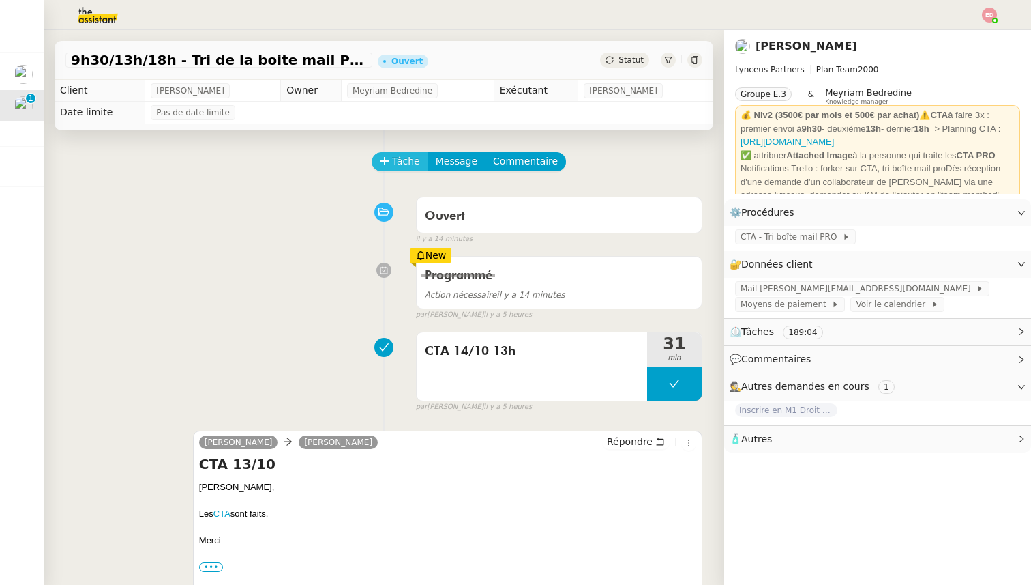
click at [393, 167] on span "Tâche" at bounding box center [406, 161] width 28 height 16
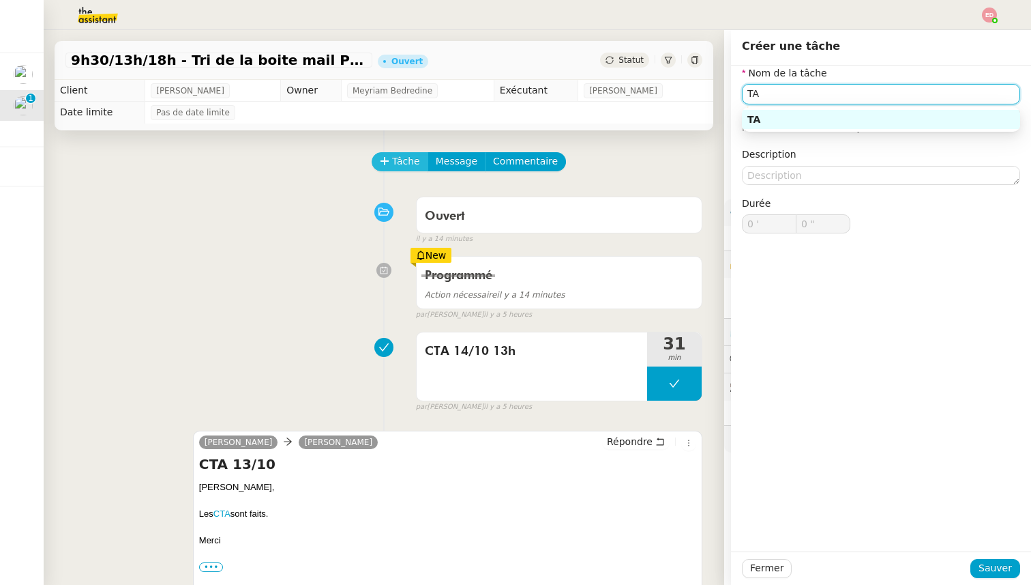
type input "T"
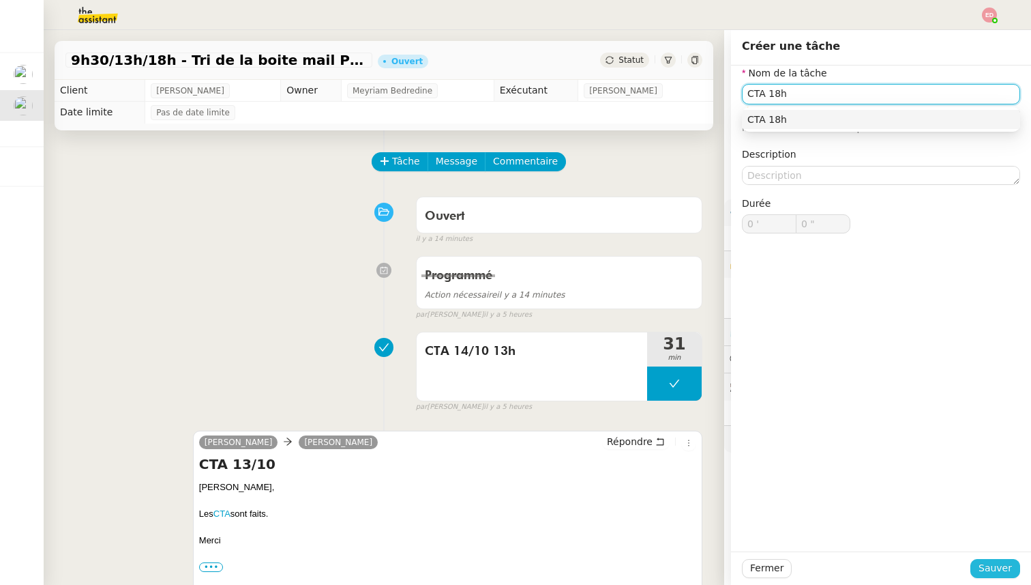
type input "CTA 18h"
click at [990, 565] on span "Sauver" at bounding box center [995, 568] width 33 height 16
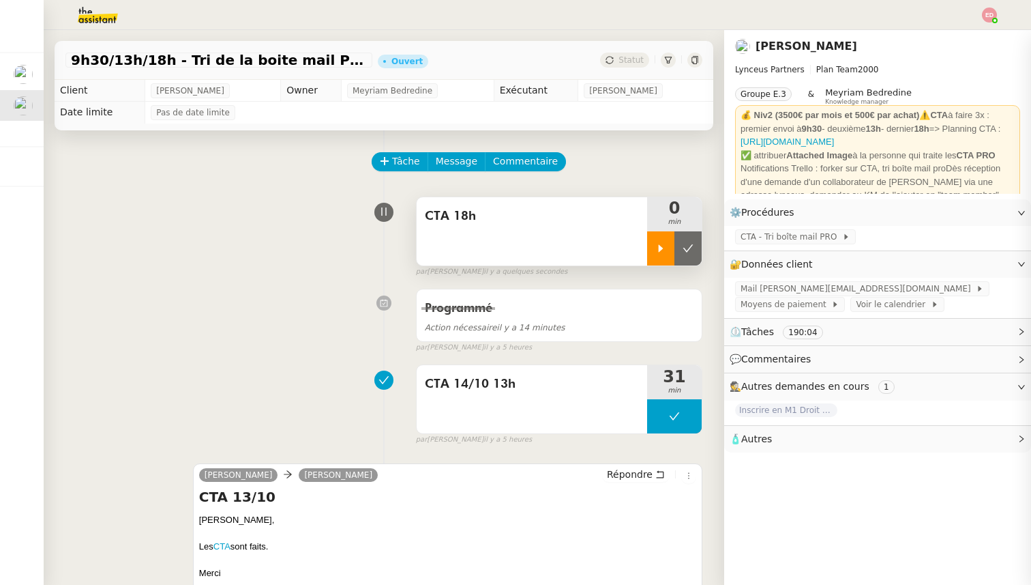
click at [661, 254] on div at bounding box center [660, 248] width 27 height 34
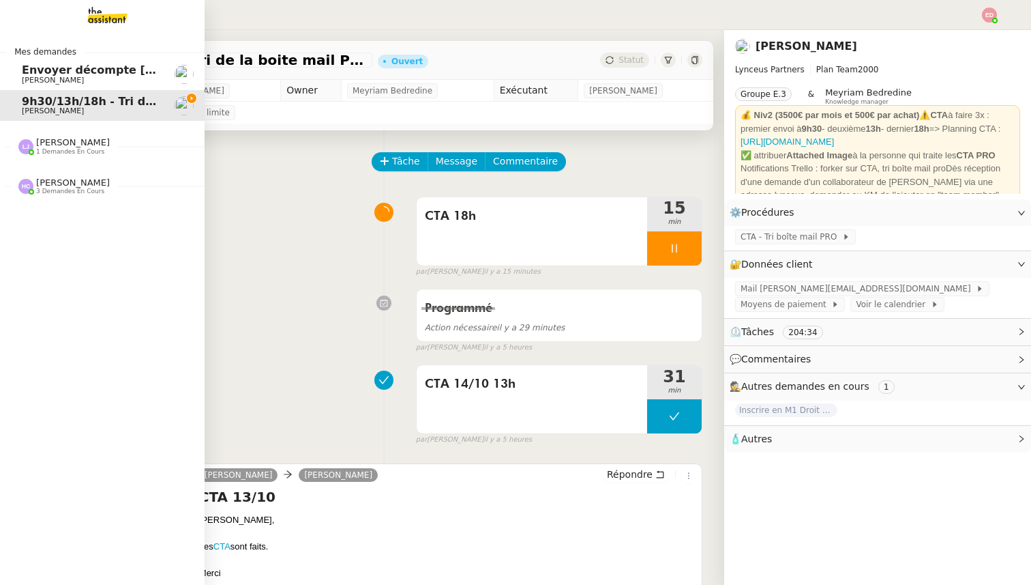
click at [51, 153] on span "1 demandes en cours" at bounding box center [70, 152] width 68 height 8
click at [62, 179] on span "[PERSON_NAME]" at bounding box center [53, 181] width 62 height 9
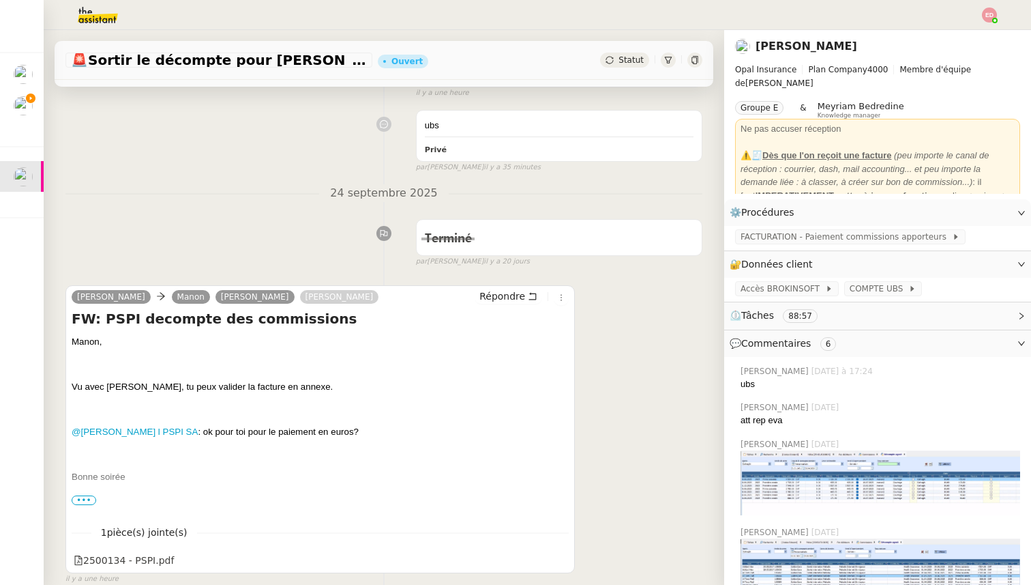
scroll to position [158, 0]
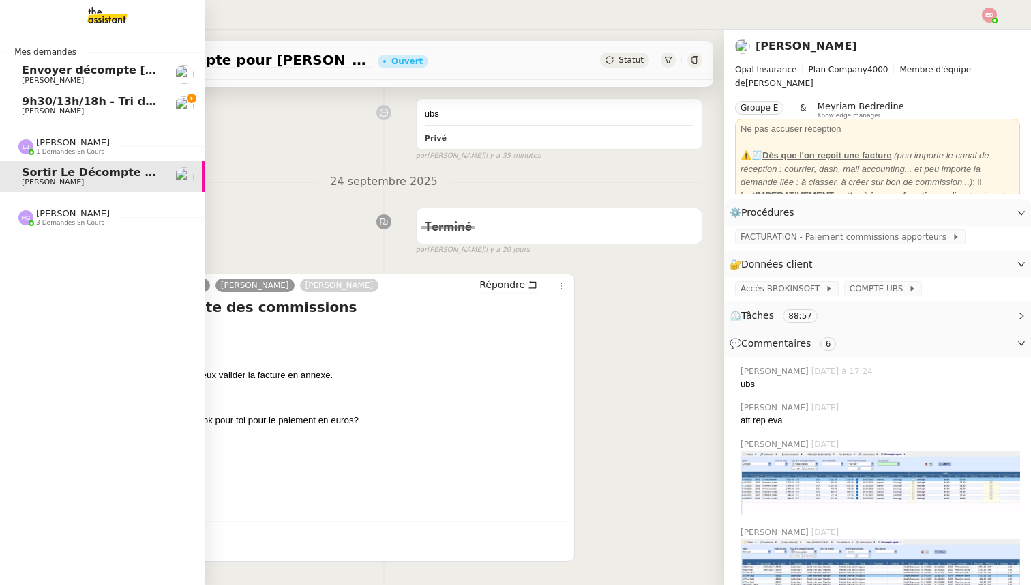
click at [48, 212] on span "[PERSON_NAME]" at bounding box center [73, 213] width 74 height 10
click at [76, 109] on span "[PERSON_NAME]" at bounding box center [53, 110] width 62 height 9
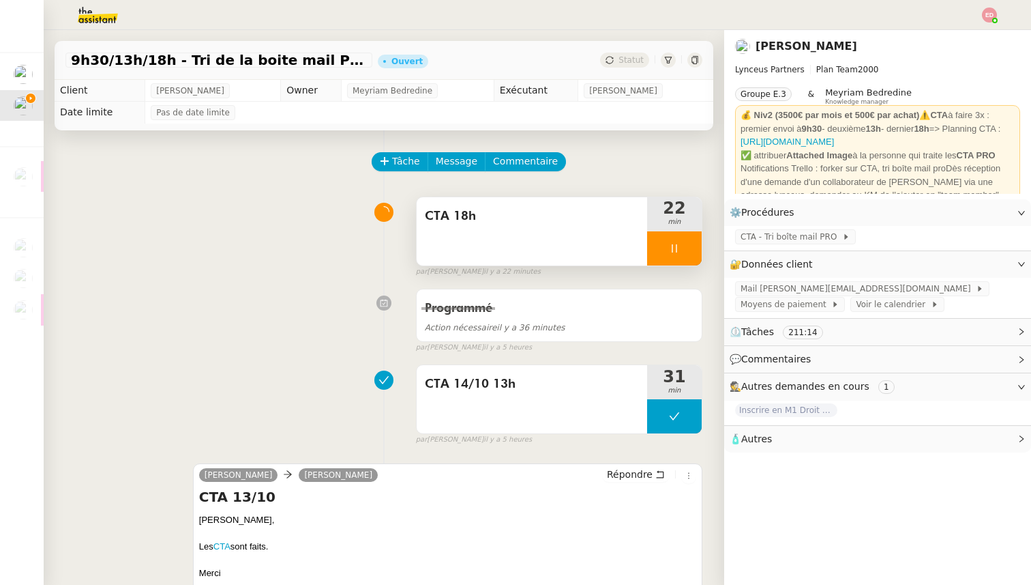
click at [693, 248] on div at bounding box center [674, 248] width 55 height 34
click at [693, 248] on icon at bounding box center [688, 248] width 11 height 11
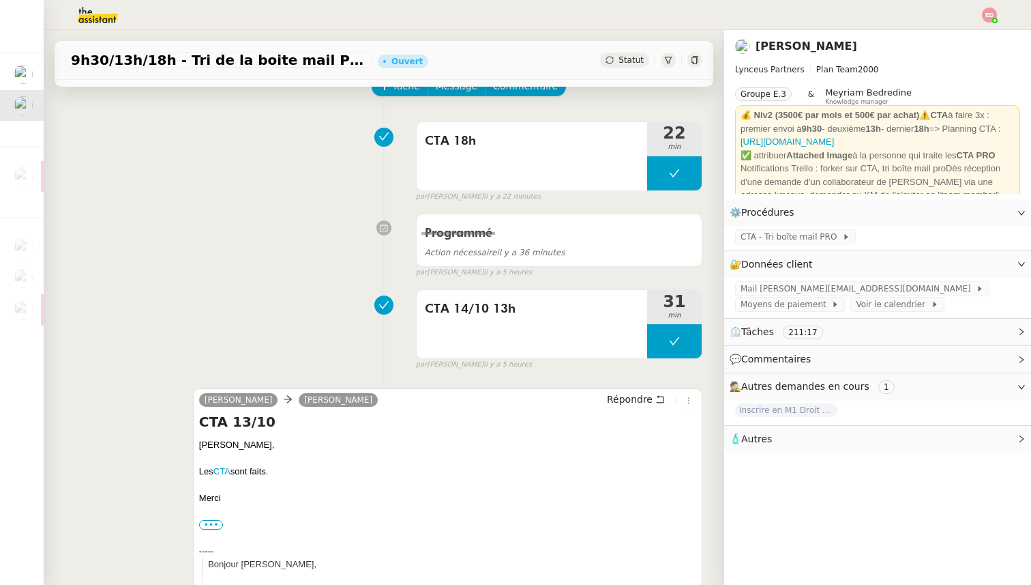
scroll to position [106, 0]
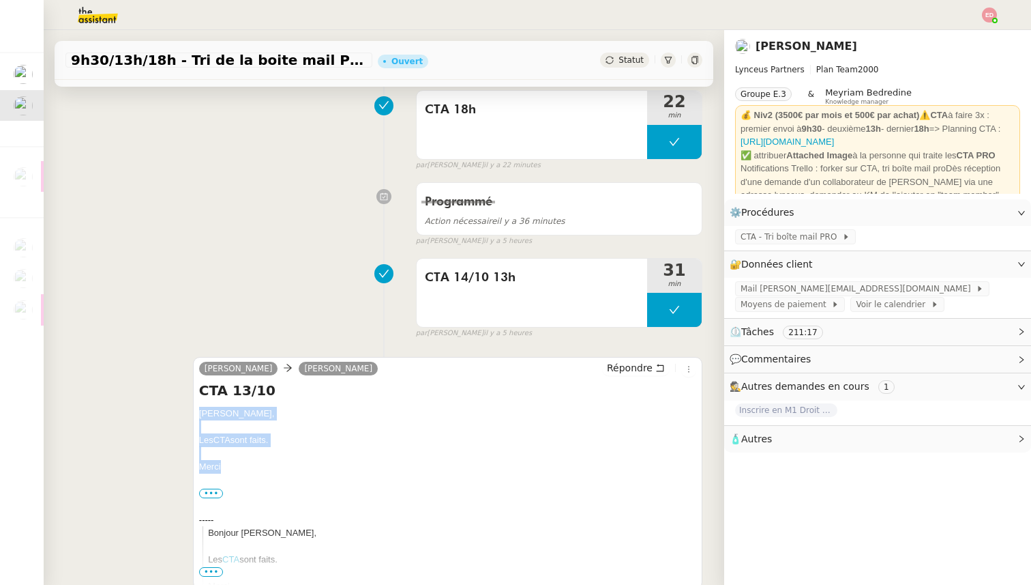
drag, startPoint x: 229, startPoint y: 466, endPoint x: 196, endPoint y: 417, distance: 59.0
click at [196, 417] on div "[PERSON_NAME] [PERSON_NAME] Répondre CTA 13/10 [PERSON_NAME], Les CTA sont fait…" at bounding box center [447, 473] width 509 height 232
copy div "[PERSON_NAME], Les CTA sont faits. [GEOGRAPHIC_DATA]"
click at [625, 366] on span "Répondre" at bounding box center [630, 368] width 46 height 14
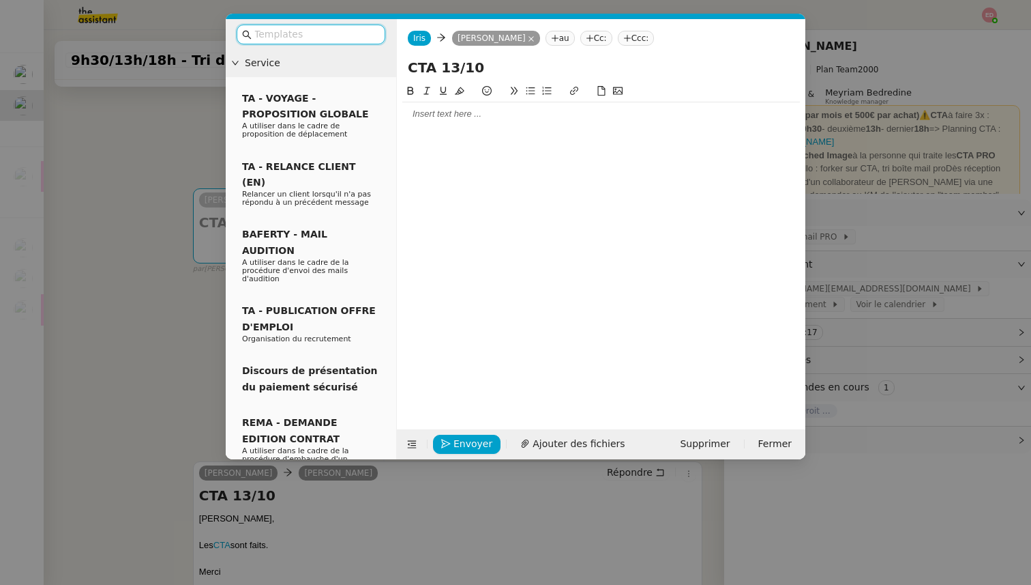
click at [443, 109] on div at bounding box center [601, 114] width 398 height 12
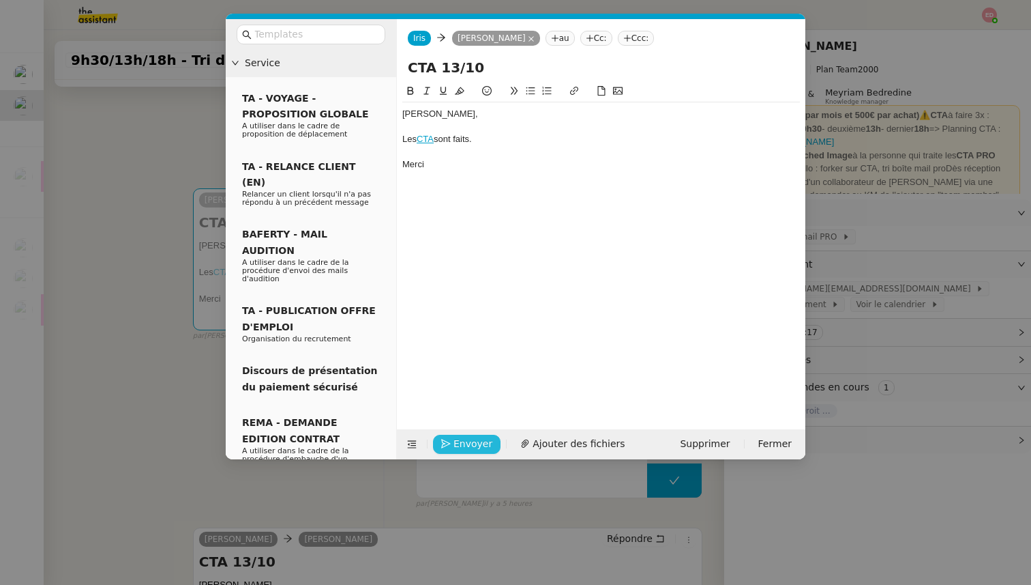
click at [456, 444] on span "Envoyer" at bounding box center [473, 444] width 39 height 16
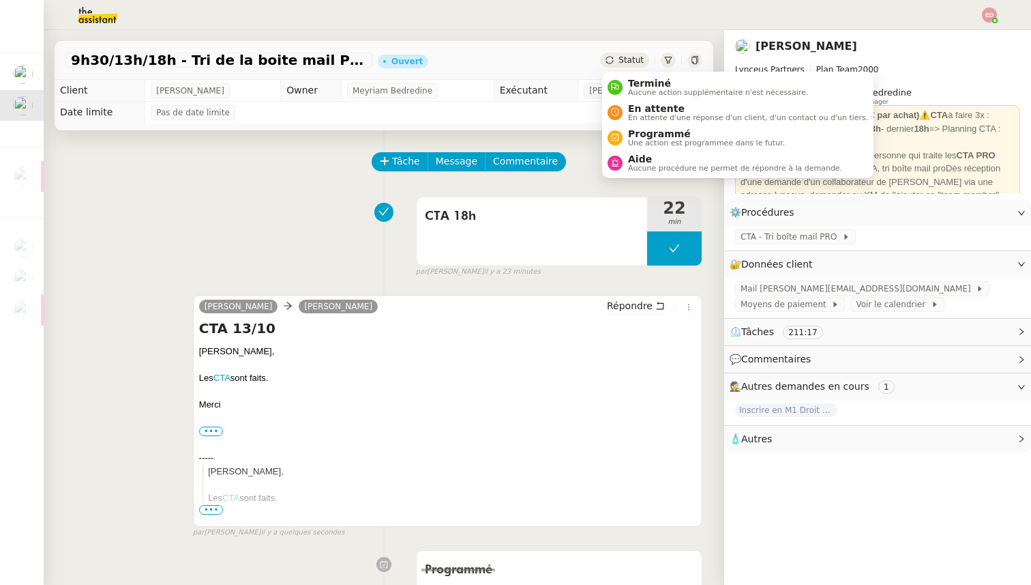
click at [621, 57] on span "Statut" at bounding box center [631, 60] width 25 height 10
click at [636, 133] on span "Programmé" at bounding box center [706, 133] width 157 height 11
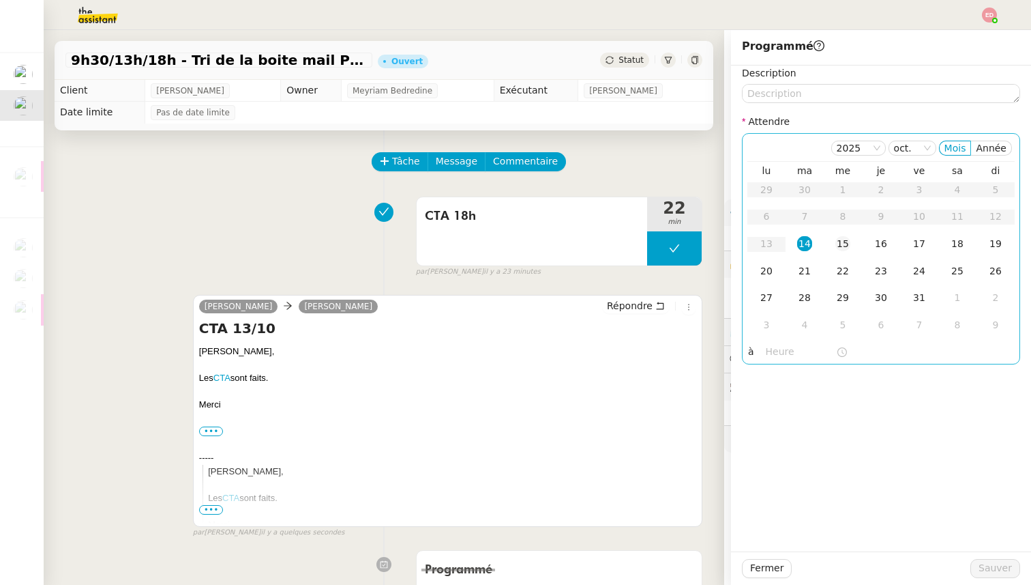
click at [844, 241] on div "15" at bounding box center [843, 243] width 15 height 15
click at [782, 347] on input "text" at bounding box center [801, 352] width 70 height 16
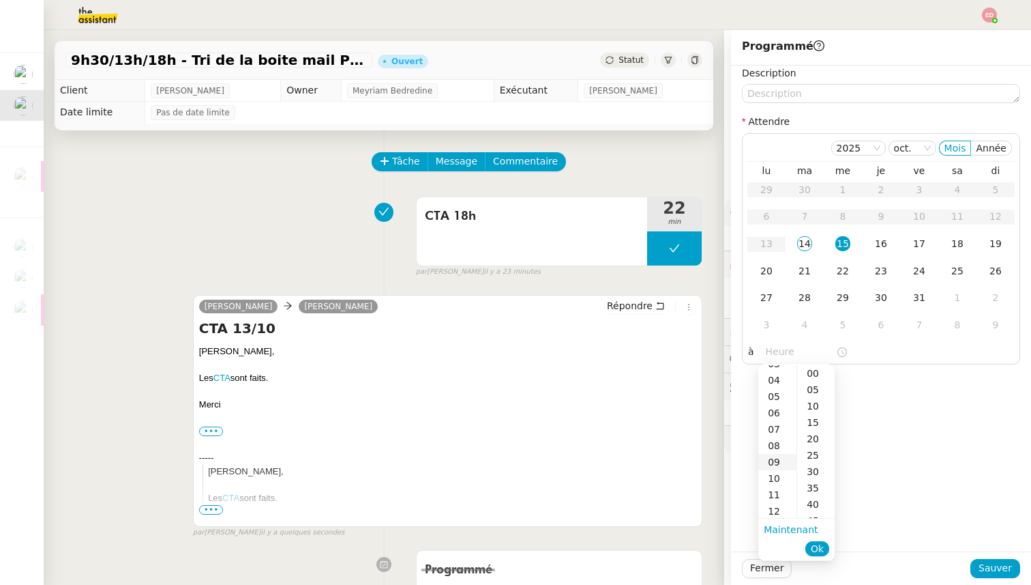
click at [779, 464] on div "09" at bounding box center [777, 462] width 38 height 16
click at [811, 376] on div "00" at bounding box center [816, 373] width 38 height 16
type input "09:00"
click at [816, 545] on span "Ok" at bounding box center [817, 549] width 13 height 14
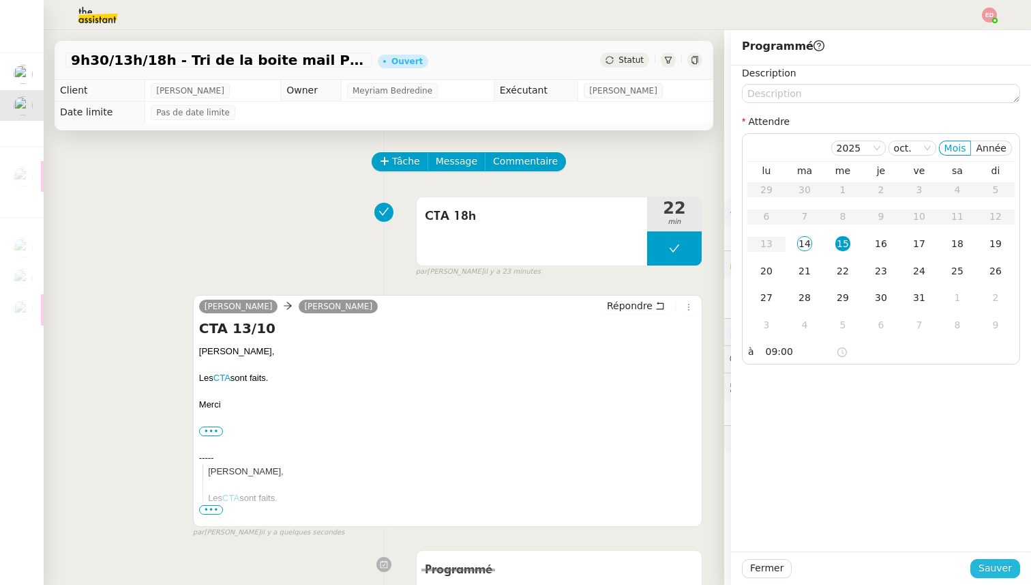
click at [991, 565] on span "Sauver" at bounding box center [995, 568] width 33 height 16
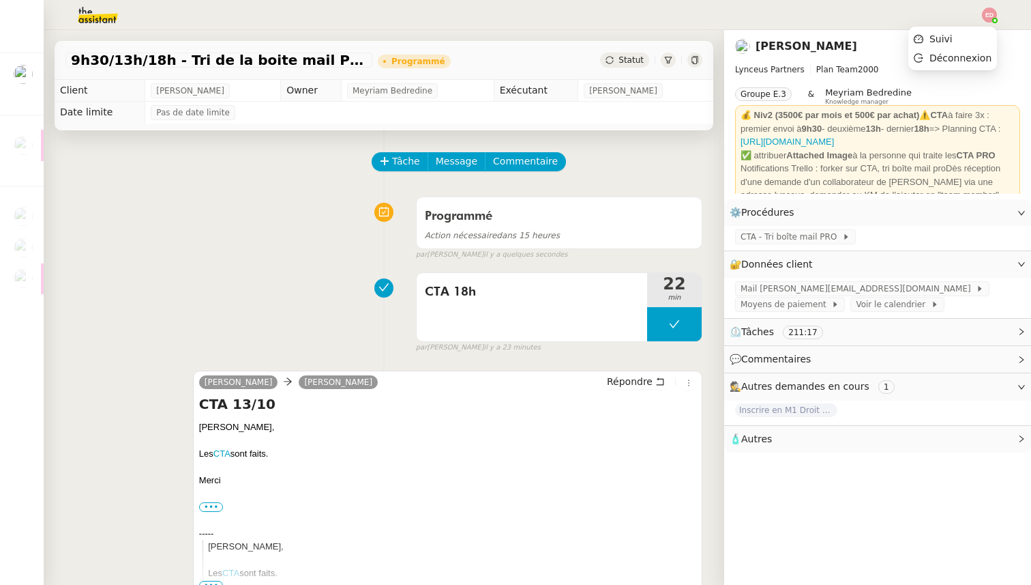
click at [990, 10] on img at bounding box center [989, 15] width 15 height 15
click at [959, 40] on li "Suivi" at bounding box center [952, 38] width 89 height 19
